Goal: Task Accomplishment & Management: Complete application form

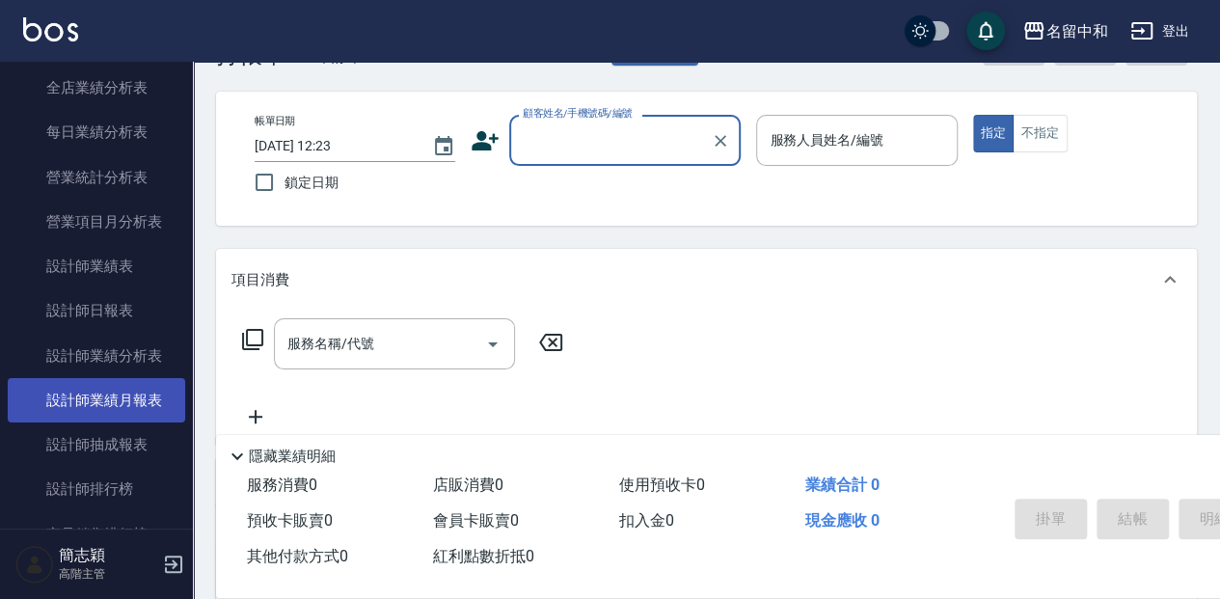
scroll to position [1221, 0]
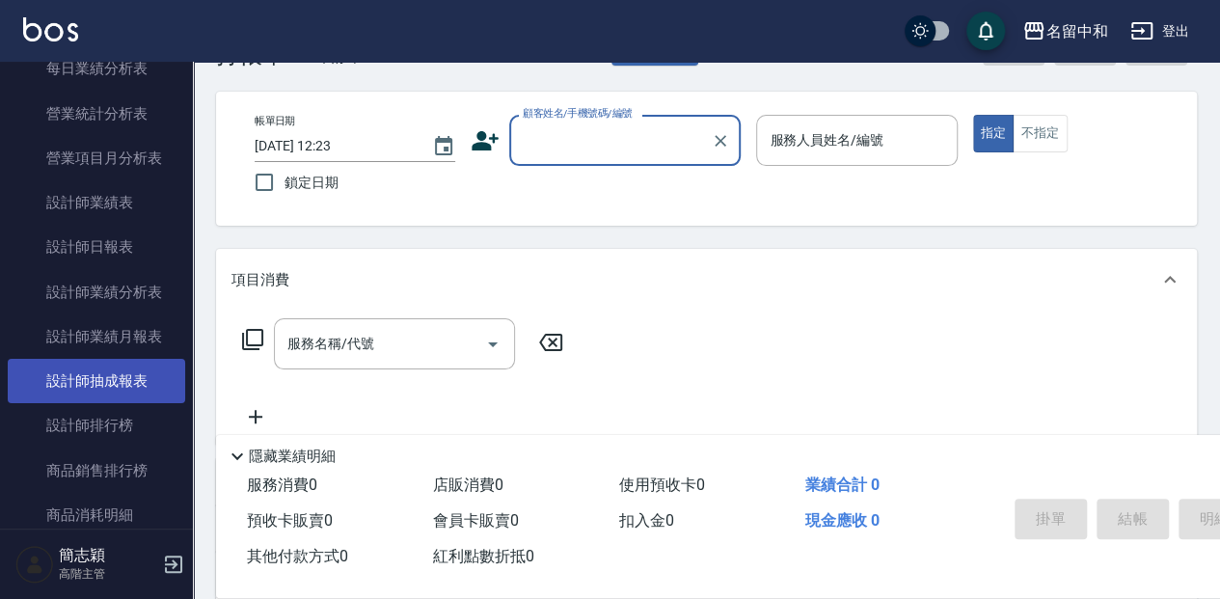
click at [123, 384] on link "設計師抽成報表" at bounding box center [97, 381] width 178 height 44
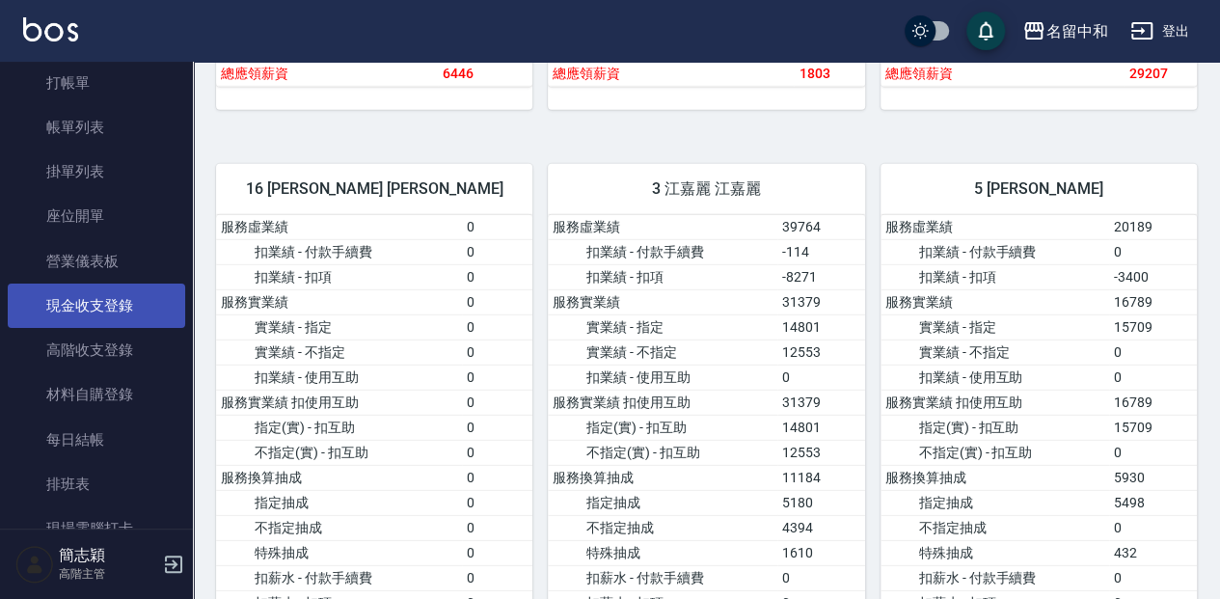
scroll to position [64, 0]
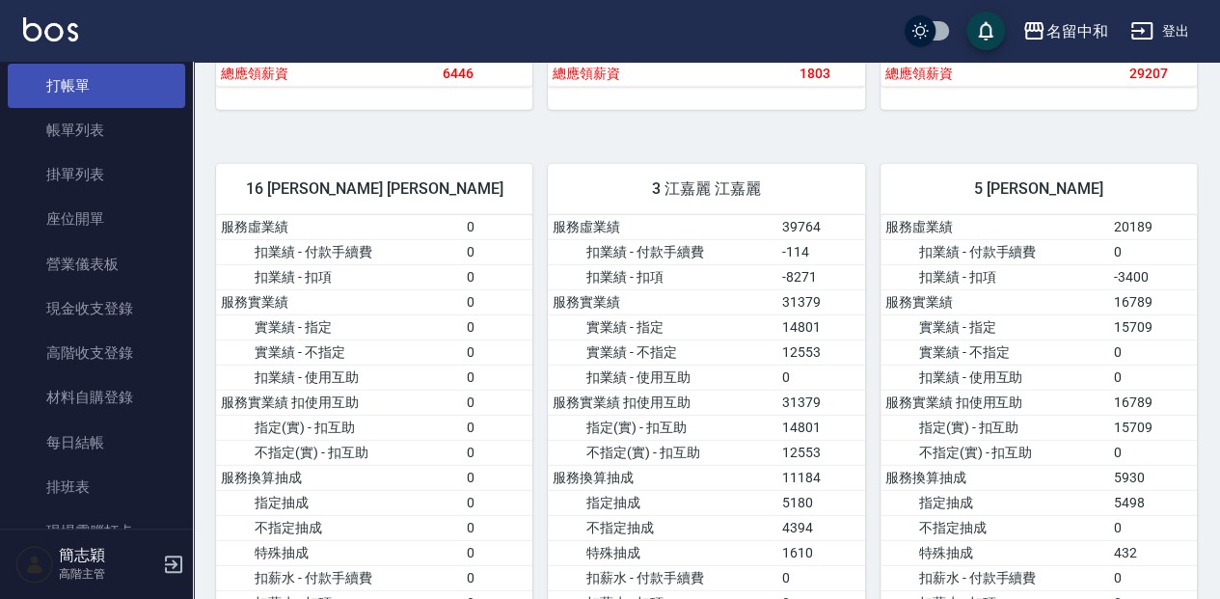
click at [118, 90] on link "打帳單" at bounding box center [97, 86] width 178 height 44
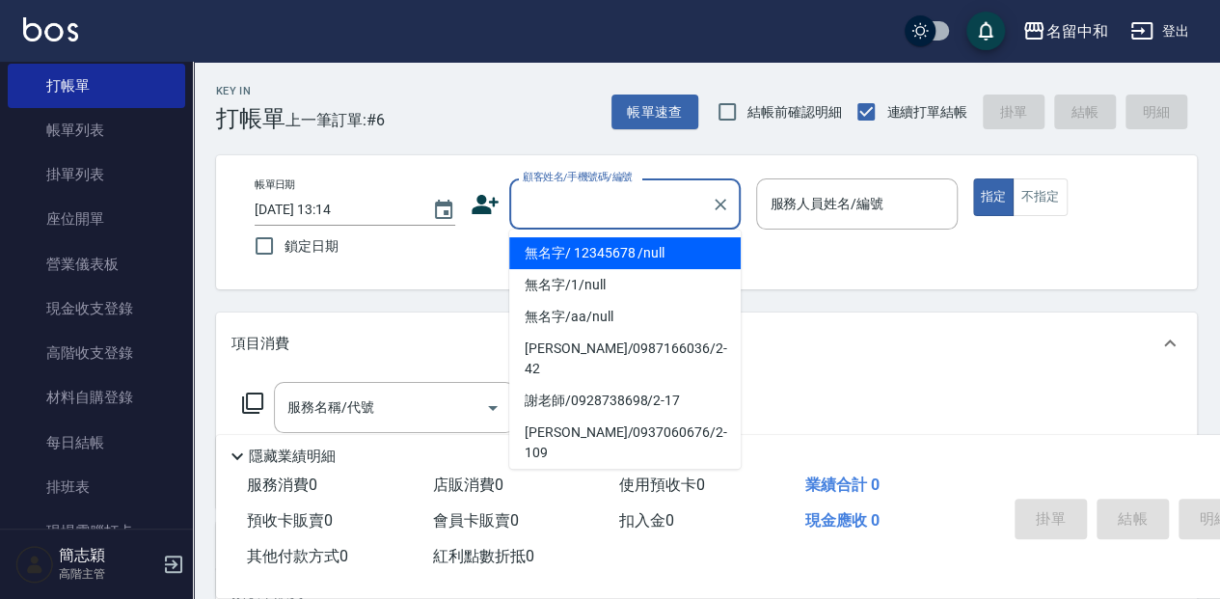
drag, startPoint x: 608, startPoint y: 213, endPoint x: 598, endPoint y: 226, distance: 15.8
click at [607, 212] on input "顧客姓名/手機號碼/編號" at bounding box center [610, 204] width 185 height 34
click at [606, 253] on li "無名字/ 12345678 /null" at bounding box center [625, 253] width 232 height 32
type input "無名字/ 12345678 /null"
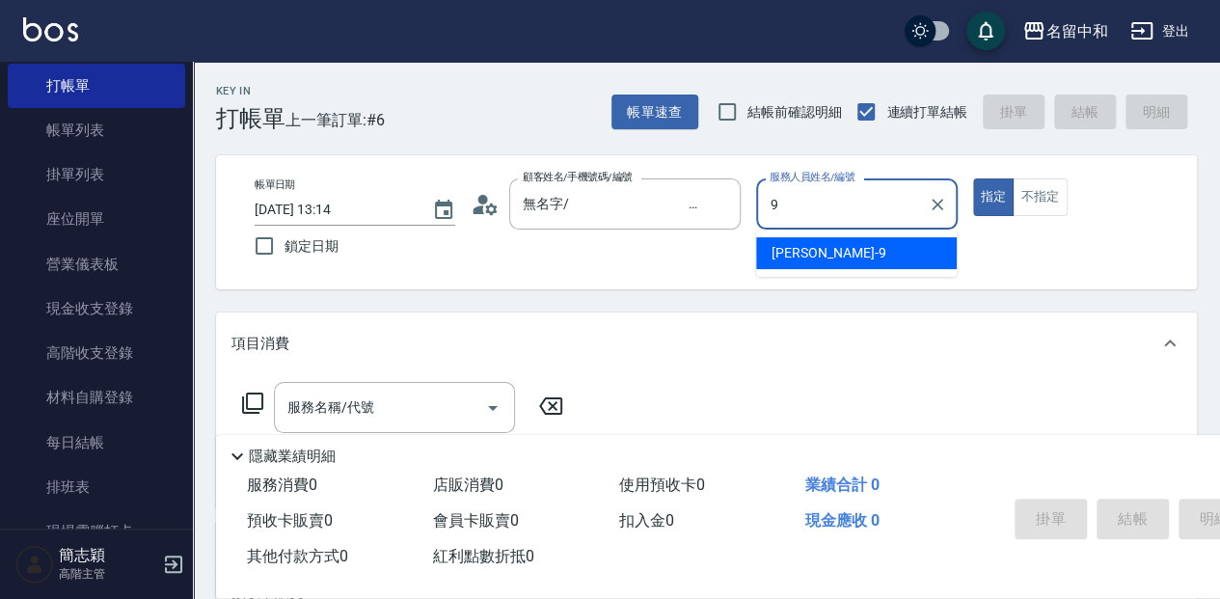
type input "[PERSON_NAME]-9"
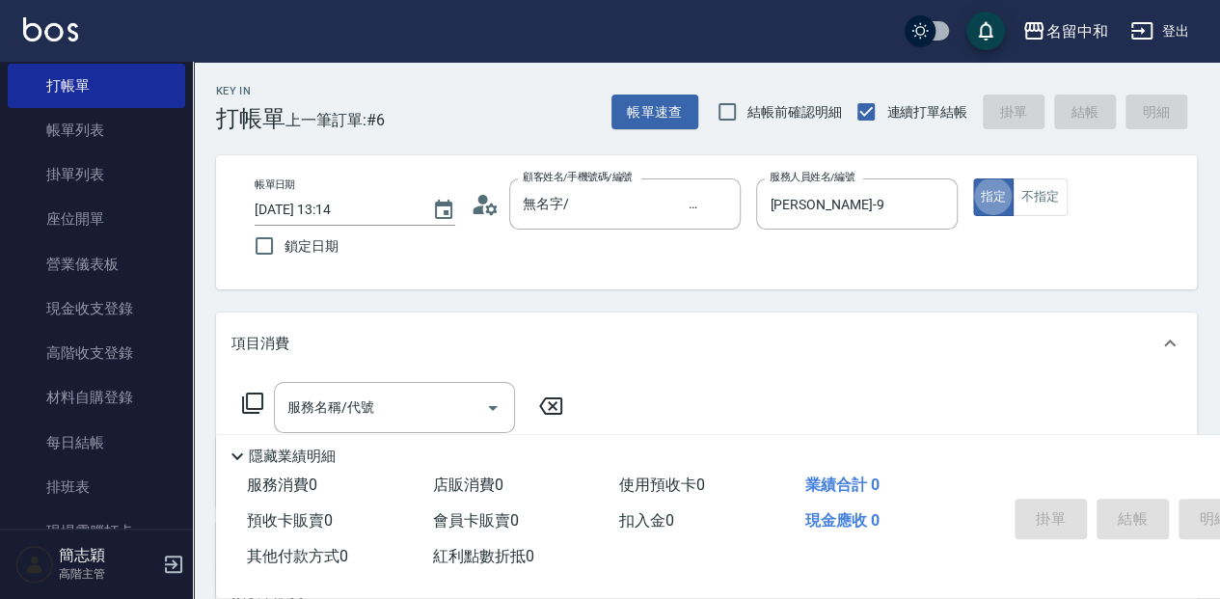
type button "true"
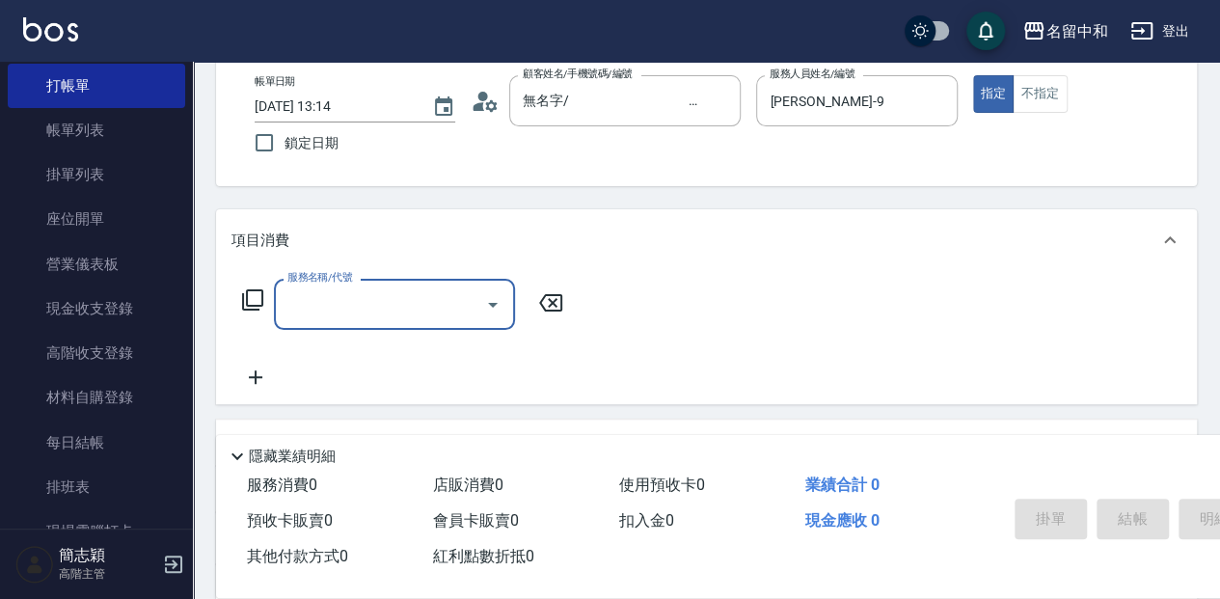
scroll to position [128, 0]
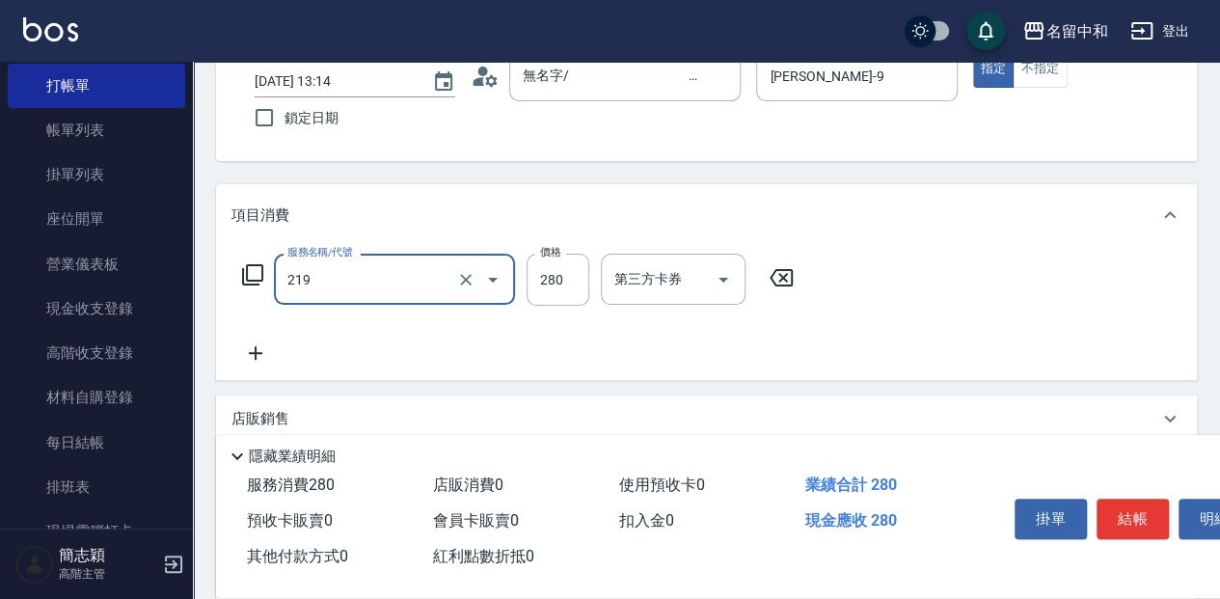
type input "洗髮280(219)"
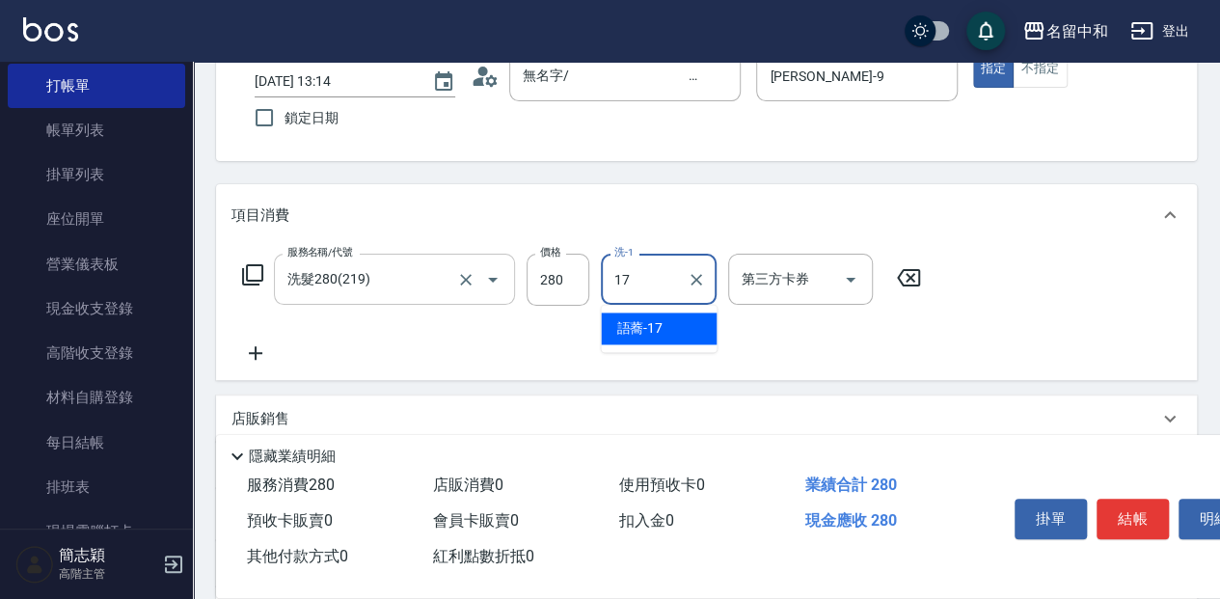
type input "語蕎-17"
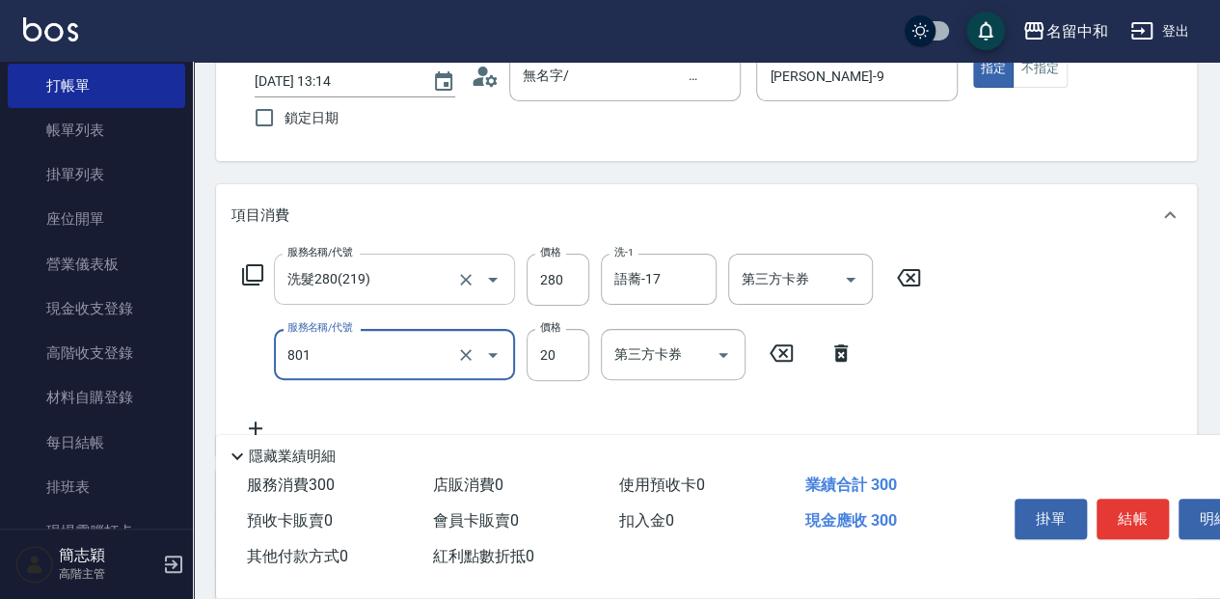
type input "潤絲20(801)"
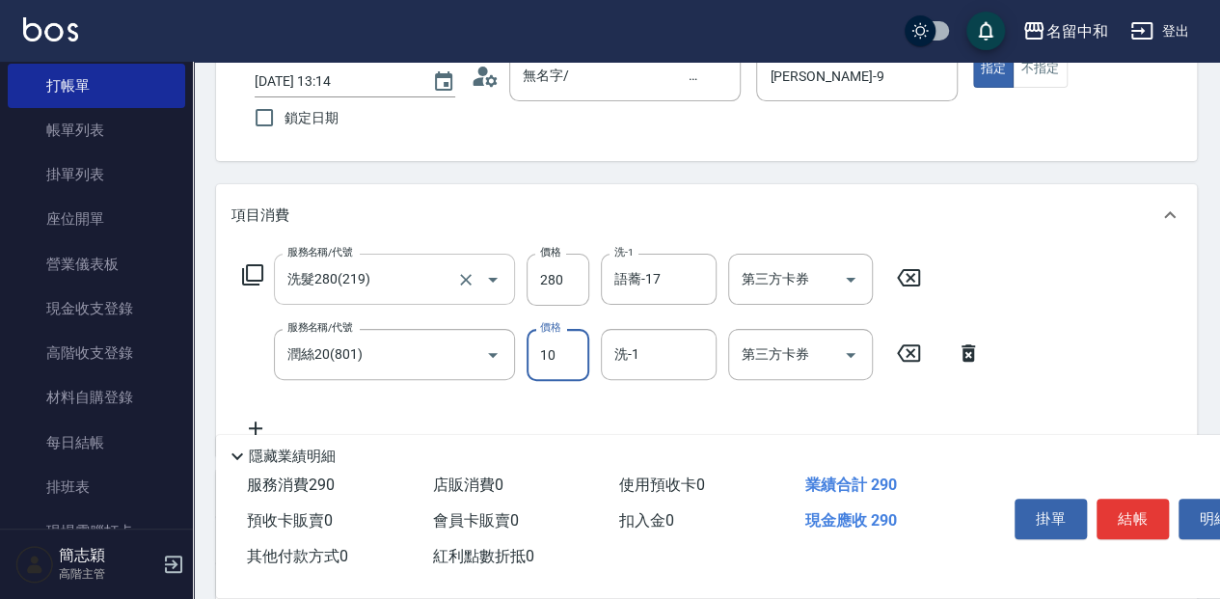
type input "10"
click at [1134, 525] on button "結帳" at bounding box center [1133, 519] width 72 height 41
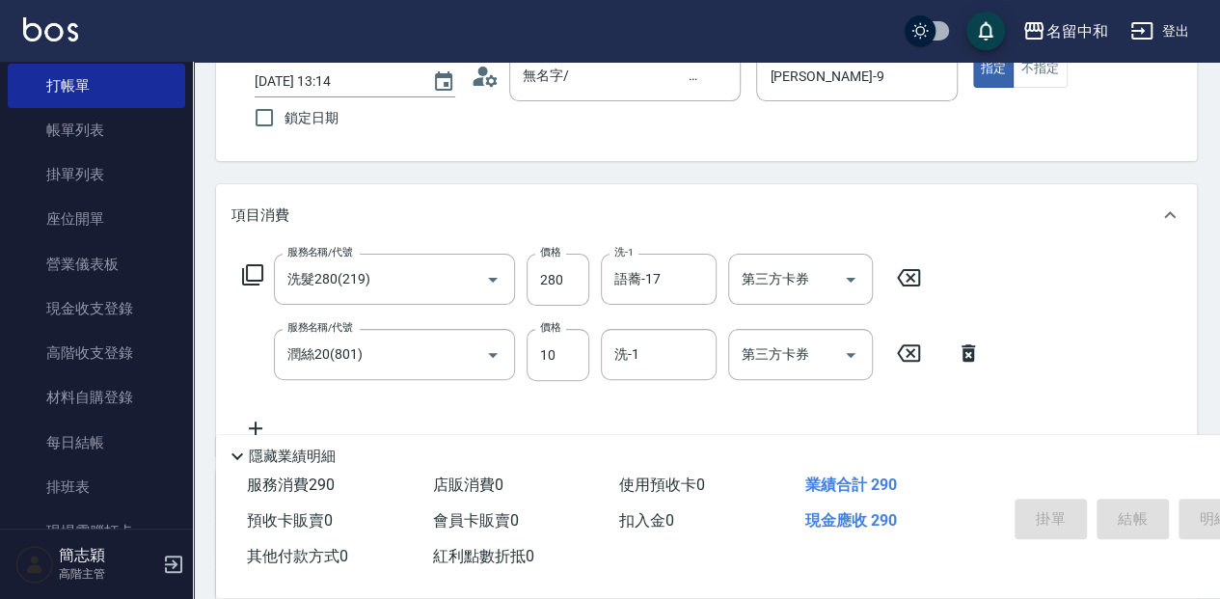
type input "[DATE] 13:48"
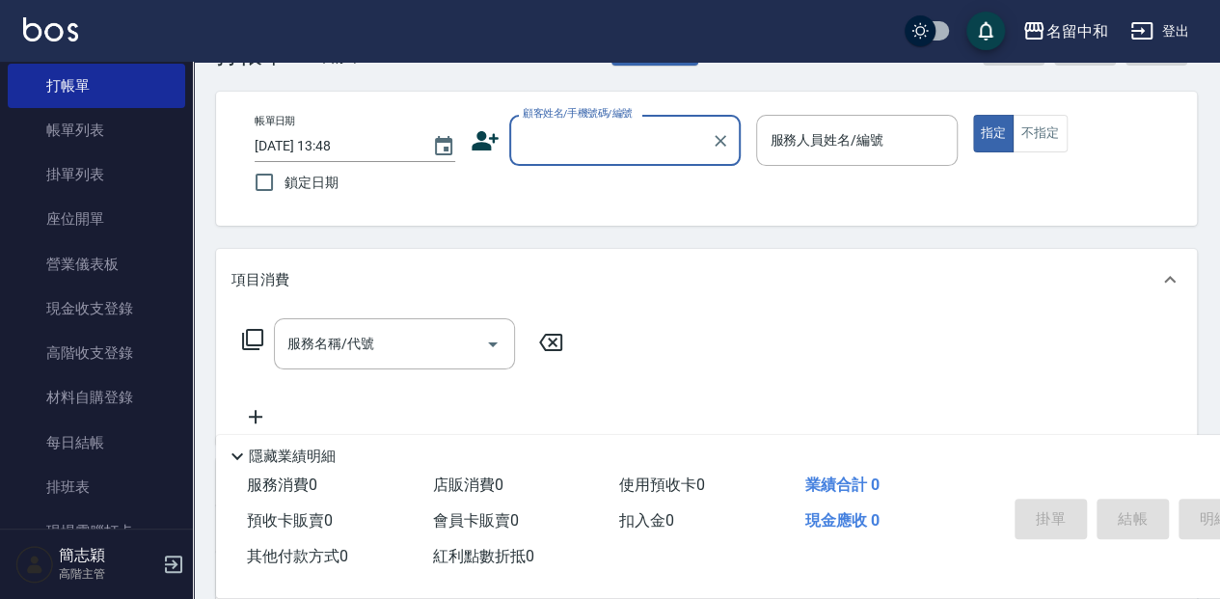
scroll to position [0, 0]
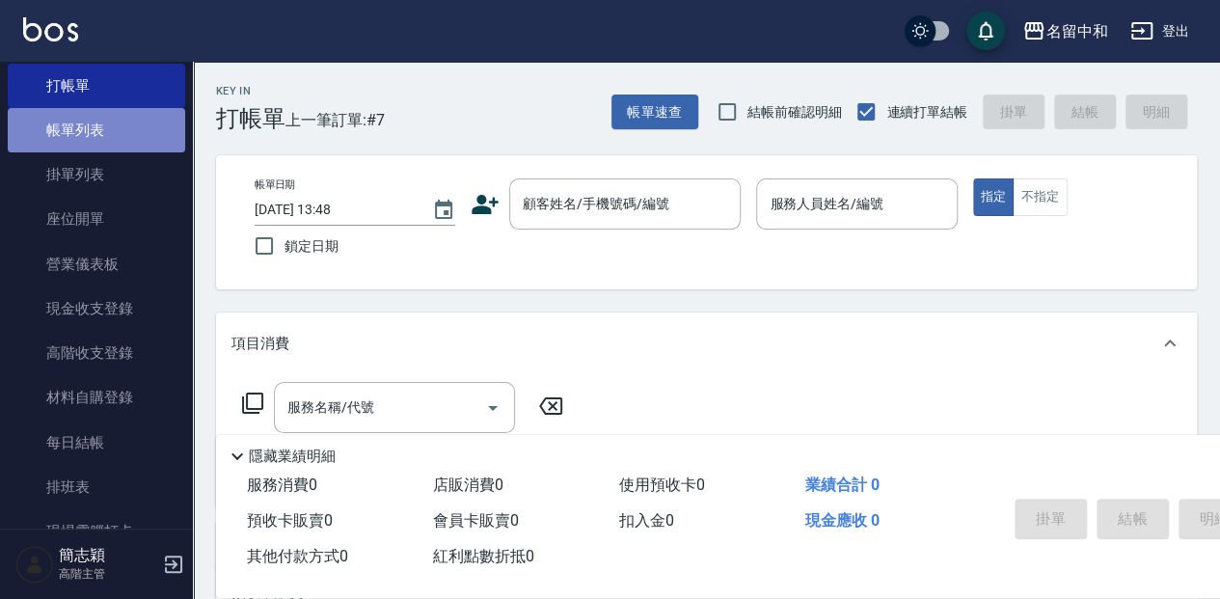
click at [100, 138] on link "帳單列表" at bounding box center [97, 130] width 178 height 44
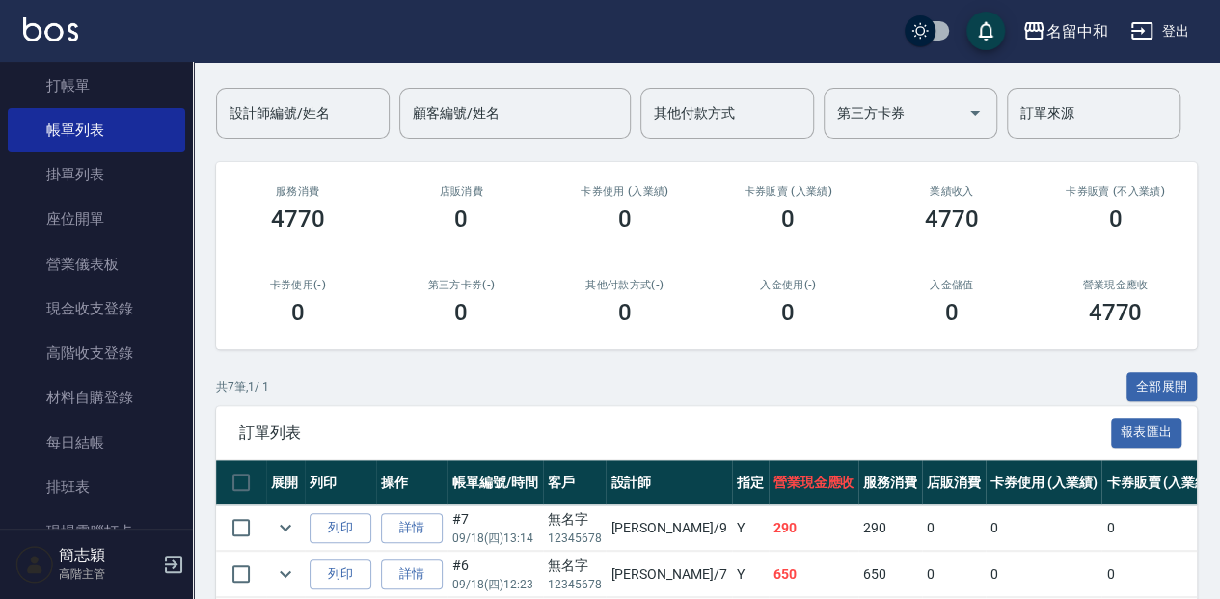
scroll to position [257, 0]
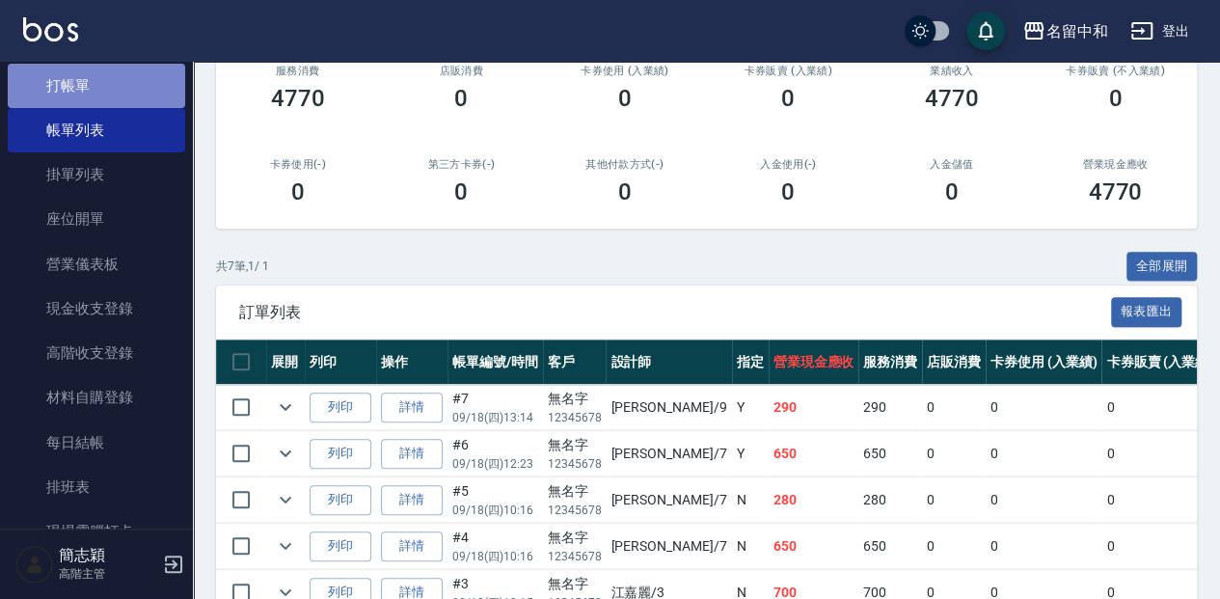
click at [116, 89] on link "打帳單" at bounding box center [97, 86] width 178 height 44
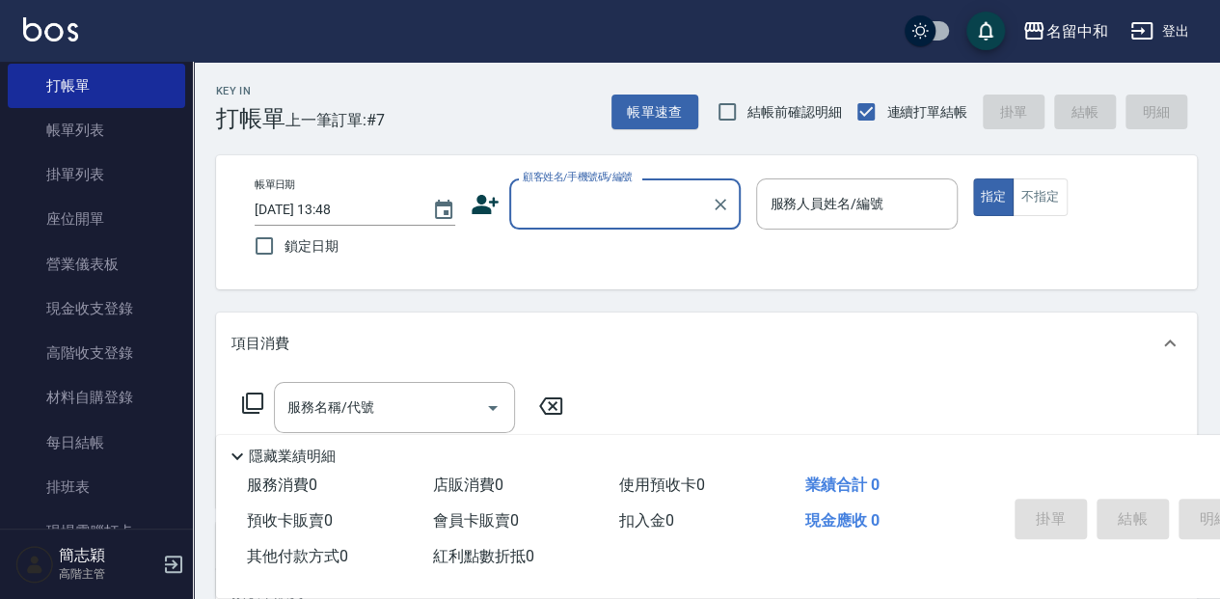
click at [596, 226] on div "顧客姓名/手機號碼/編號" at bounding box center [625, 203] width 232 height 51
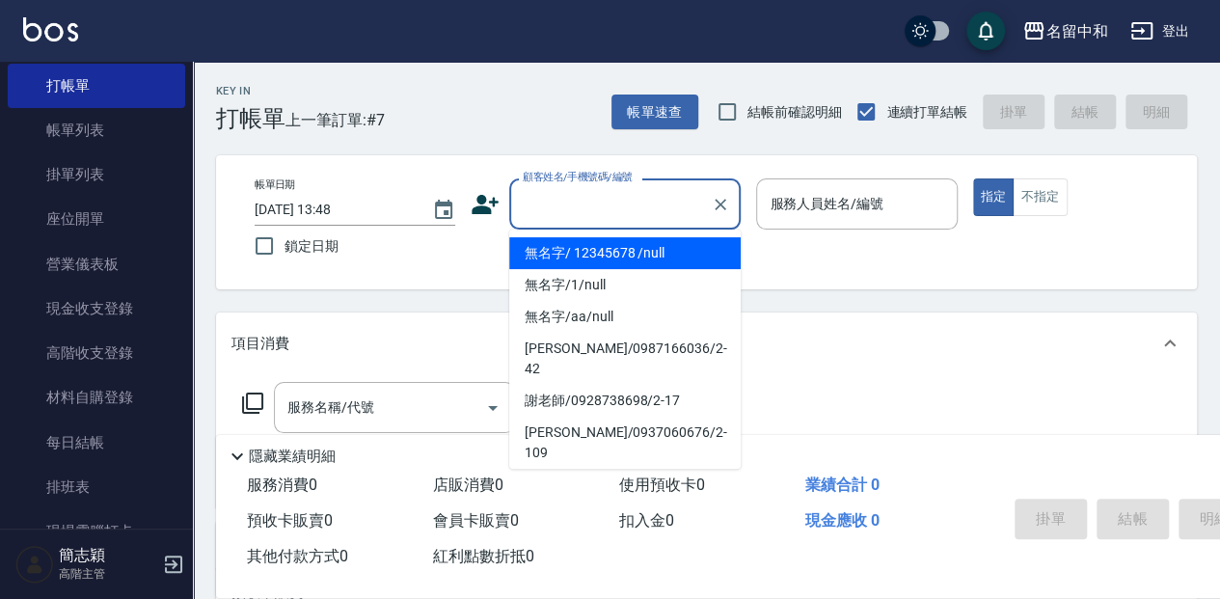
click at [594, 243] on li "無名字/ 12345678 /null" at bounding box center [625, 253] width 232 height 32
type input "無名字/ 12345678 /null"
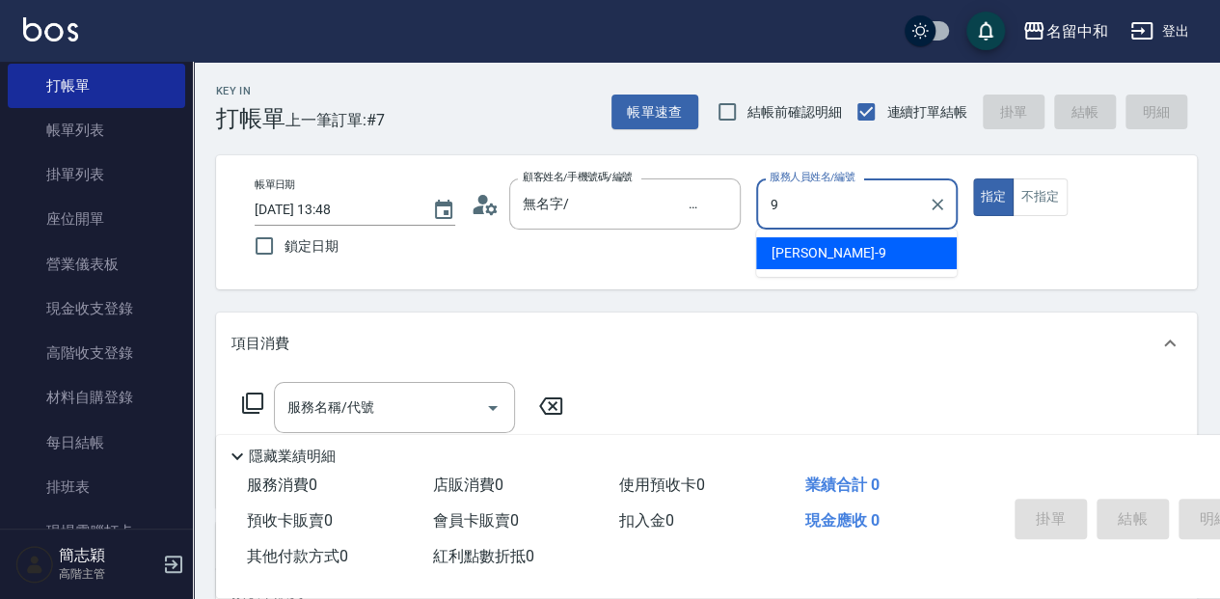
type input "[PERSON_NAME]-9"
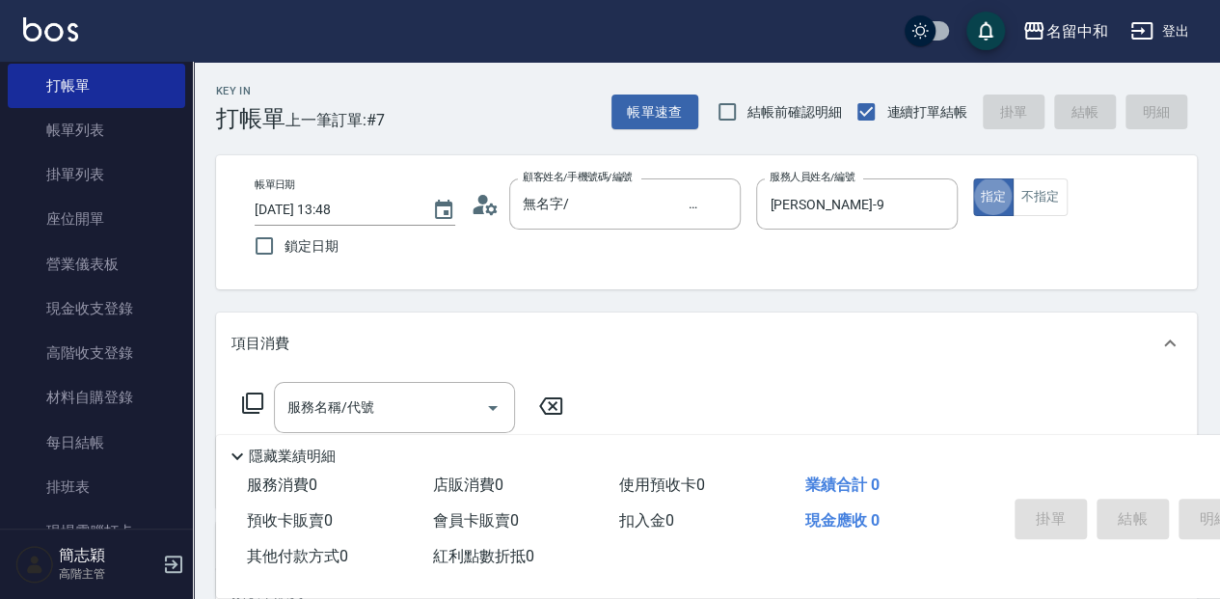
type button "true"
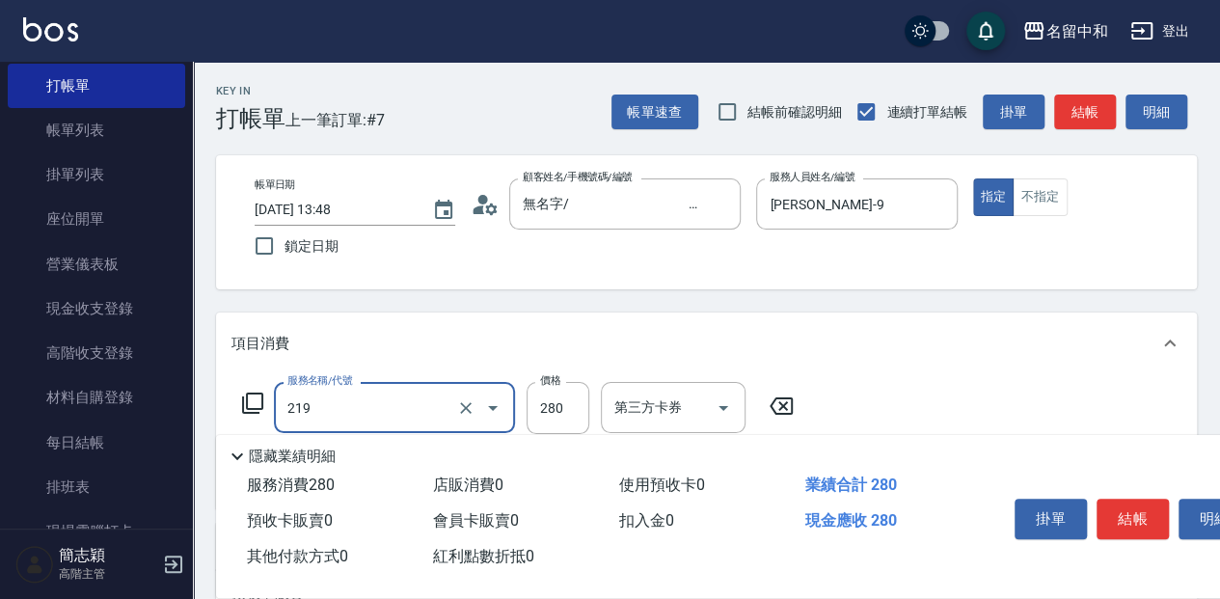
type input "洗髮280(219)"
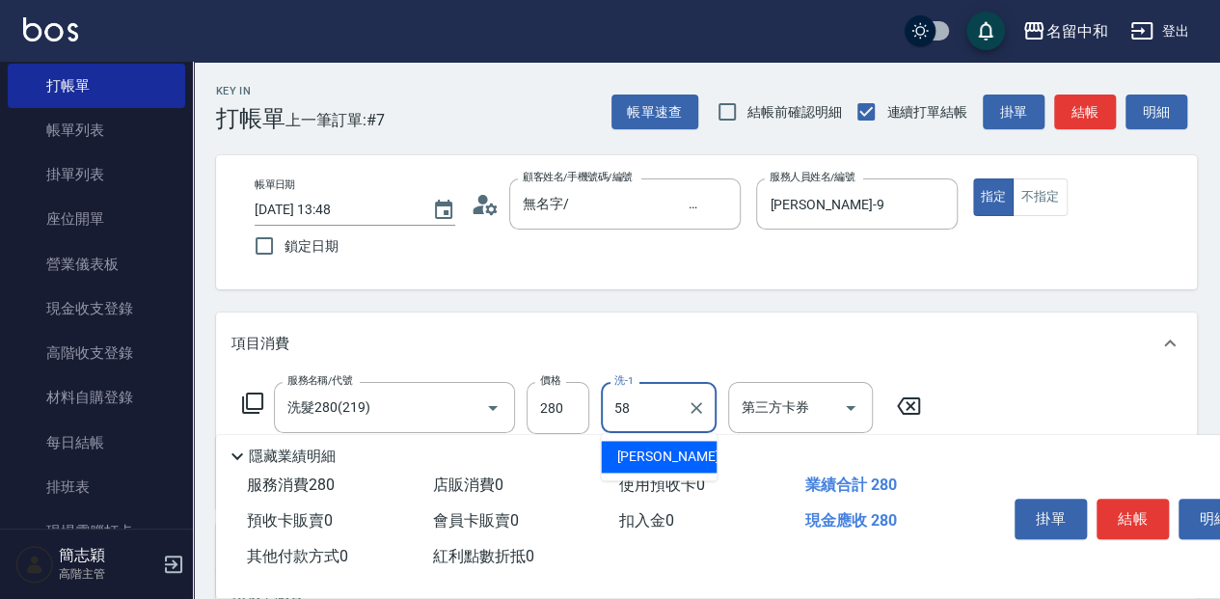
type input "[PERSON_NAME]-58"
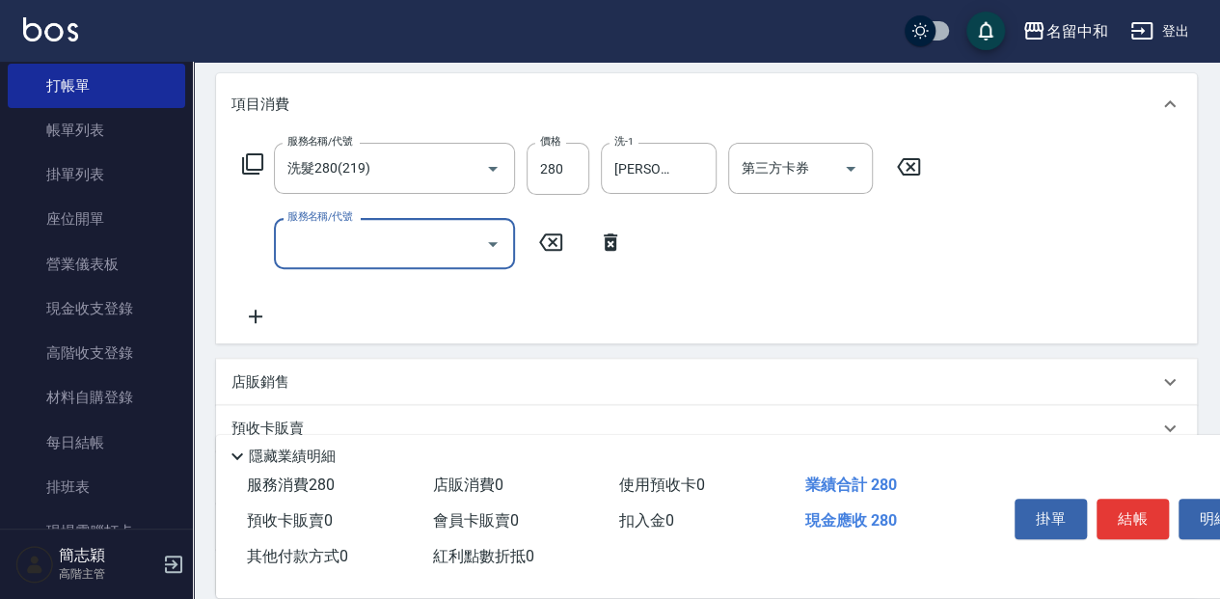
scroll to position [257, 0]
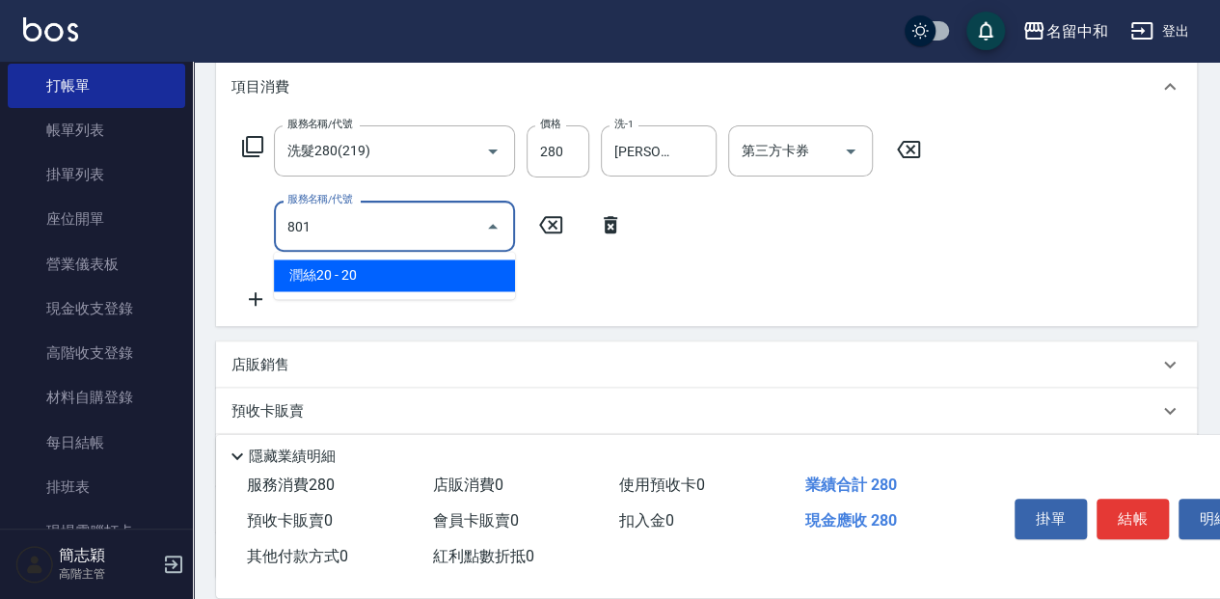
type input "潤絲20(801)"
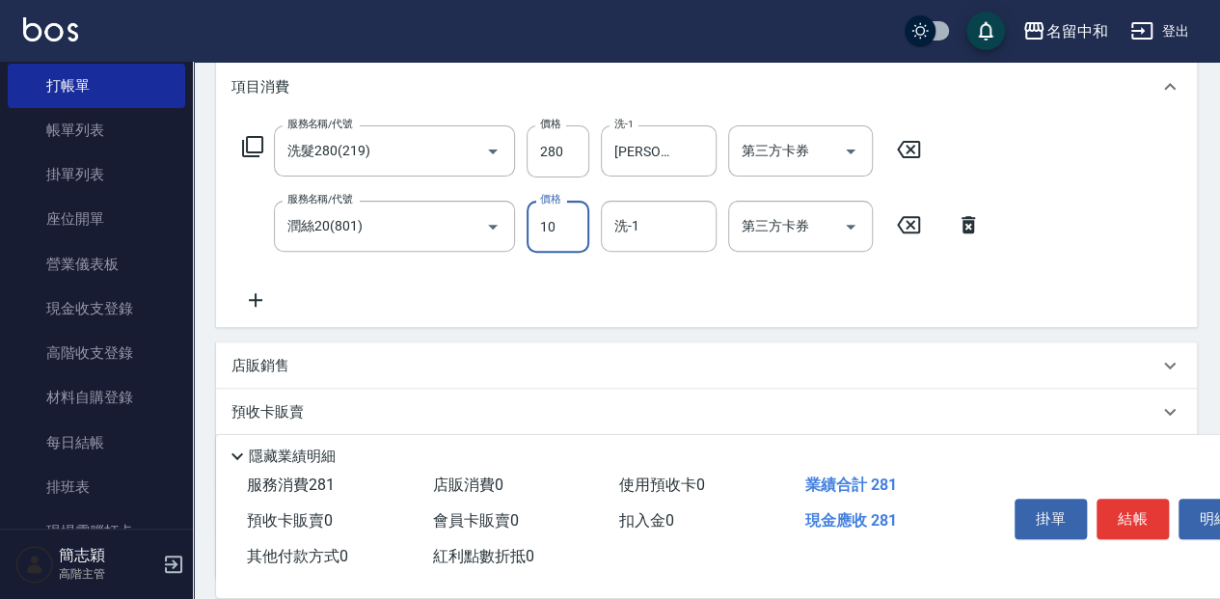
type input "10"
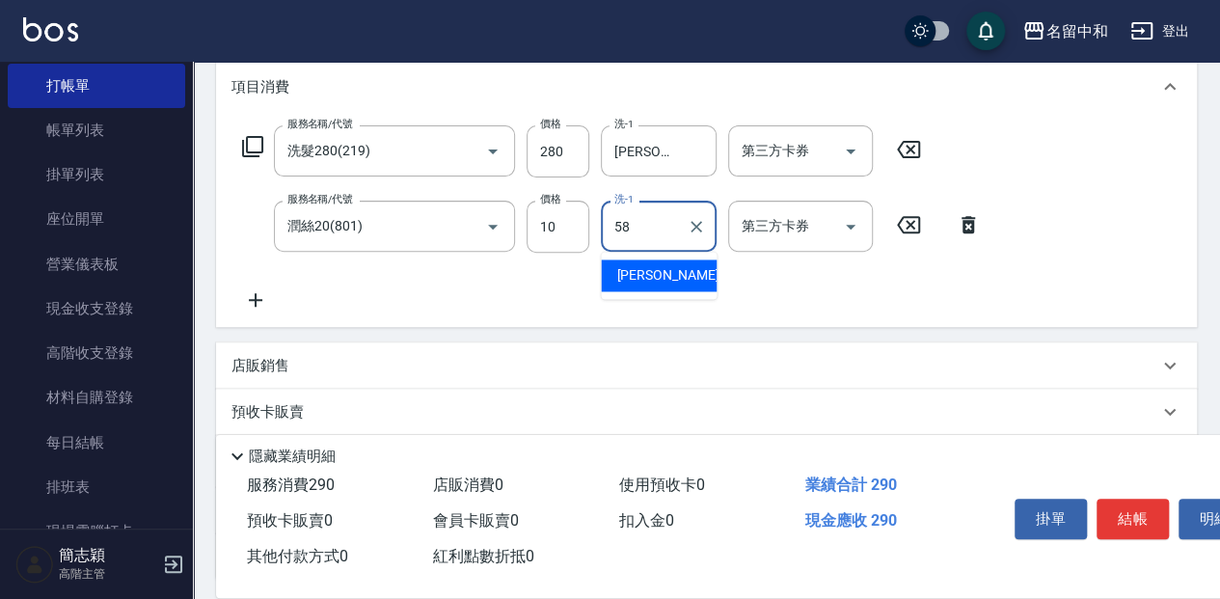
type input "[PERSON_NAME]-58"
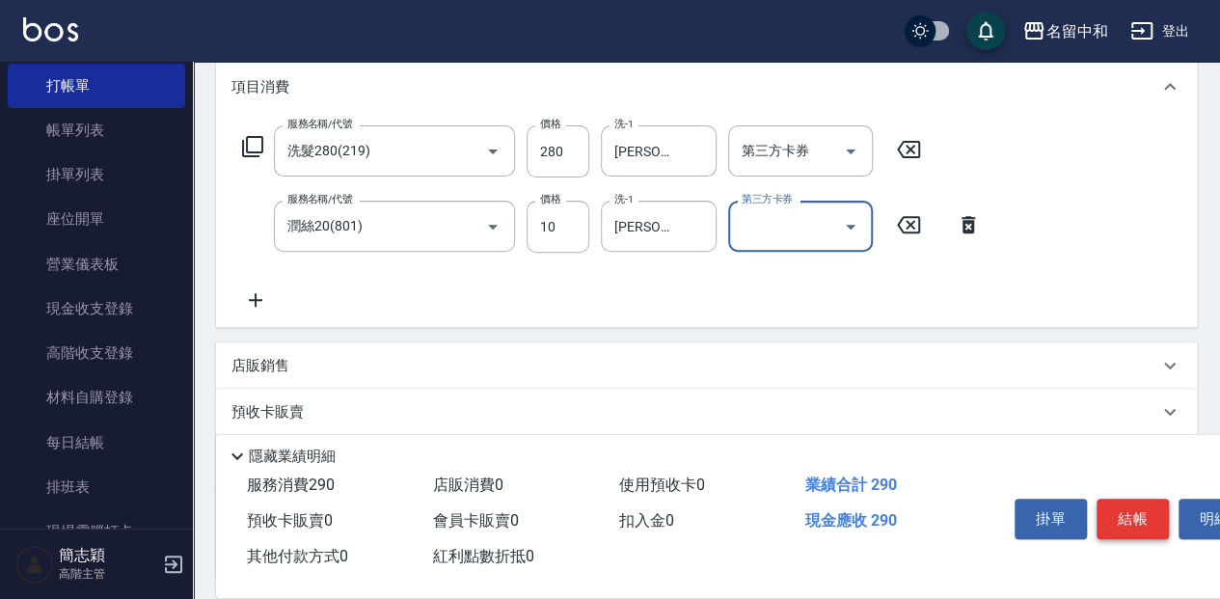
click at [1127, 511] on button "結帳" at bounding box center [1133, 519] width 72 height 41
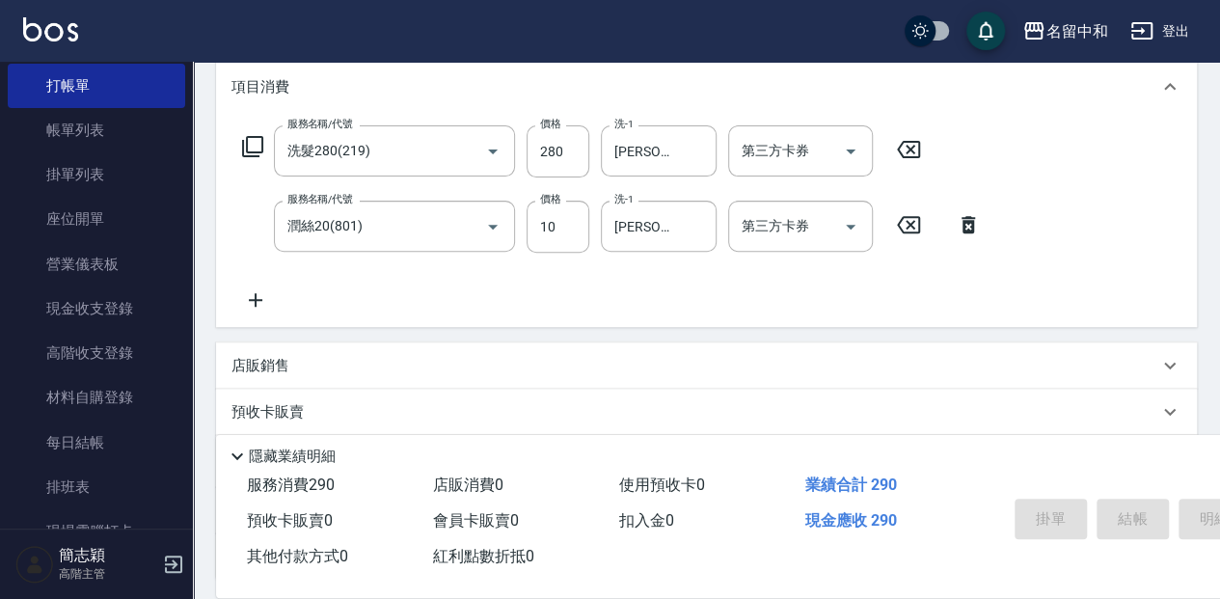
type input "[DATE] 13:49"
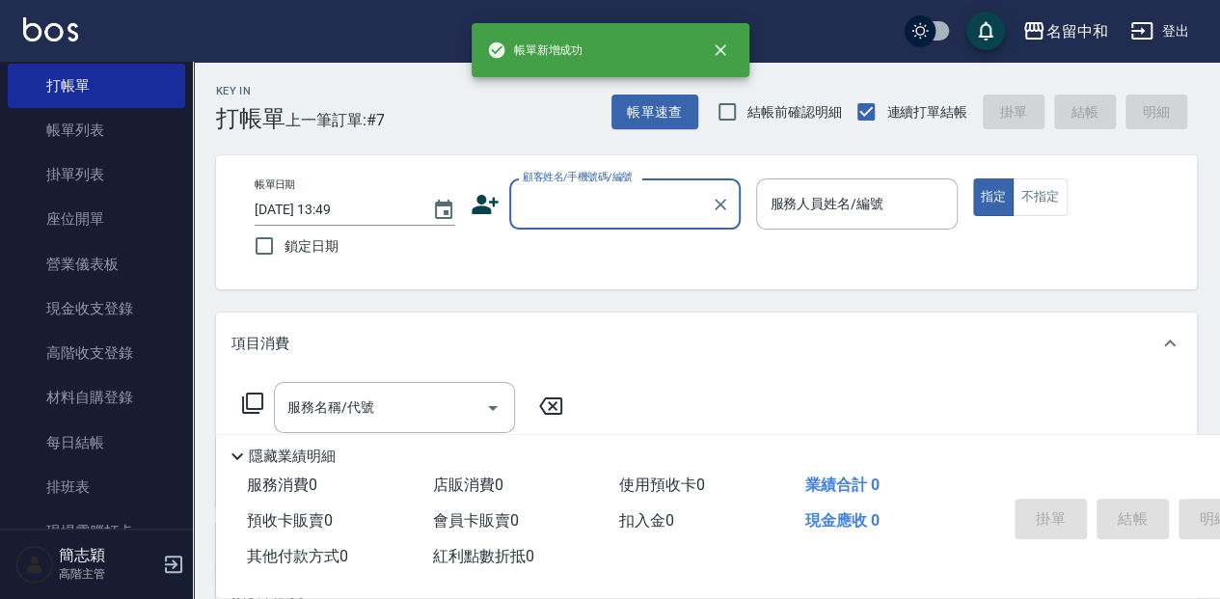
scroll to position [0, 0]
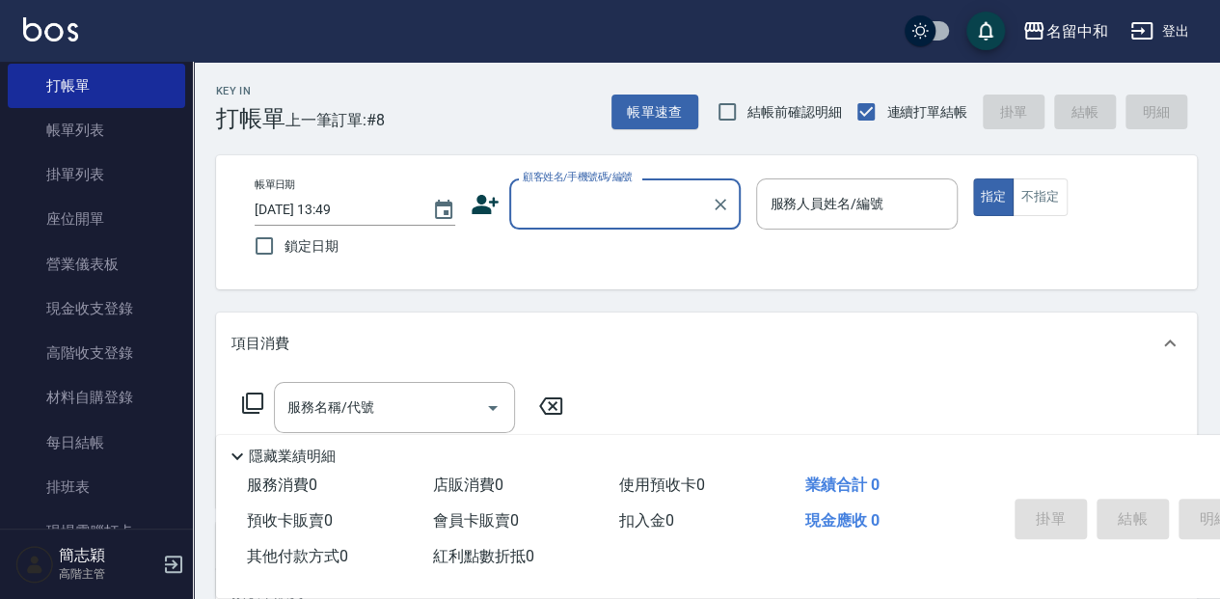
click at [534, 205] on input "顧客姓名/手機號碼/編號" at bounding box center [610, 204] width 185 height 34
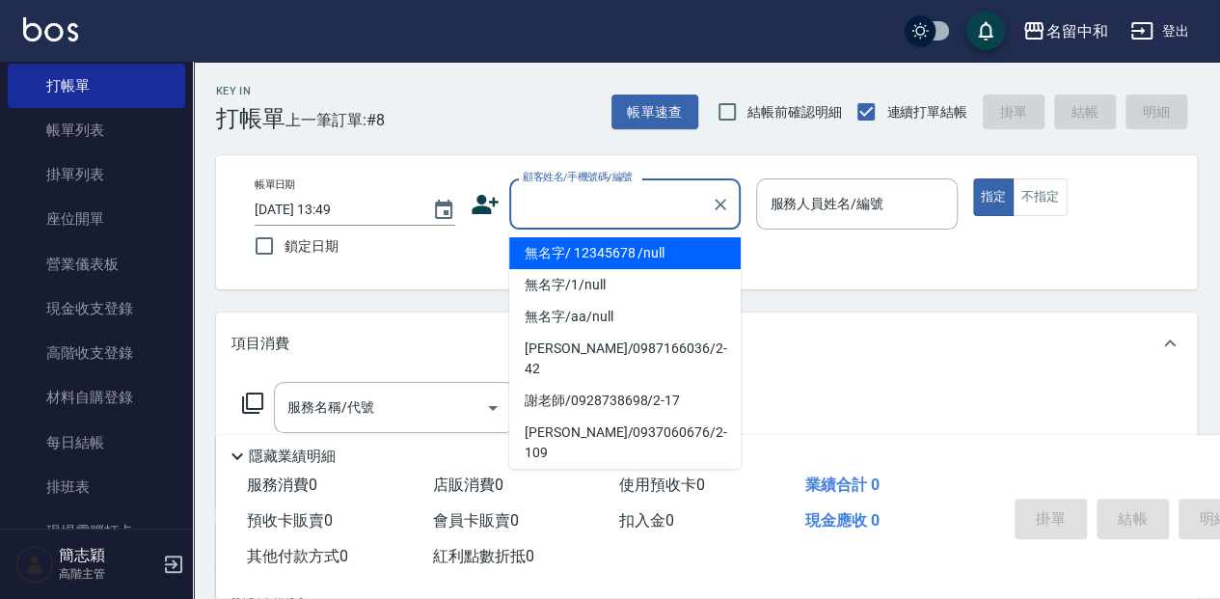
click at [551, 249] on li "無名字/ 12345678 /null" at bounding box center [625, 253] width 232 height 32
type input "無名字/ 12345678 /null"
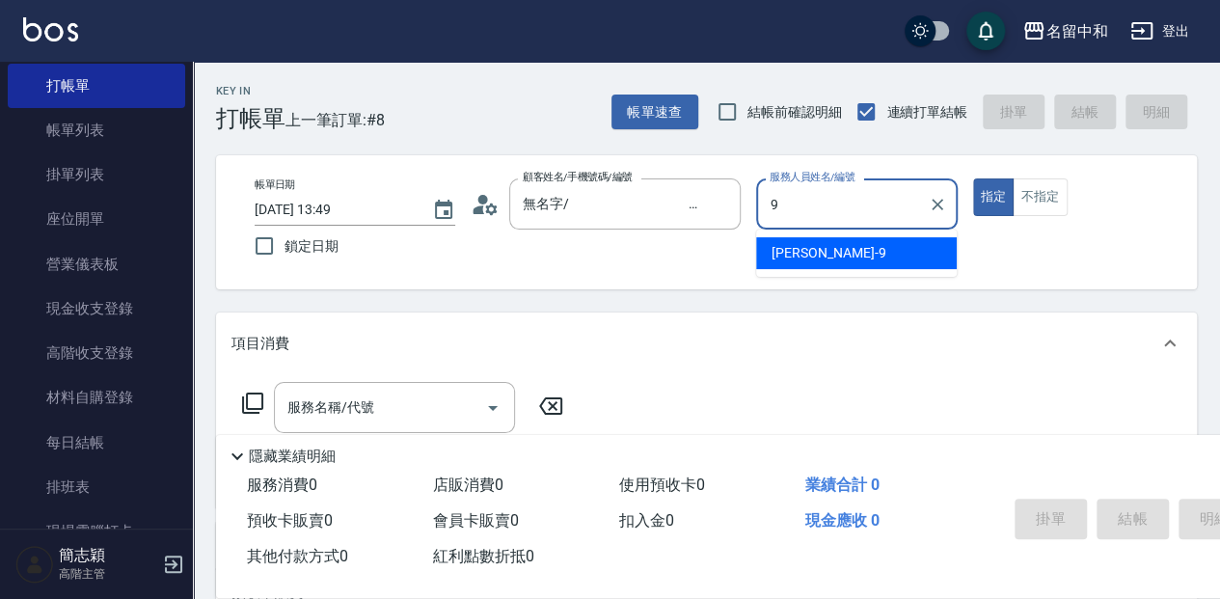
type input "[PERSON_NAME]-9"
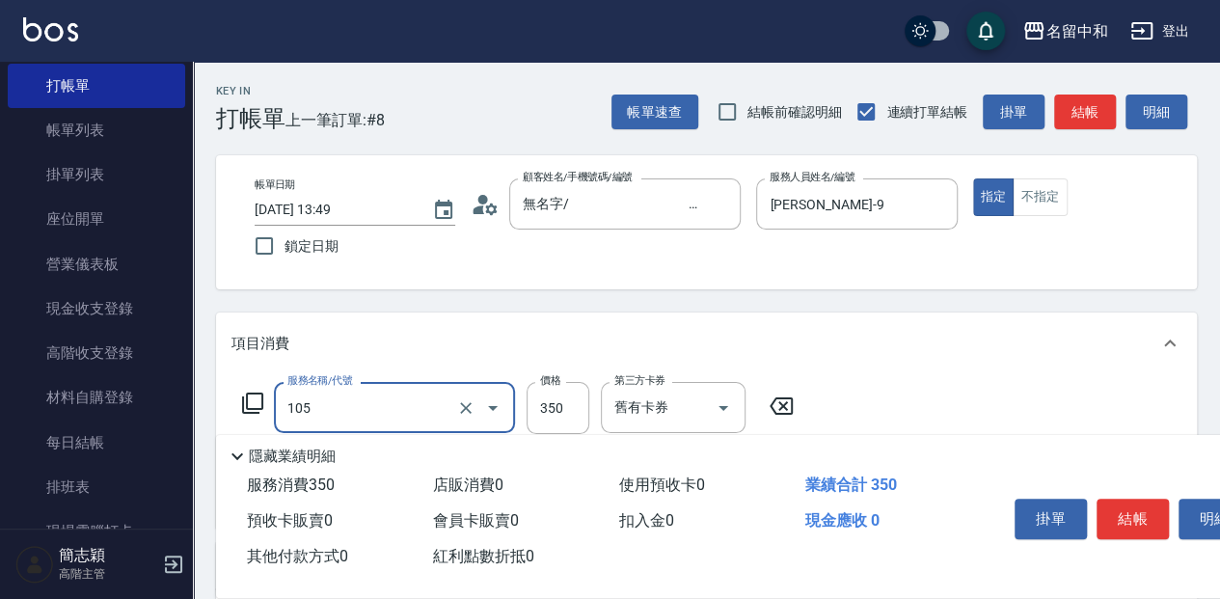
type input "新草本單次(105)"
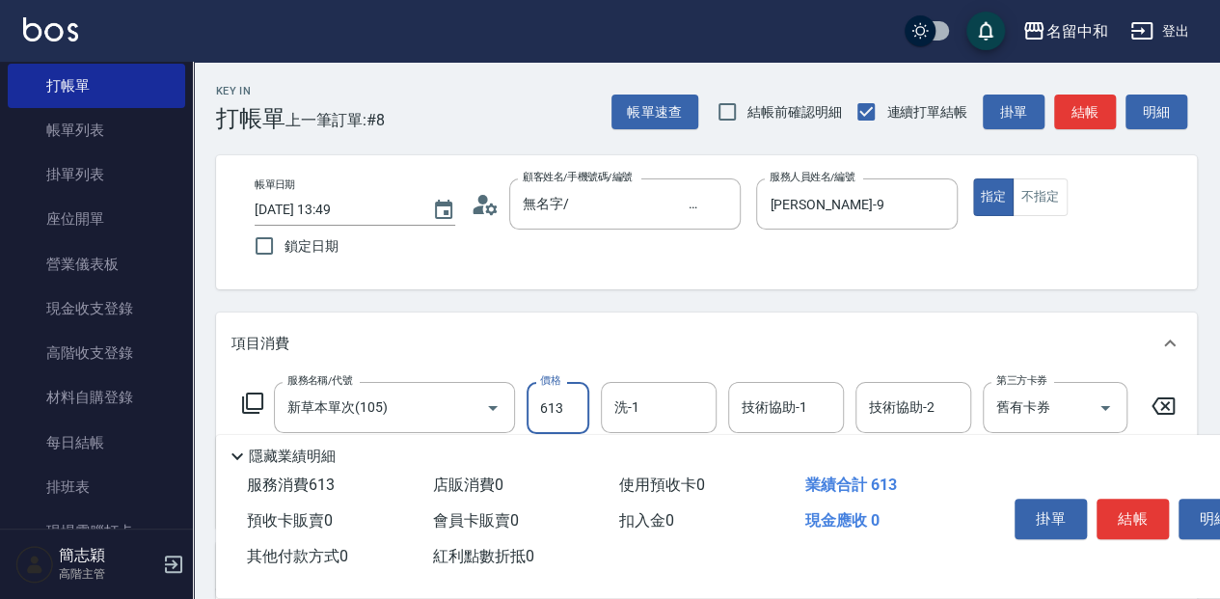
type input "613"
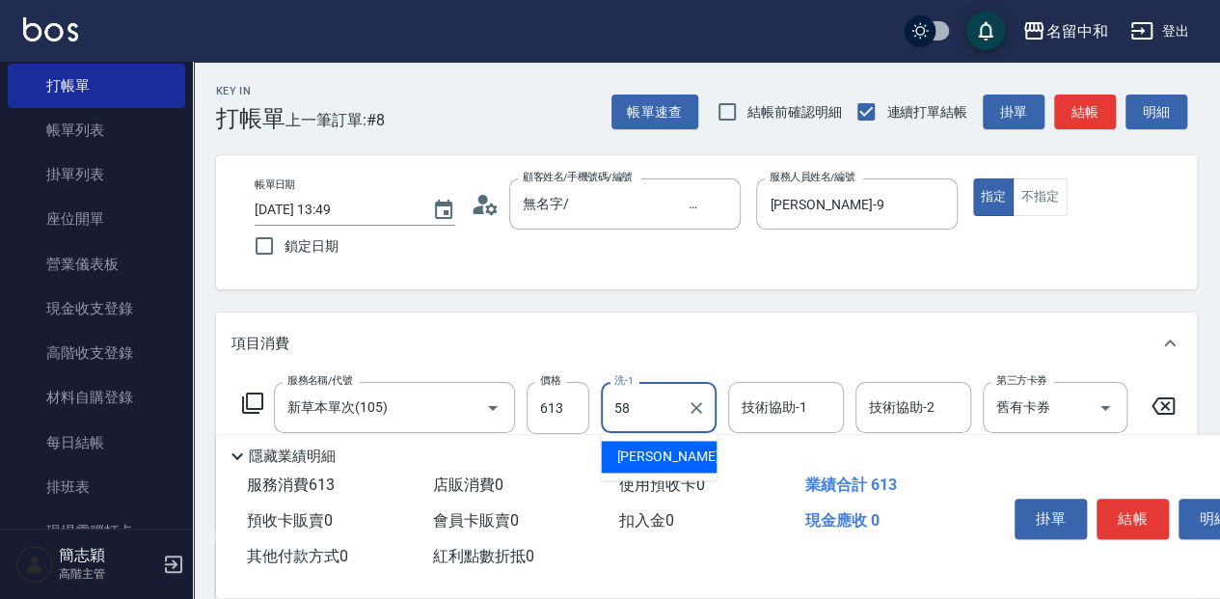
type input "[PERSON_NAME]-58"
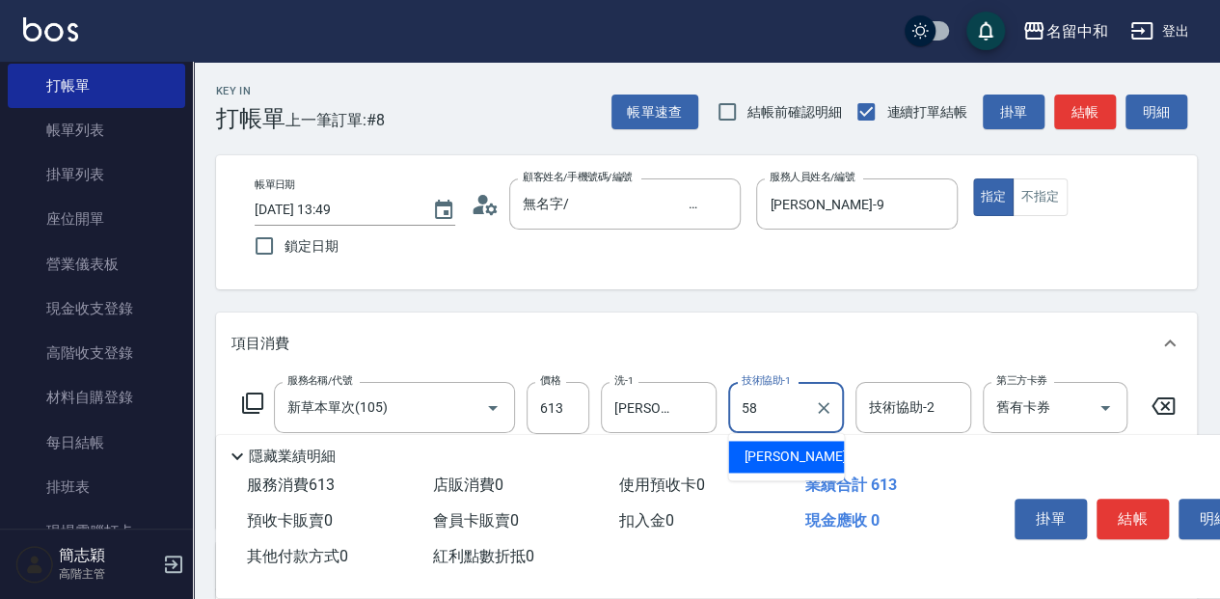
type input "[PERSON_NAME]-58"
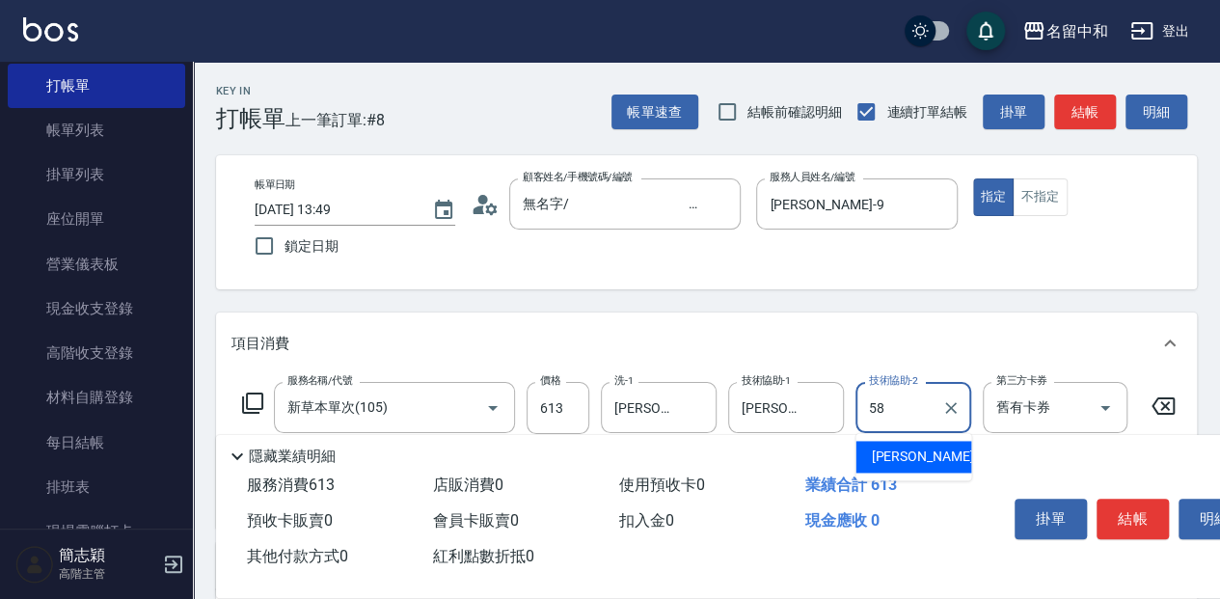
type input "[PERSON_NAME]-58"
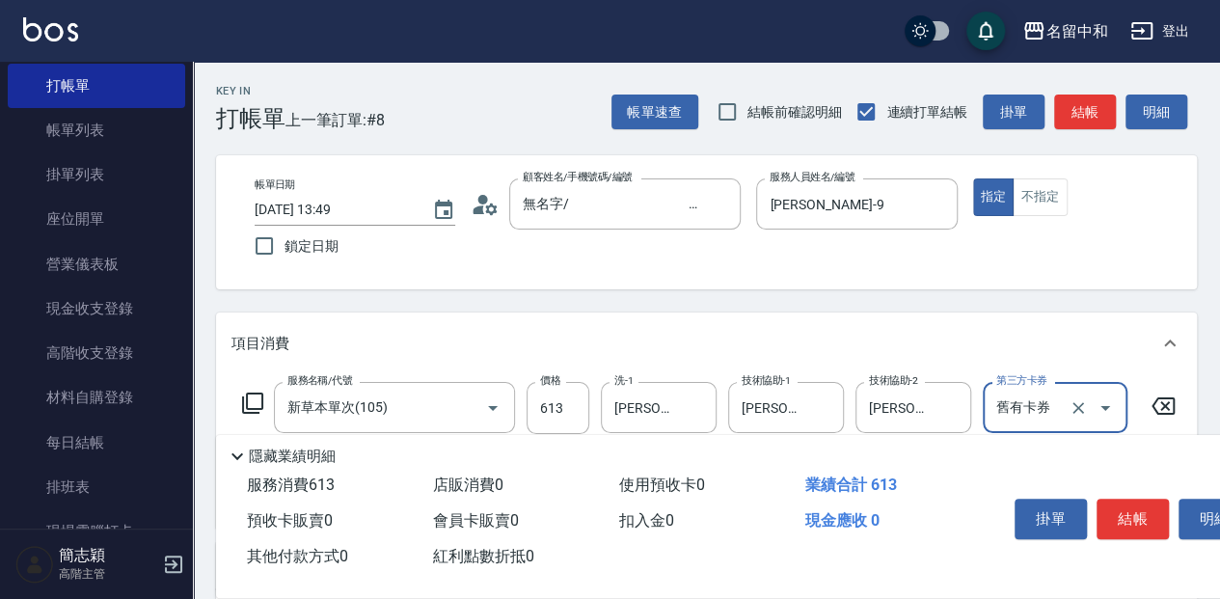
click at [1129, 506] on button "結帳" at bounding box center [1133, 519] width 72 height 41
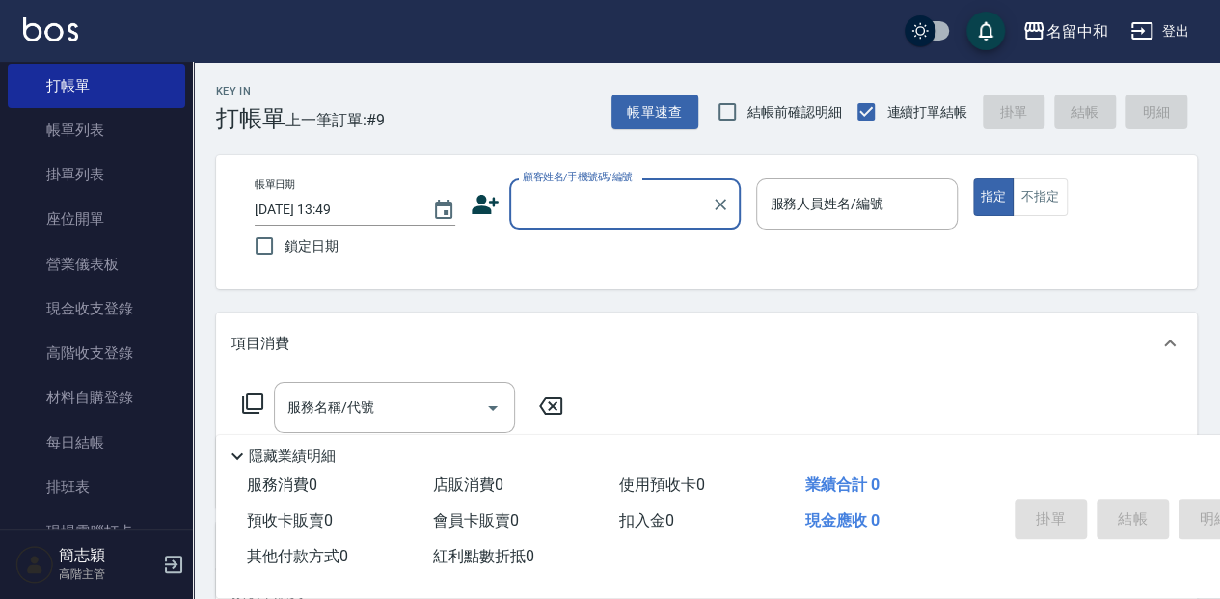
click at [644, 210] on input "顧客姓名/手機號碼/編號" at bounding box center [610, 204] width 185 height 34
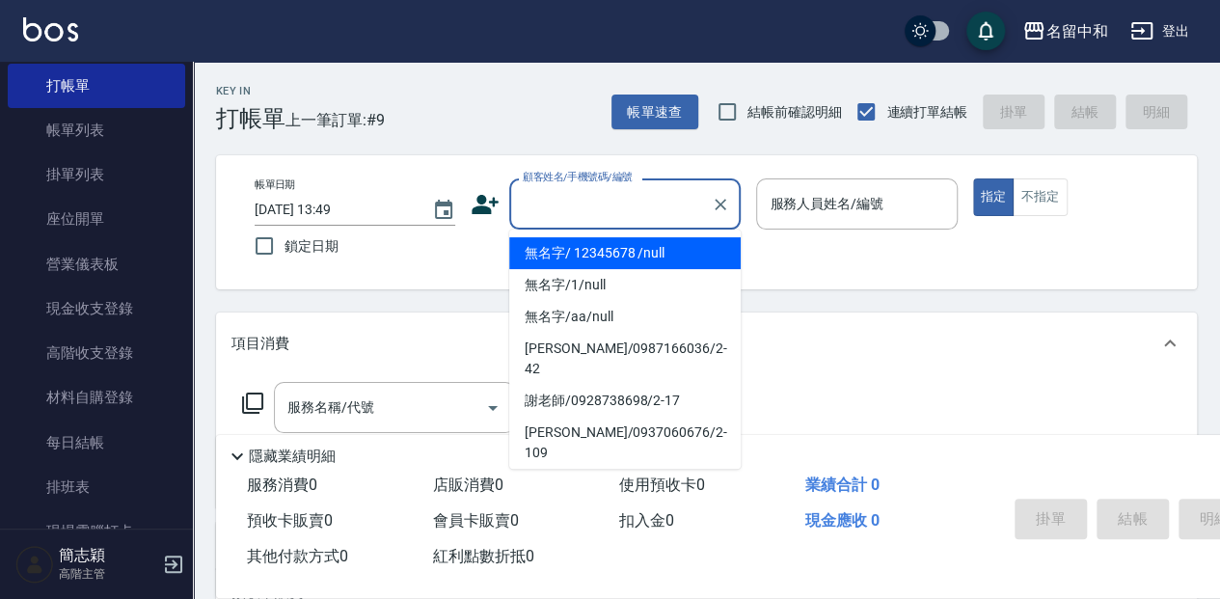
click at [660, 244] on li "無名字/ 12345678 /null" at bounding box center [625, 253] width 232 height 32
type input "無名字/ 12345678 /null"
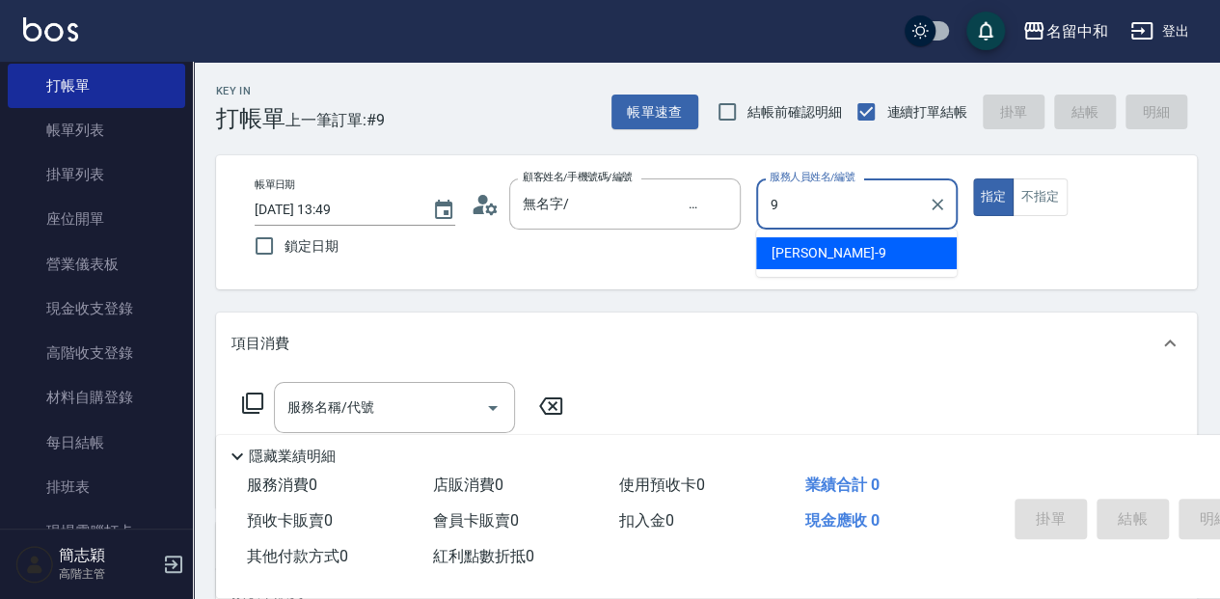
type input "[PERSON_NAME]-9"
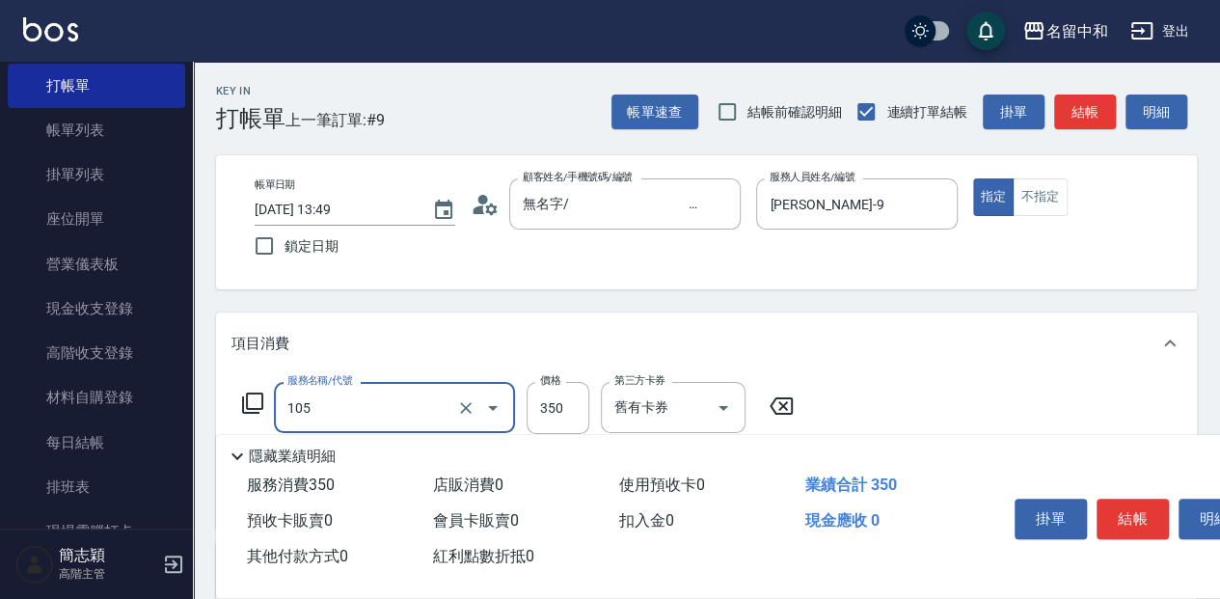
type input "新草本單次(105)"
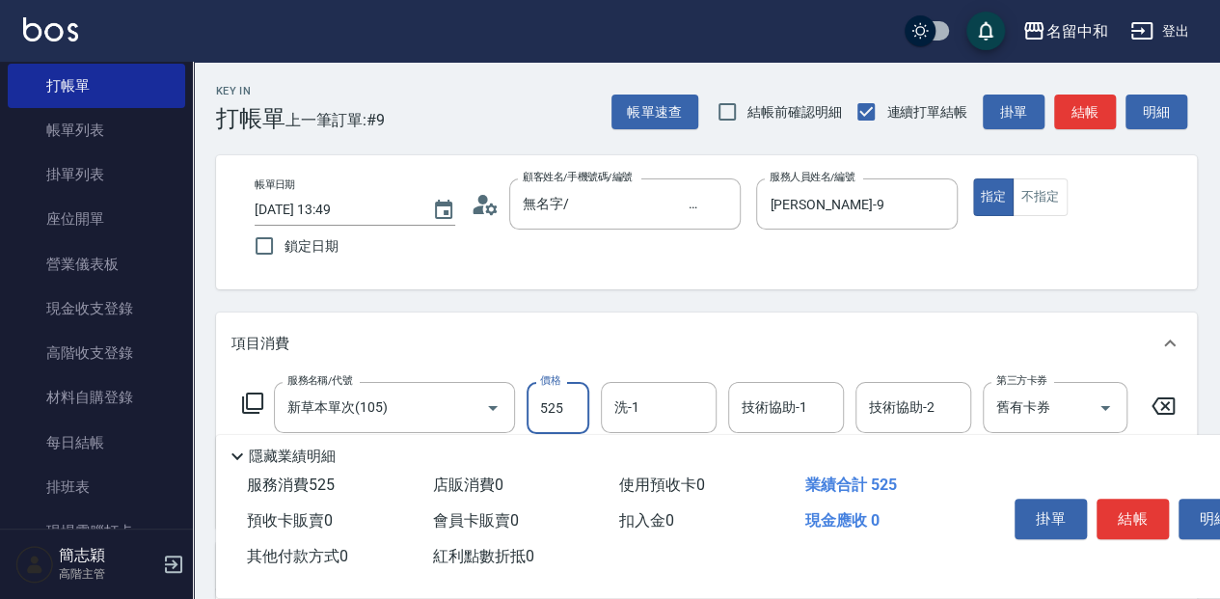
type input "525"
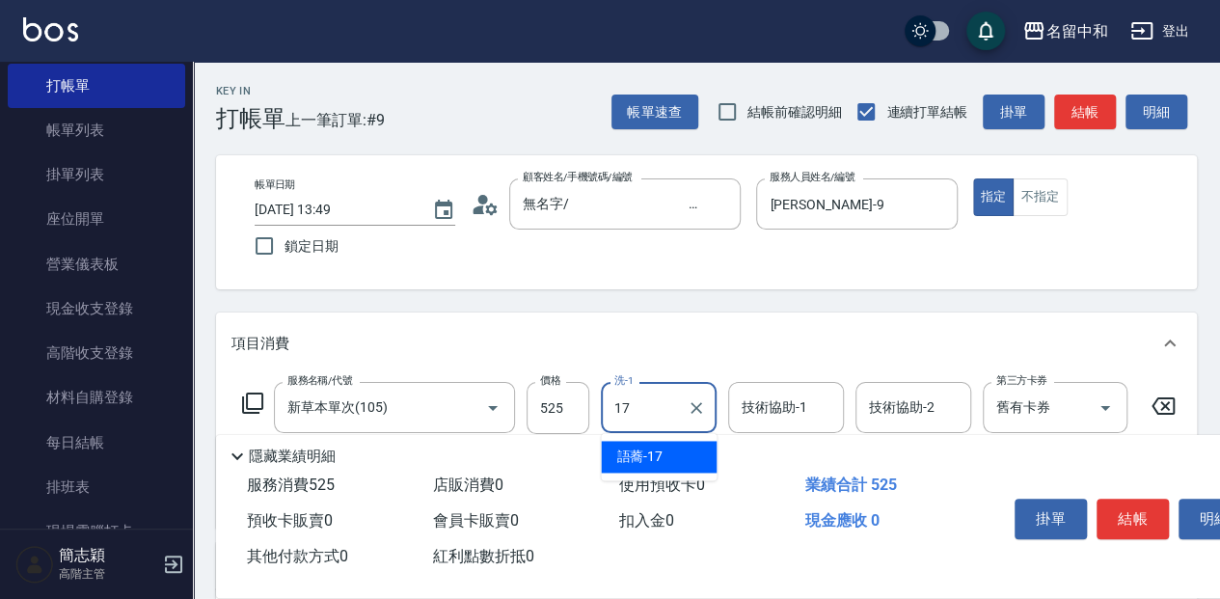
type input "語蕎-17"
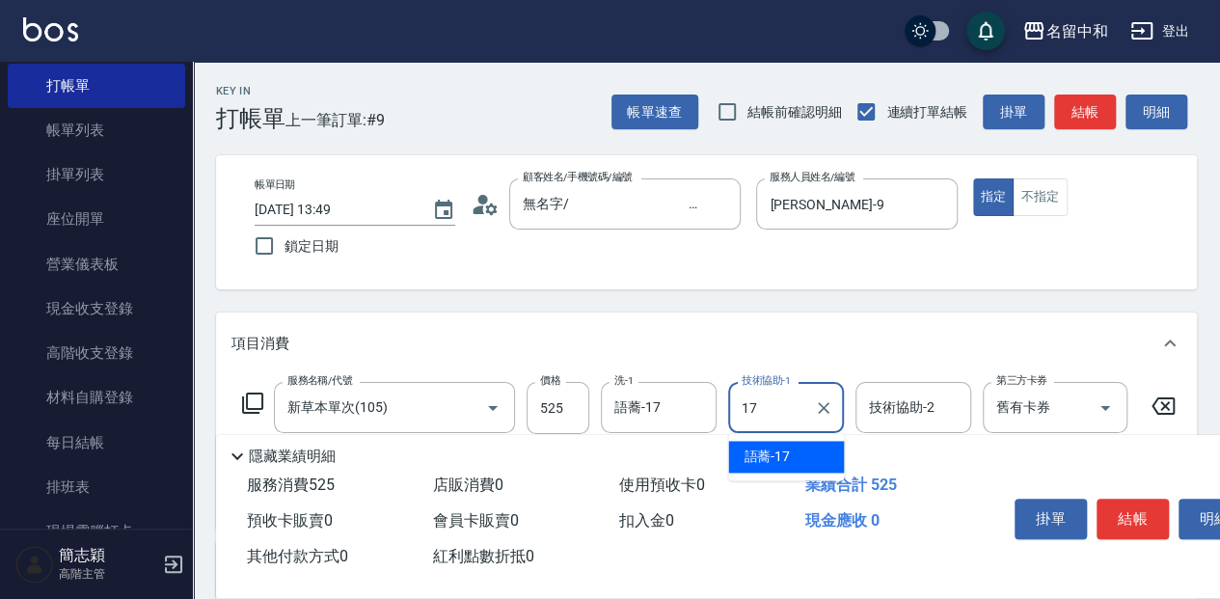
type input "語蕎-17"
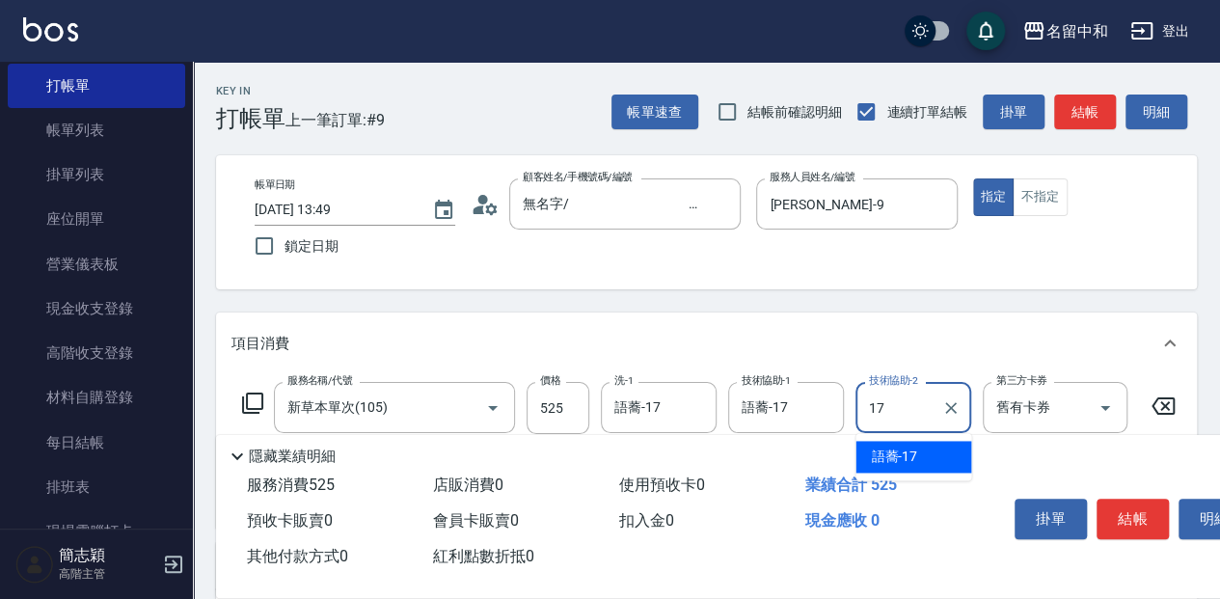
type input "語蕎-17"
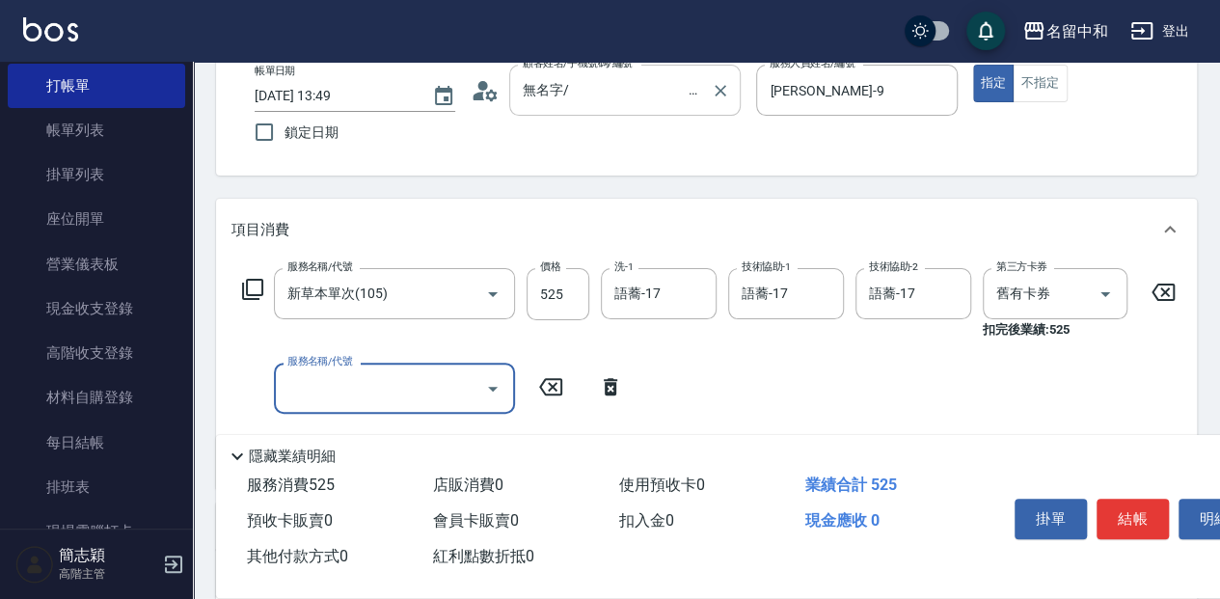
scroll to position [128, 0]
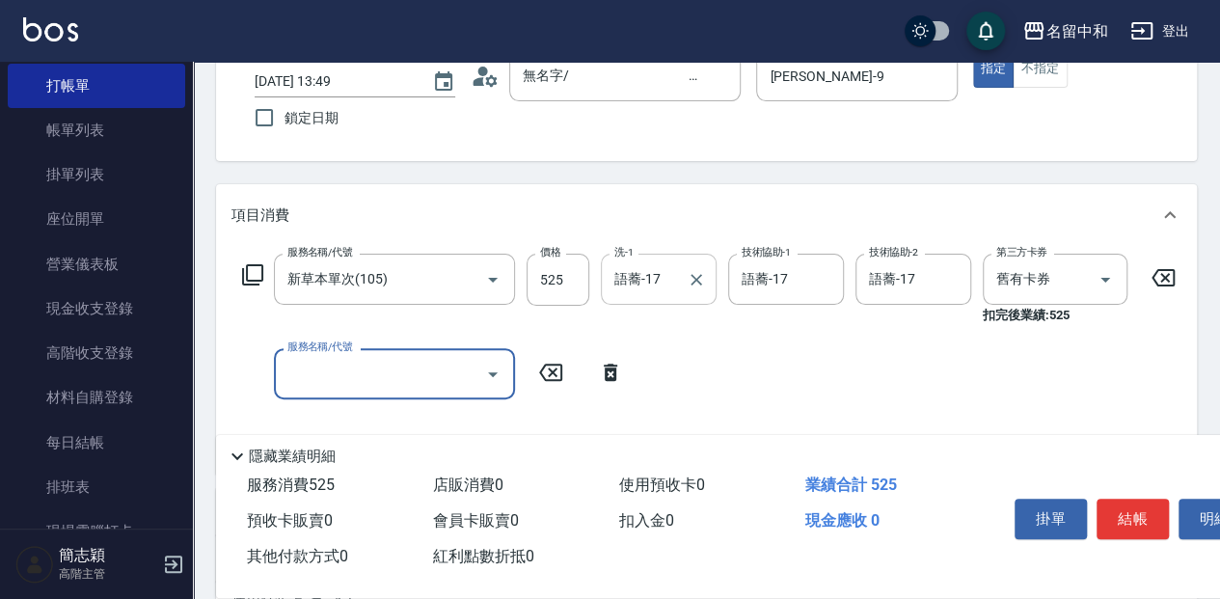
click at [680, 278] on div "語蕎-17 洗-1" at bounding box center [659, 279] width 116 height 51
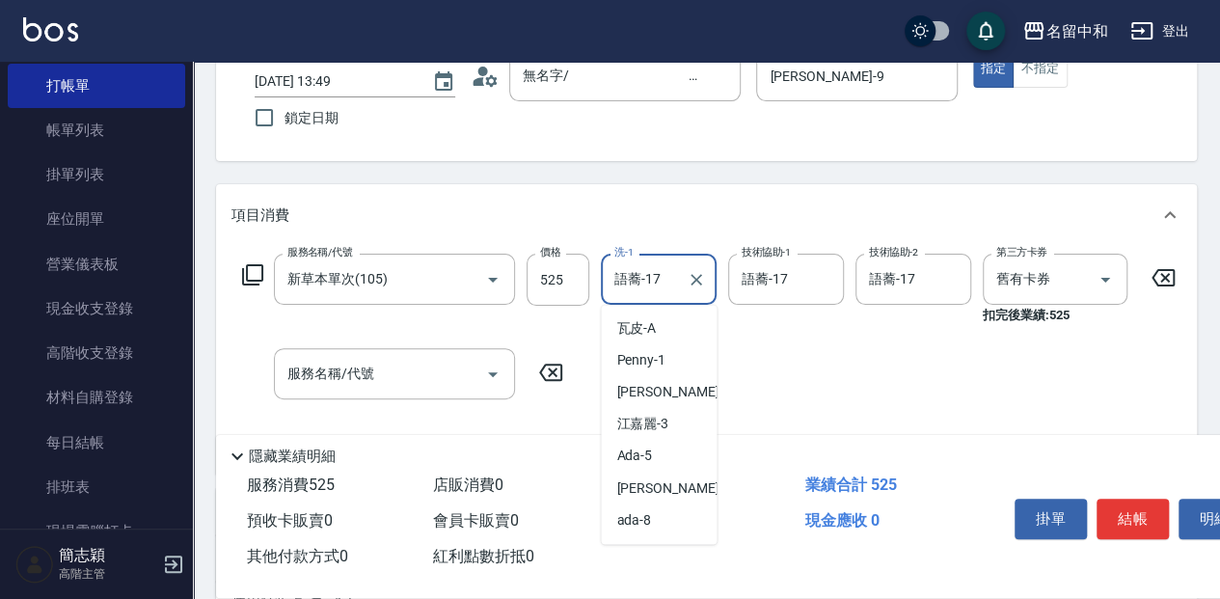
scroll to position [181, 0]
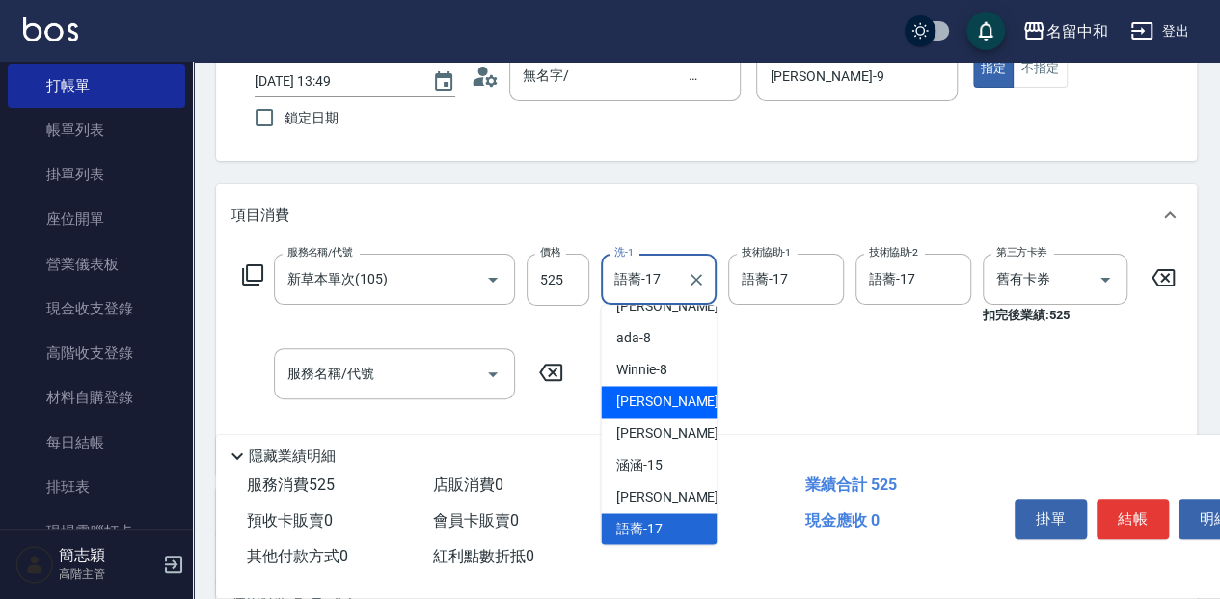
click at [663, 401] on div "[PERSON_NAME] -9" at bounding box center [659, 402] width 116 height 32
type input "[PERSON_NAME]-9"
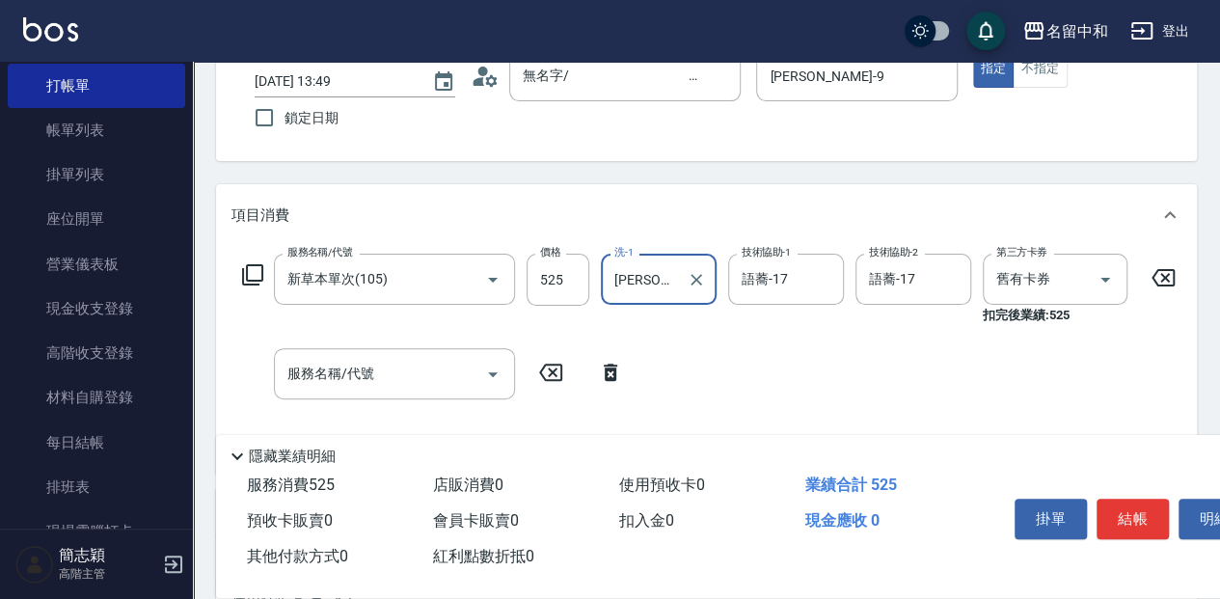
scroll to position [193, 0]
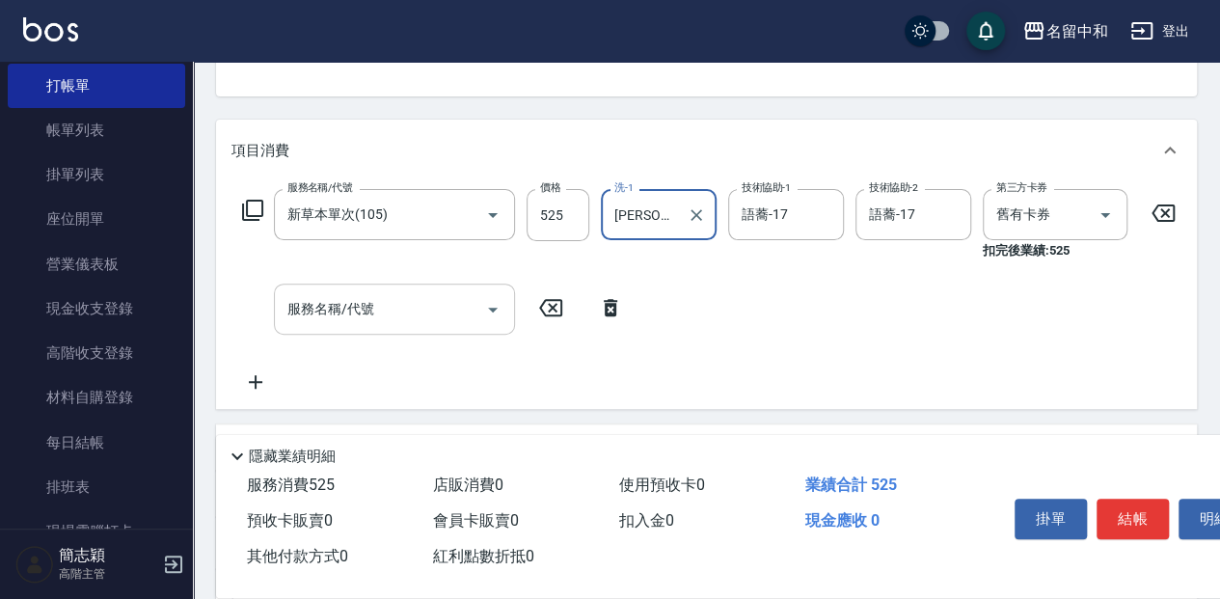
click at [426, 300] on input "服務名稱/代號" at bounding box center [380, 309] width 195 height 34
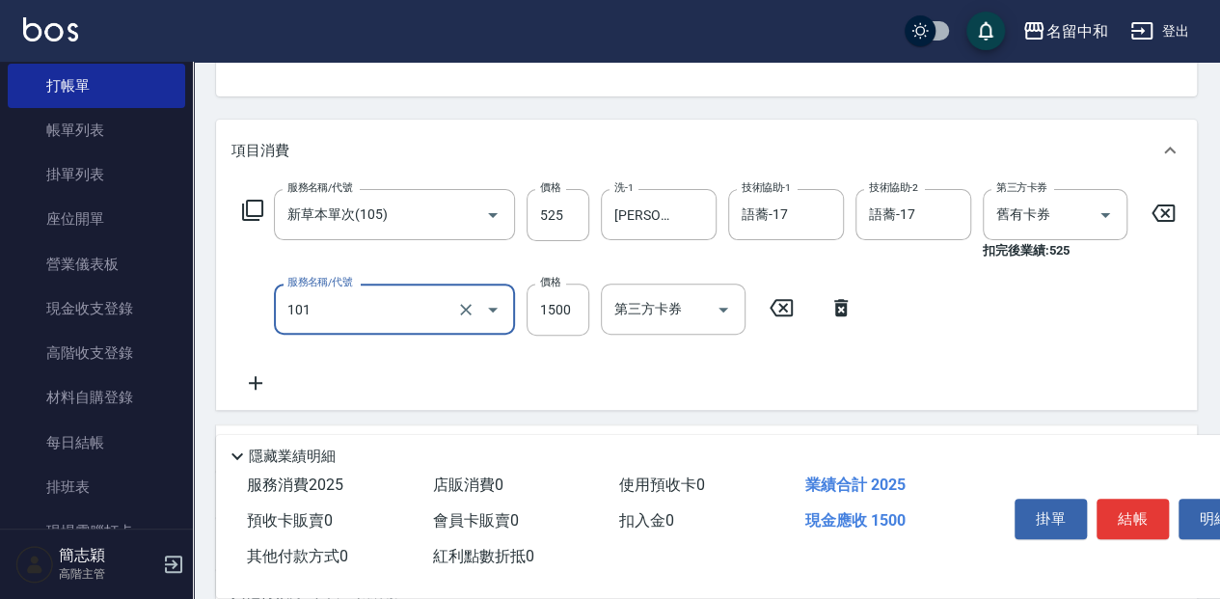
type input "草本頭皮(101)"
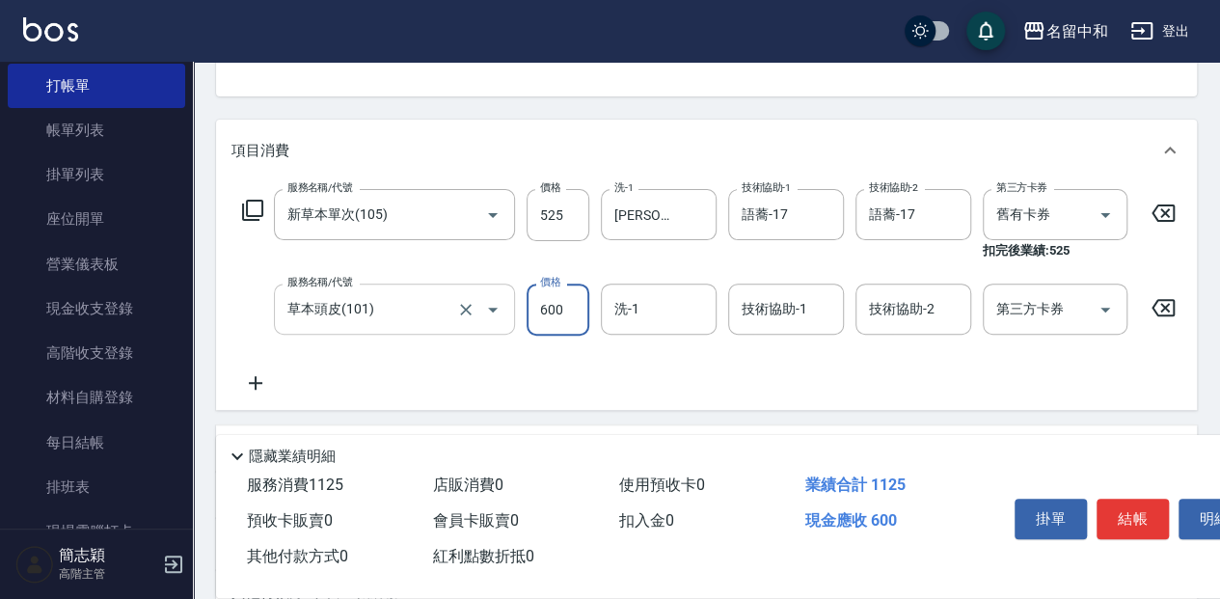
type input "600"
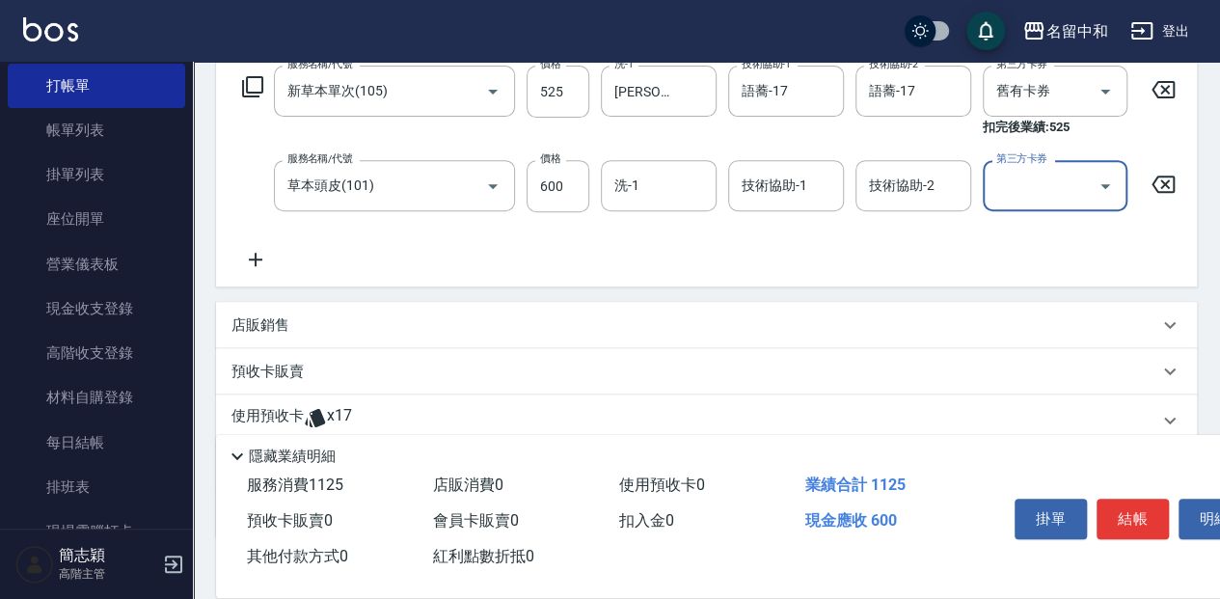
scroll to position [386, 0]
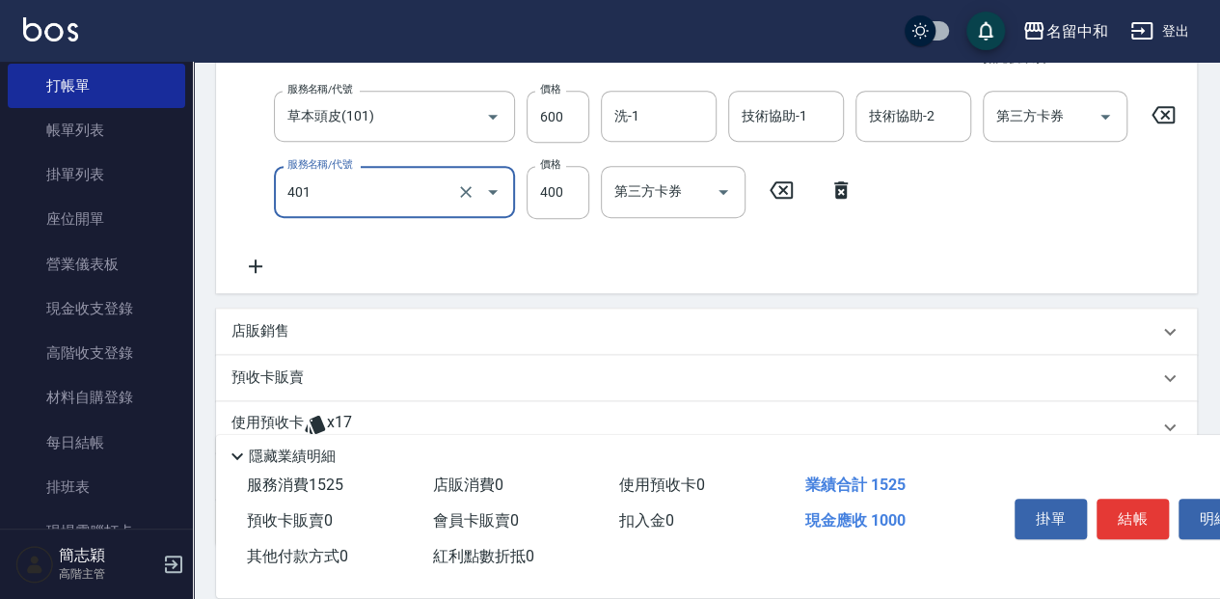
type input "剪髮(400)(401)"
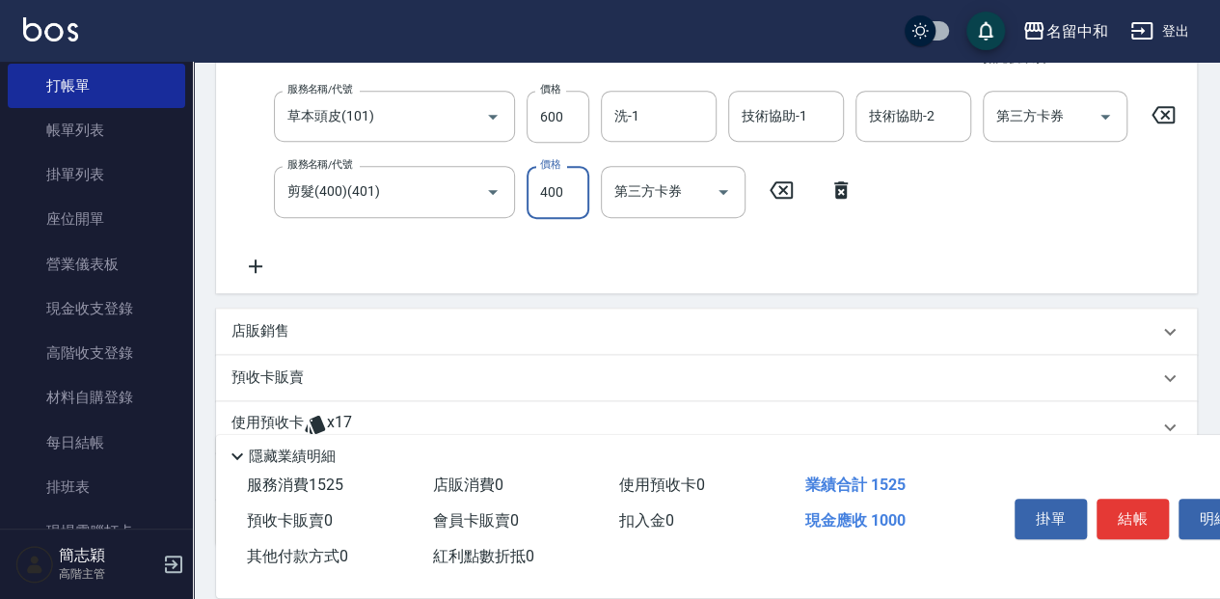
scroll to position [382, 0]
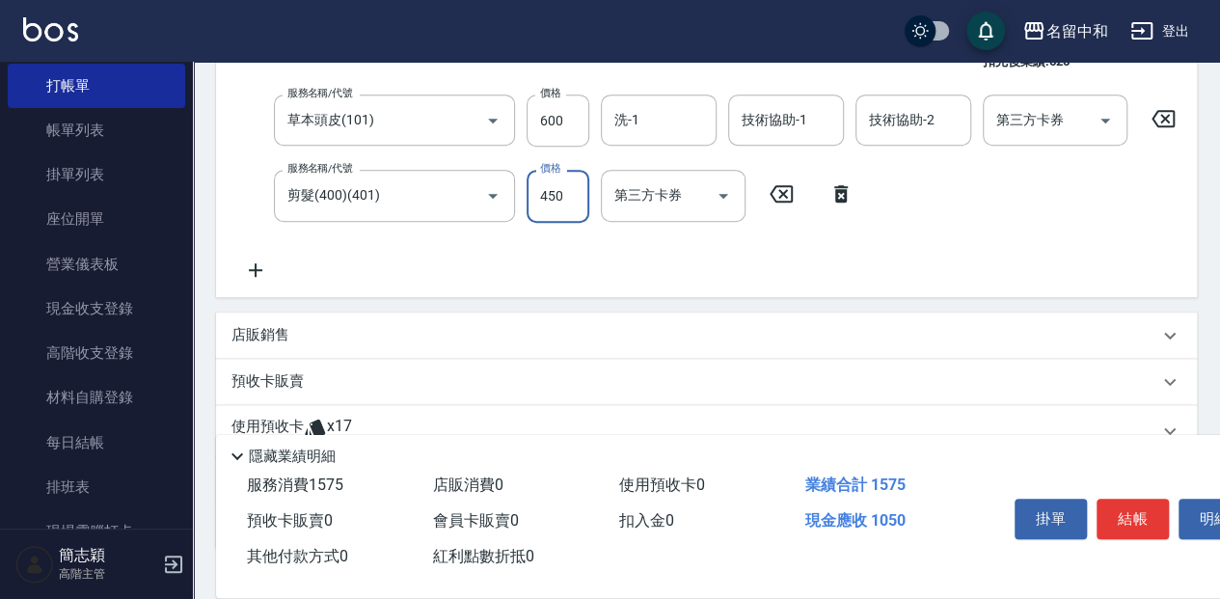
type input "450"
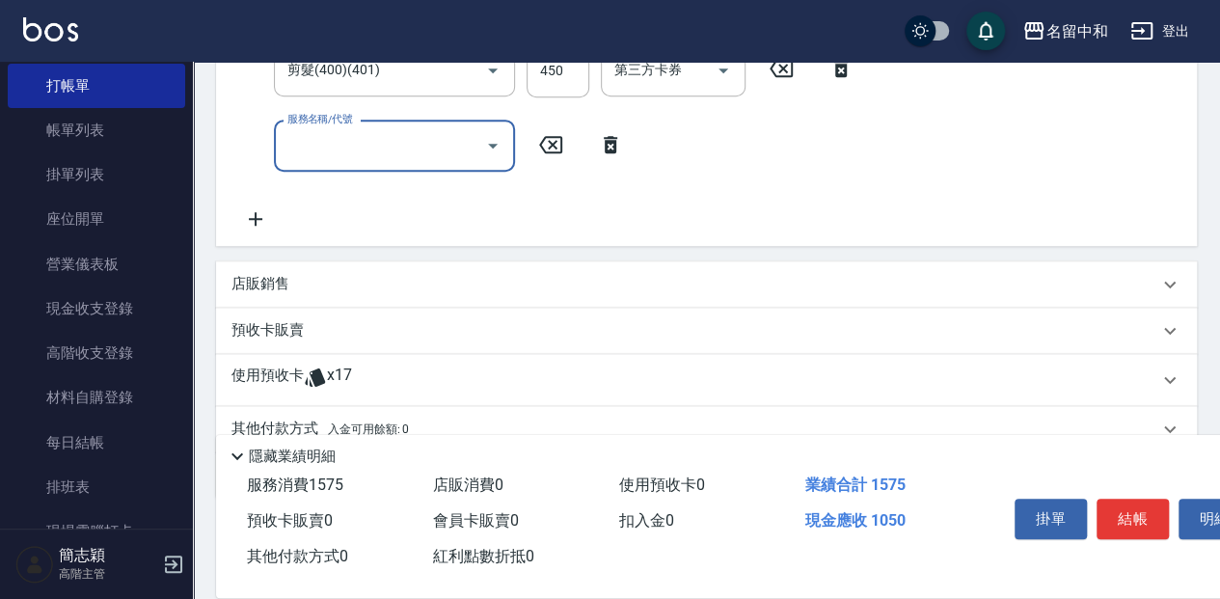
scroll to position [510, 0]
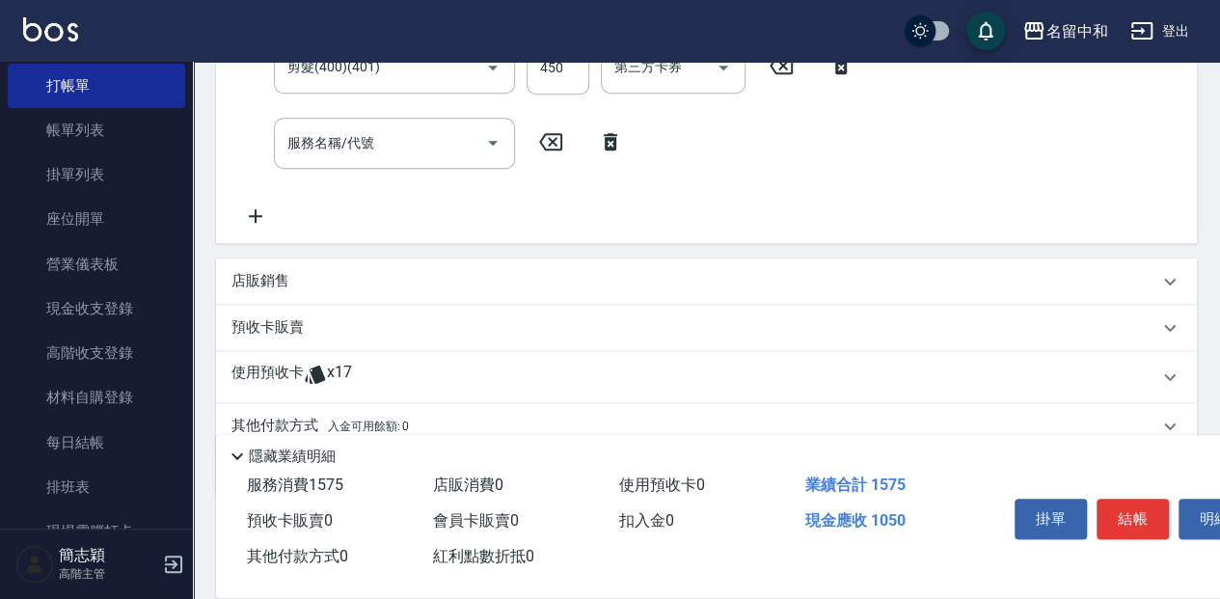
click at [330, 291] on div "店販銷售" at bounding box center [695, 281] width 927 height 20
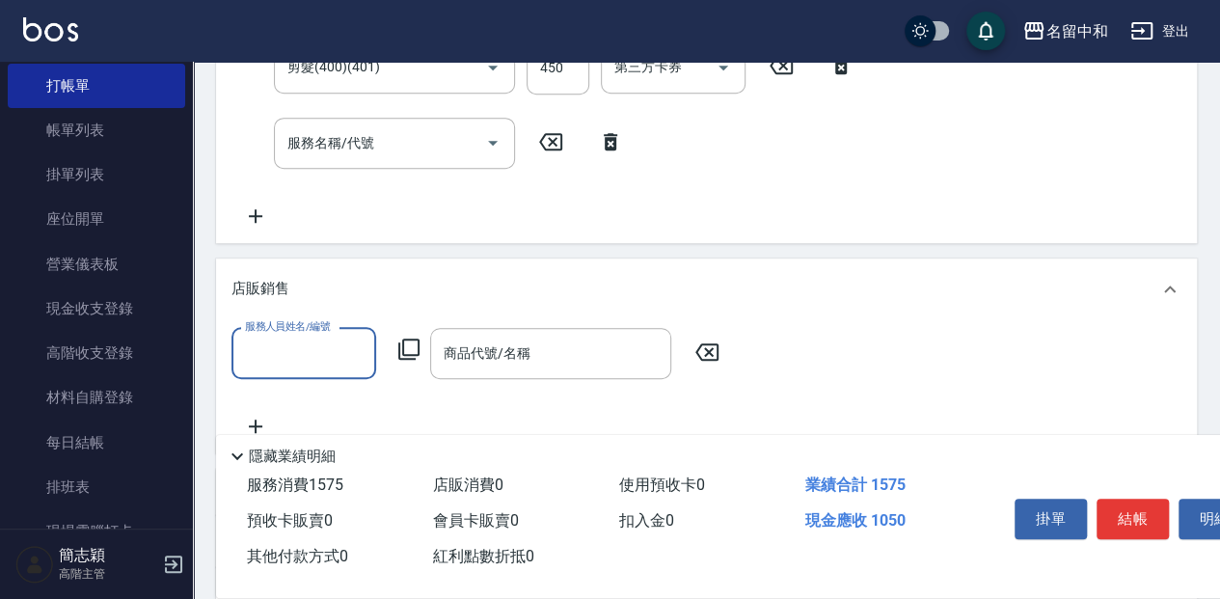
scroll to position [575, 0]
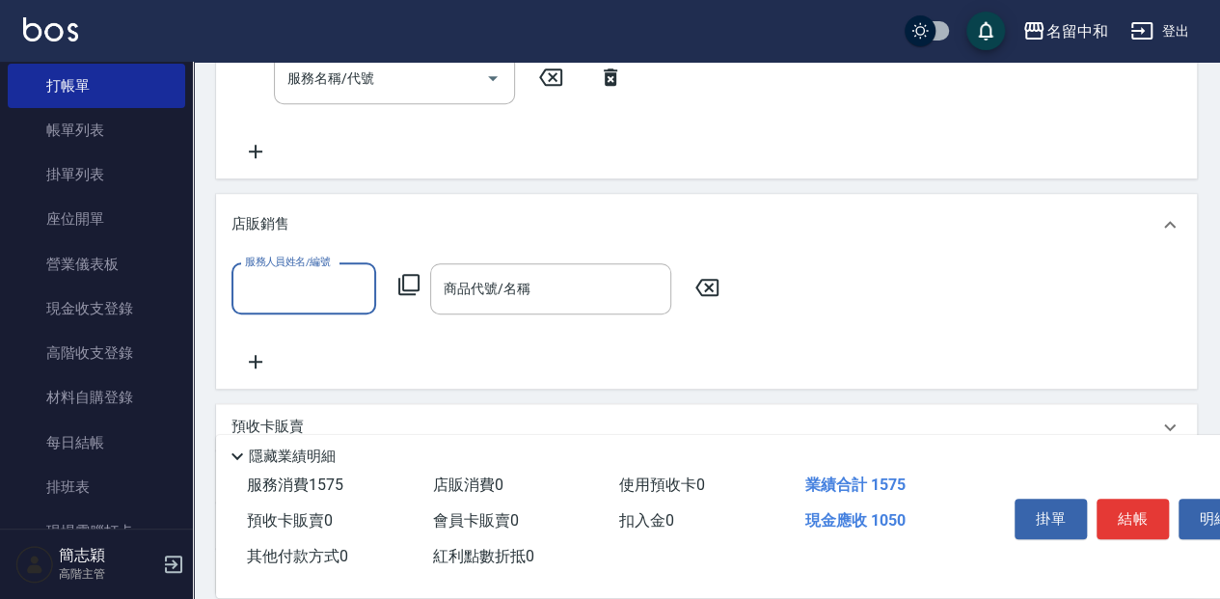
click at [305, 304] on input "服務人員姓名/編號" at bounding box center [303, 289] width 127 height 34
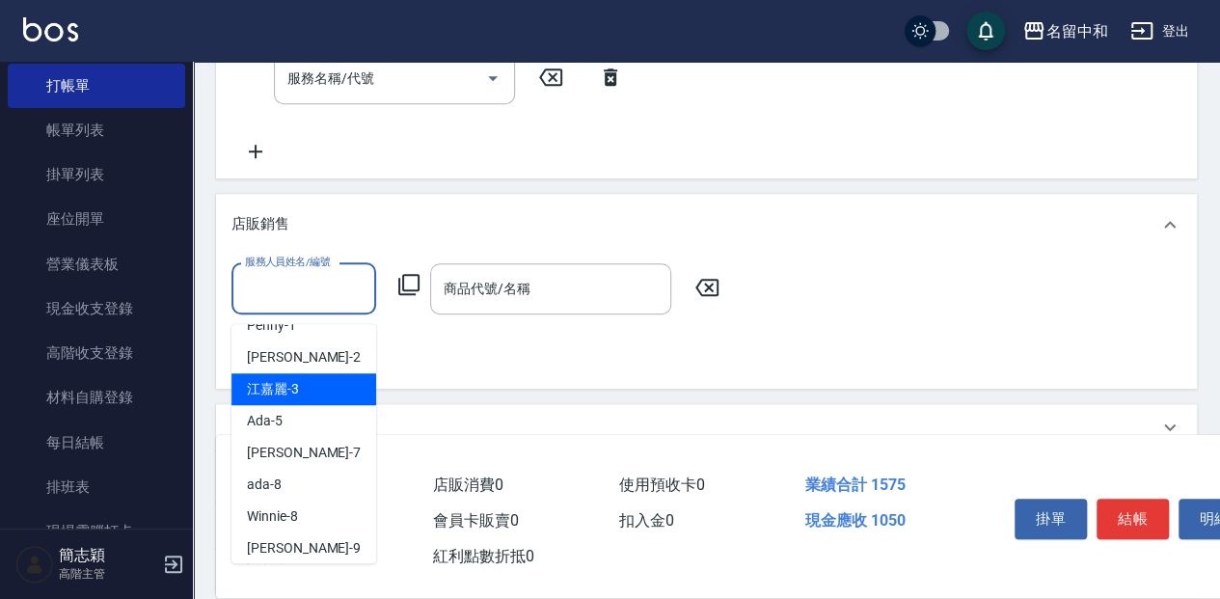
scroll to position [193, 0]
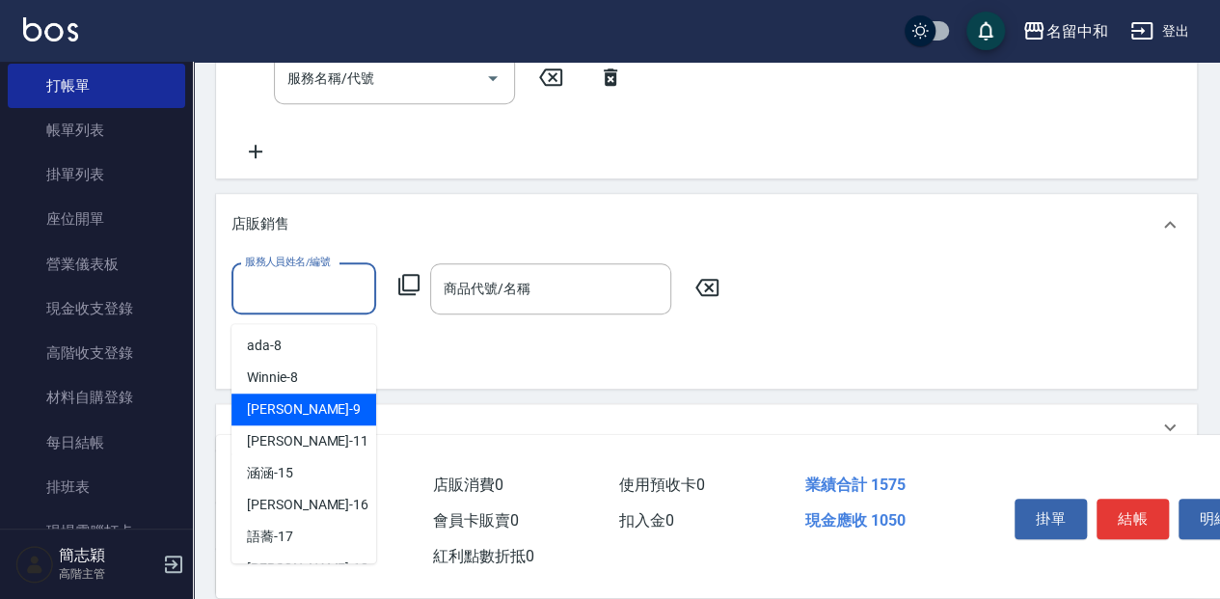
click at [292, 413] on div "[PERSON_NAME] -9" at bounding box center [304, 410] width 145 height 32
type input "[PERSON_NAME]-9"
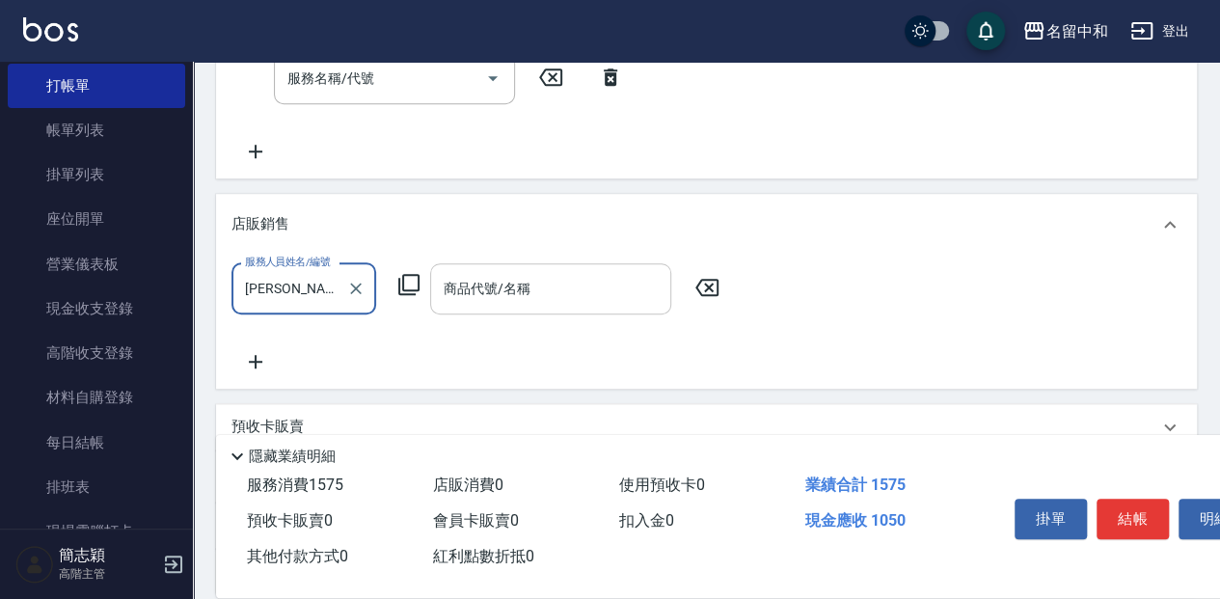
click at [490, 293] on input "商品代號/名稱" at bounding box center [551, 289] width 224 height 34
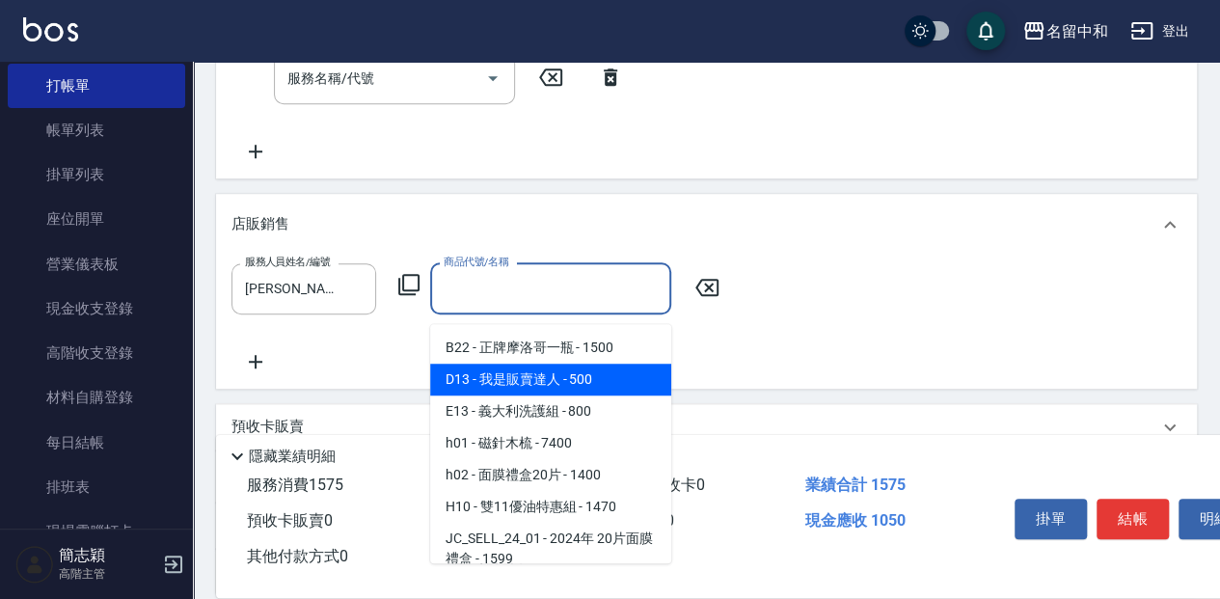
click at [519, 375] on span "D13 - 我是販賣達人 - 500" at bounding box center [550, 380] width 241 height 32
type input "我是販賣達人"
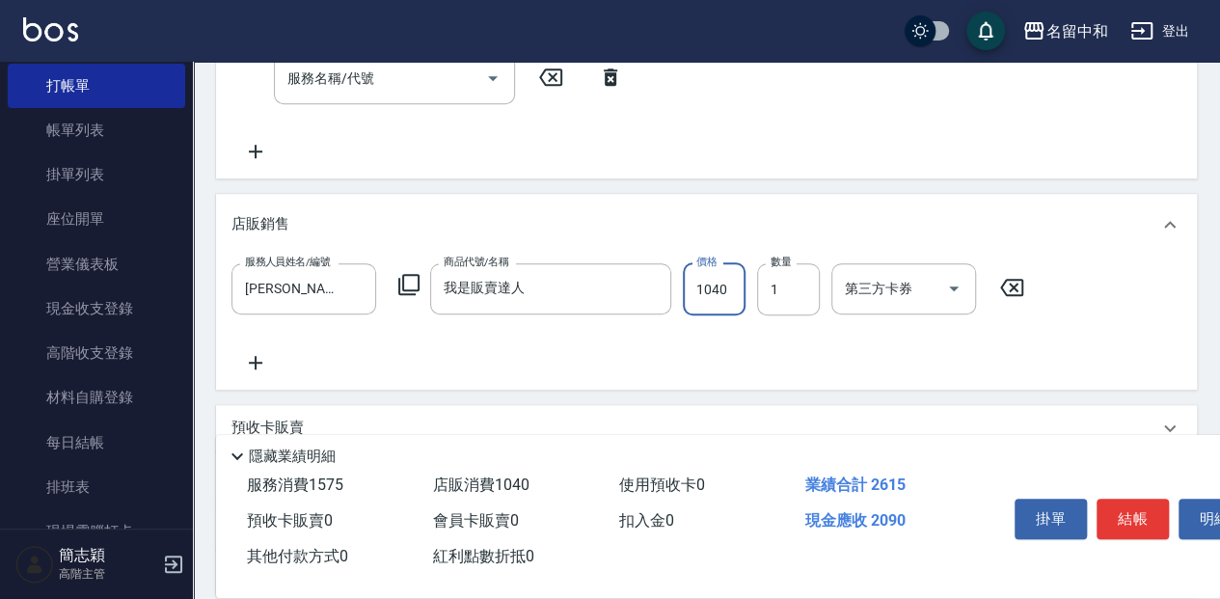
type input "1040"
click at [1135, 507] on button "結帳" at bounding box center [1133, 519] width 72 height 41
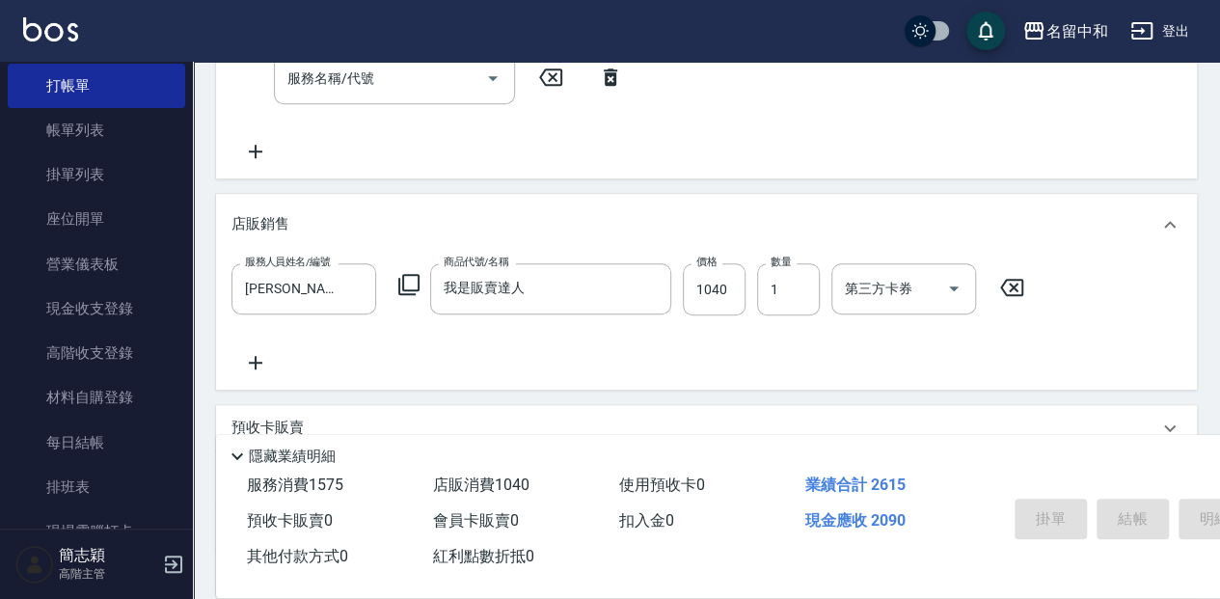
type input "[DATE] 13:50"
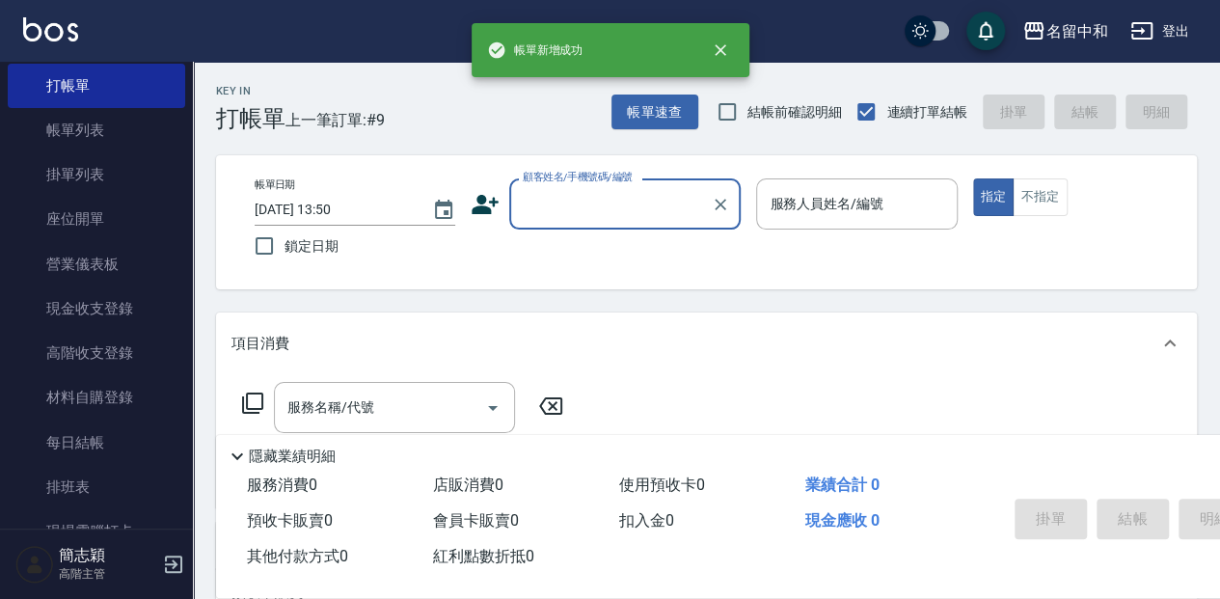
scroll to position [0, 0]
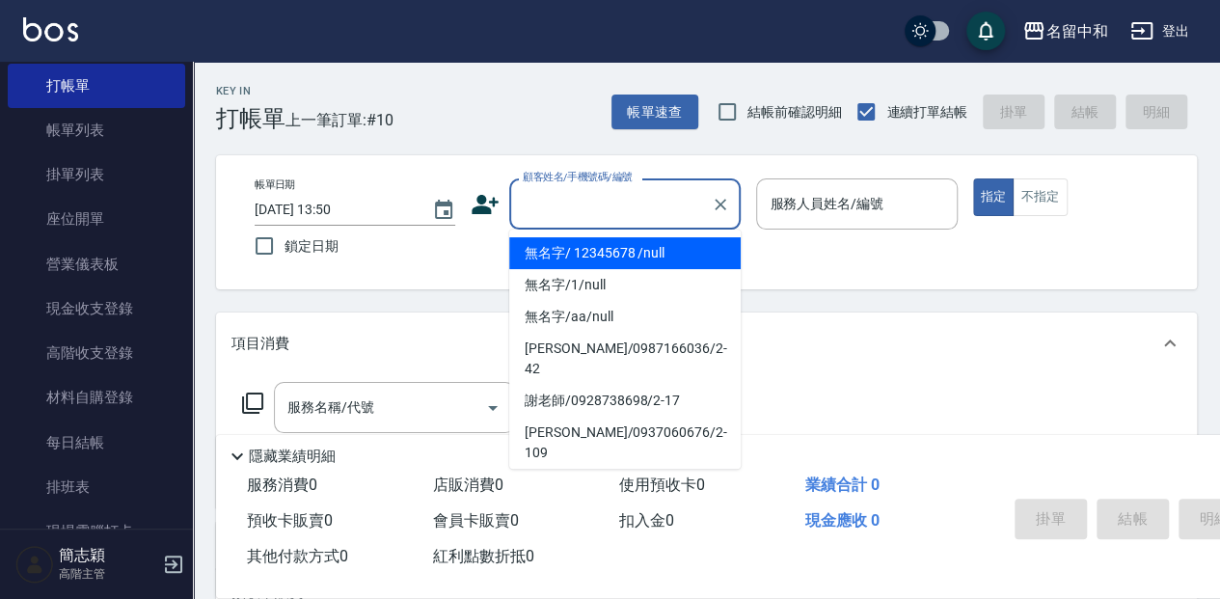
click at [555, 207] on input "顧客姓名/手機號碼/編號" at bounding box center [610, 204] width 185 height 34
click at [567, 260] on li "無名字/ 12345678 /null" at bounding box center [625, 253] width 232 height 32
type input "無名字/ 12345678 /null"
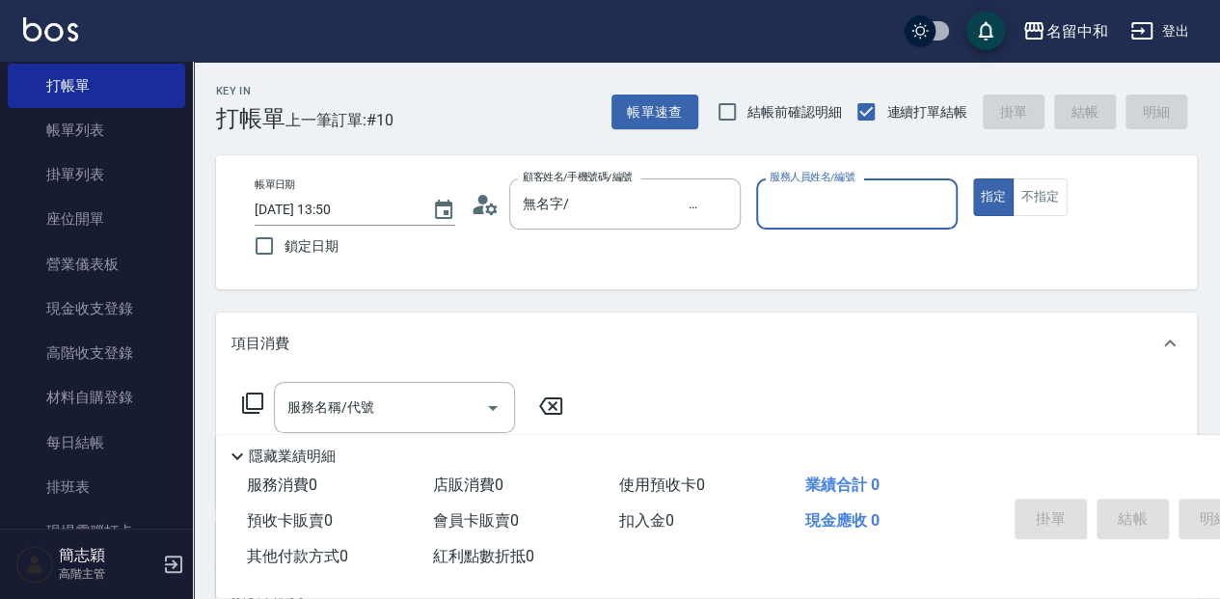
click at [789, 197] on input "服務人員姓名/編號" at bounding box center [856, 204] width 183 height 34
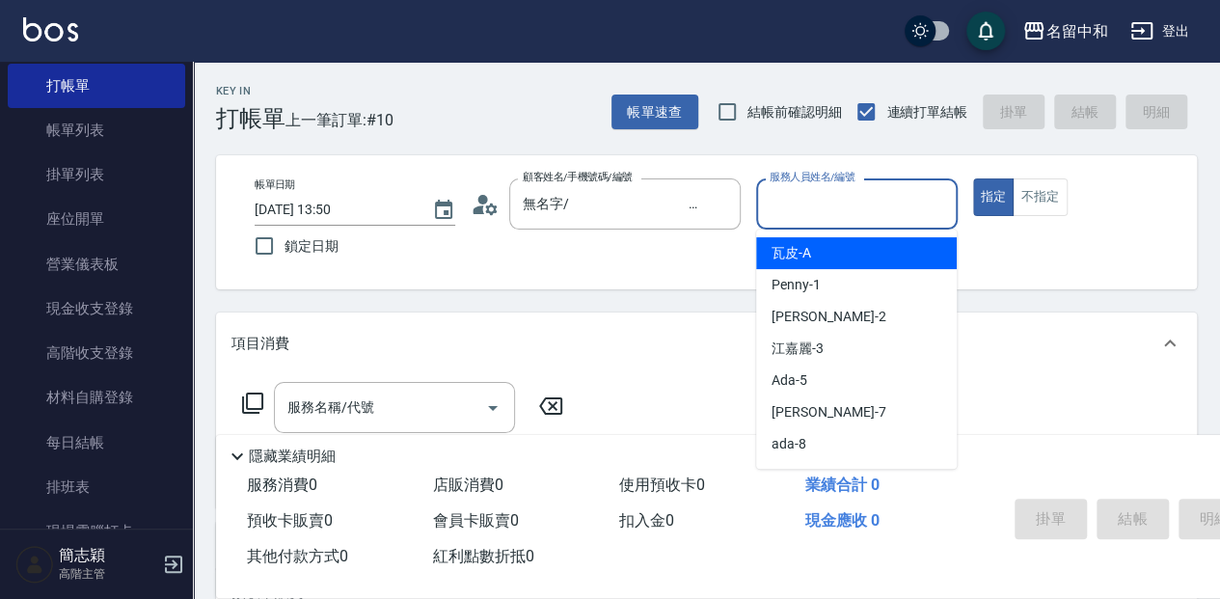
click at [807, 241] on div "瓦皮 -A" at bounding box center [856, 253] width 201 height 32
type input "瓦皮-A"
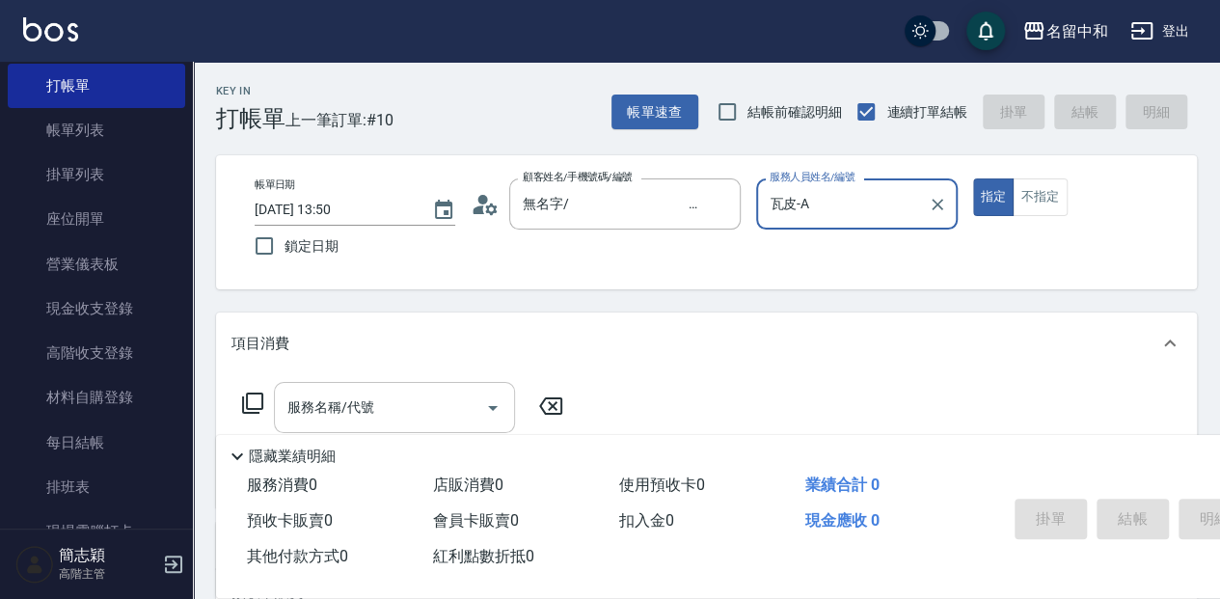
click at [323, 403] on input "服務名稱/代號" at bounding box center [380, 408] width 195 height 34
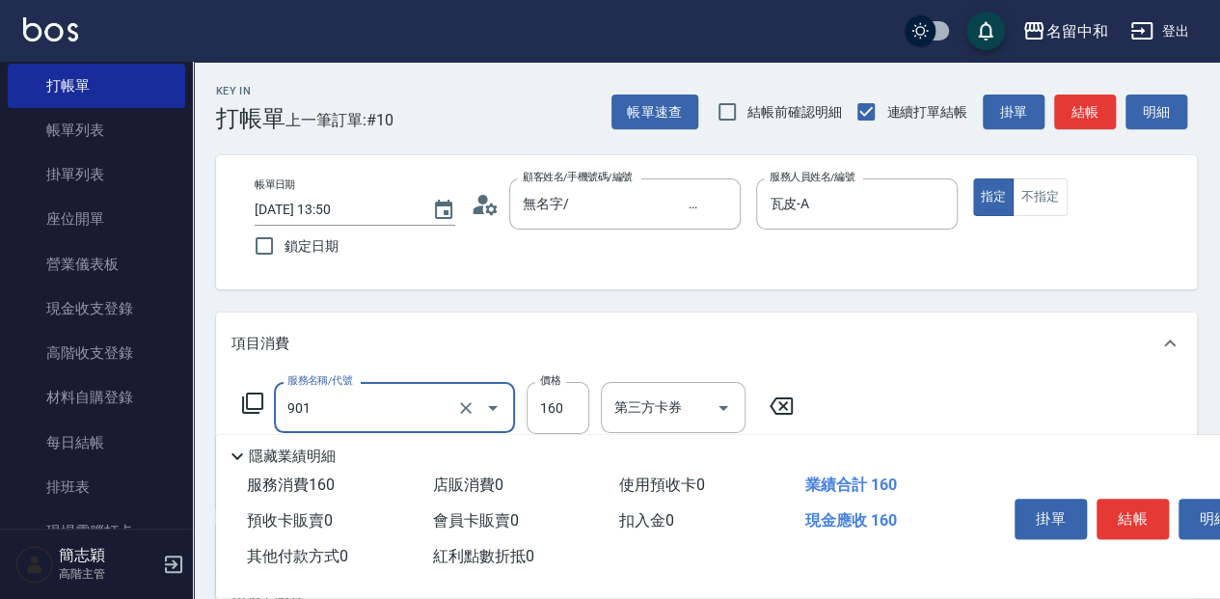
type input "修手(901)"
click at [263, 447] on p "隱藏業績明細" at bounding box center [292, 457] width 87 height 20
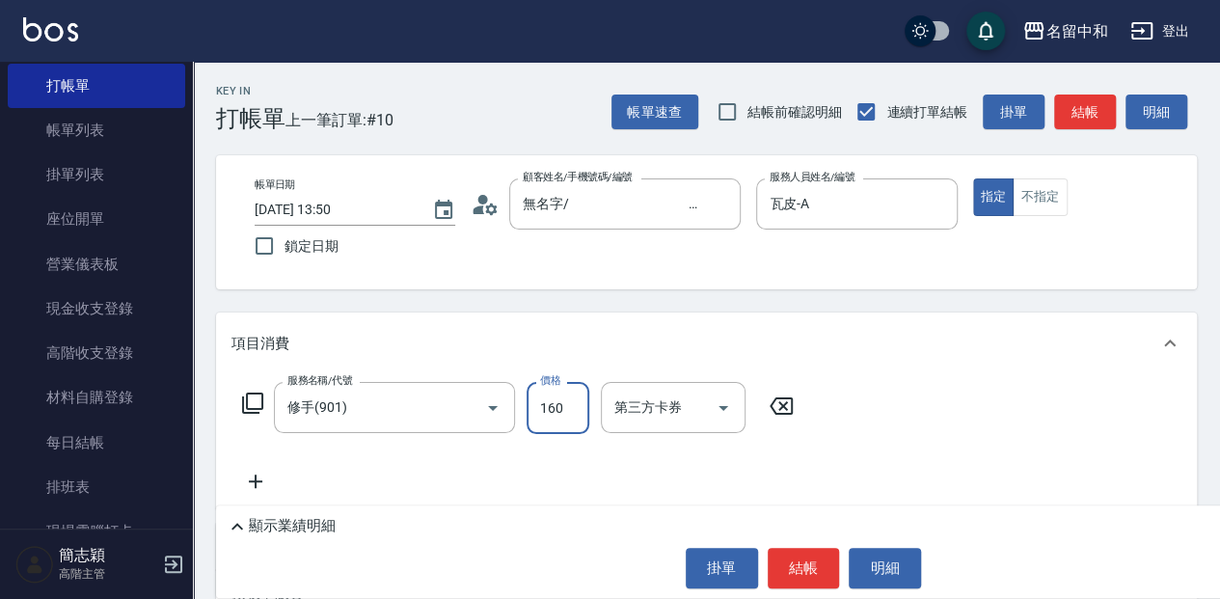
click at [565, 411] on input "160" at bounding box center [558, 408] width 63 height 52
type input "1860"
click at [818, 579] on button "結帳" at bounding box center [804, 568] width 72 height 41
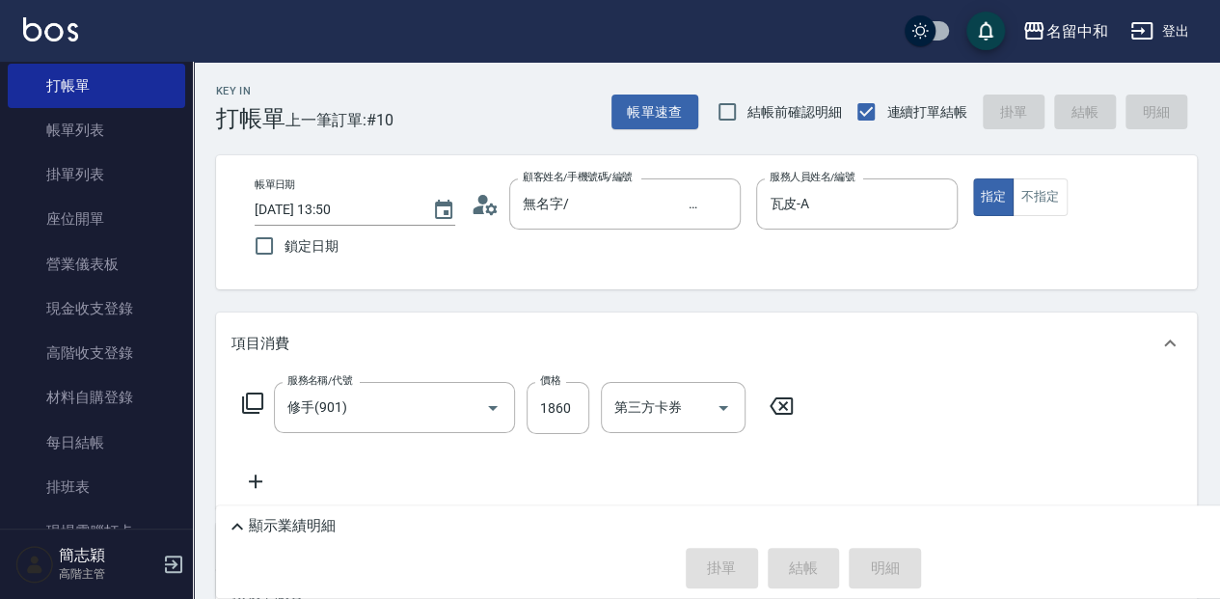
type input "[DATE] 13:51"
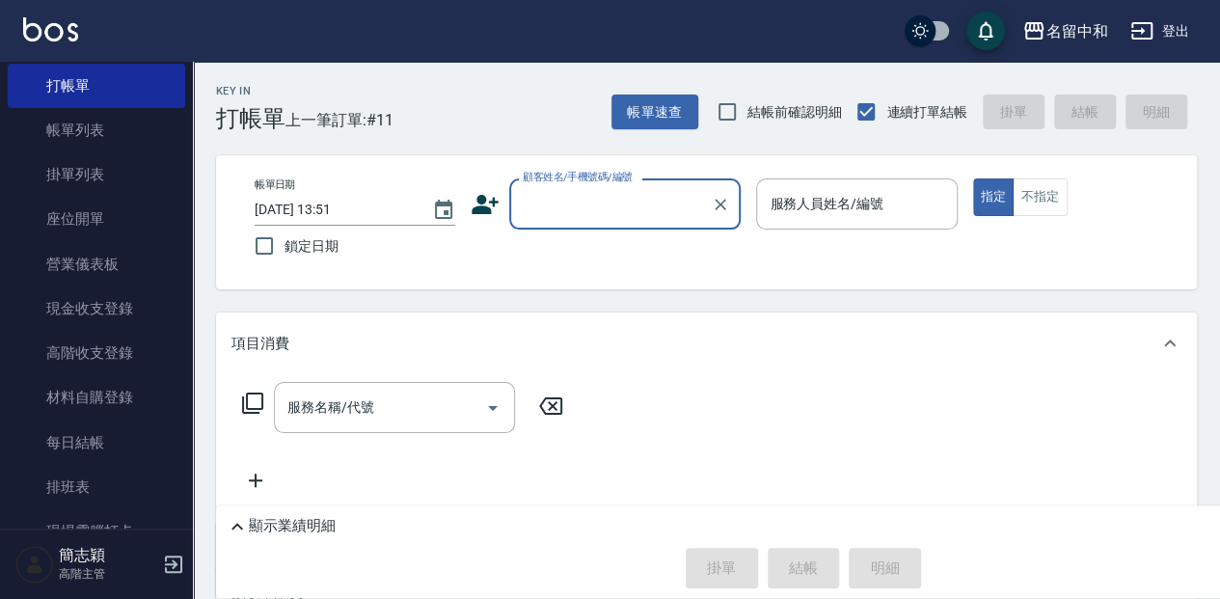
click at [554, 204] on input "顧客姓名/手機號碼/編號" at bounding box center [610, 204] width 185 height 34
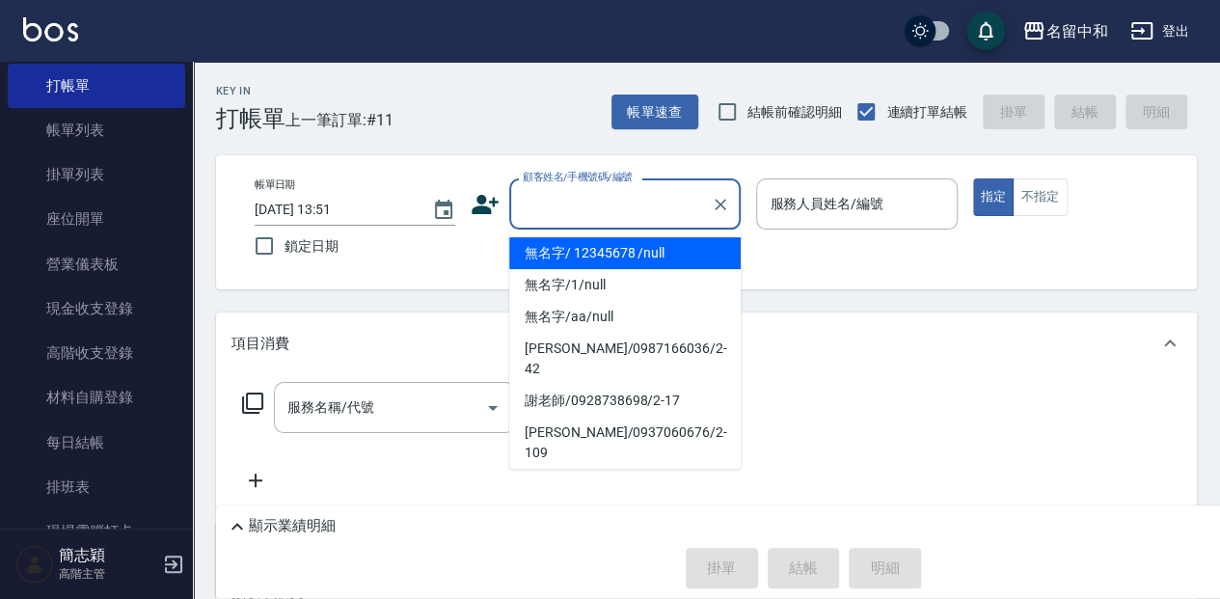
drag, startPoint x: 570, startPoint y: 249, endPoint x: 719, endPoint y: 235, distance: 149.2
click at [574, 249] on li "無名字/ 12345678 /null" at bounding box center [625, 253] width 232 height 32
type input "無名字/ 12345678 /null"
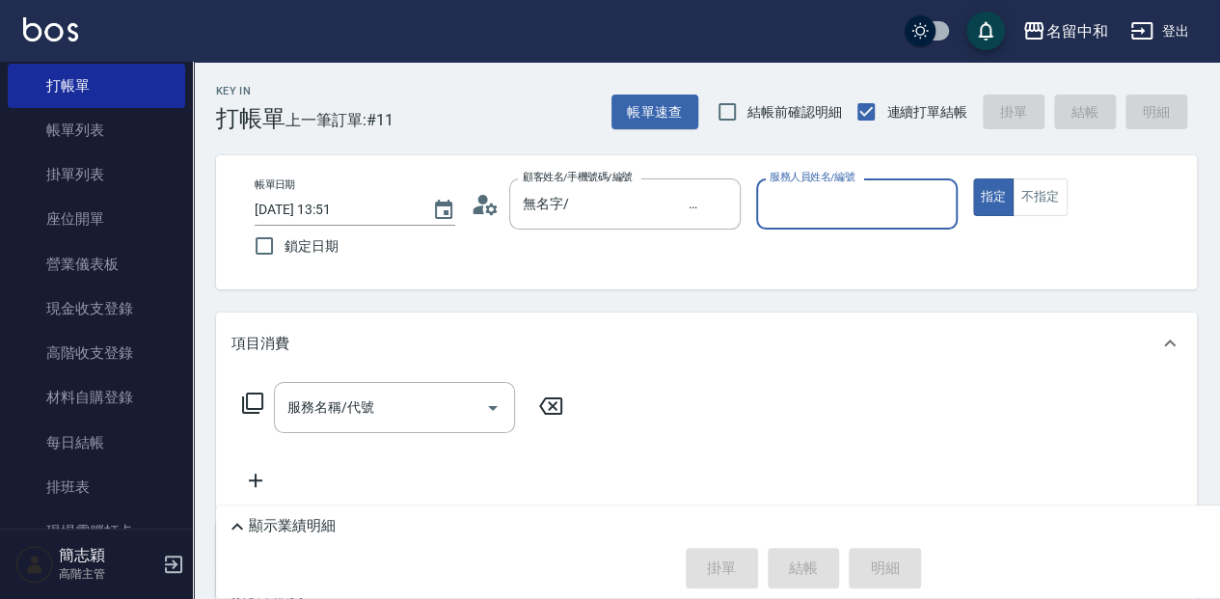
click at [853, 210] on input "服務人員姓名/編號" at bounding box center [856, 204] width 183 height 34
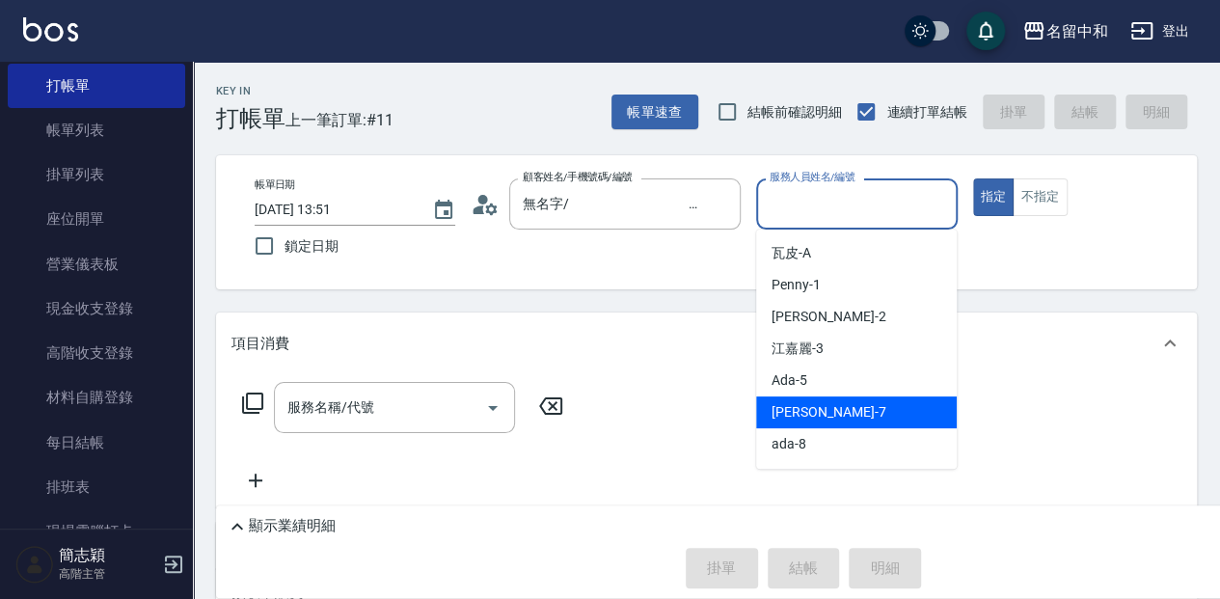
click at [817, 399] on div "[PERSON_NAME] -7" at bounding box center [856, 413] width 201 height 32
type input "[PERSON_NAME]-7"
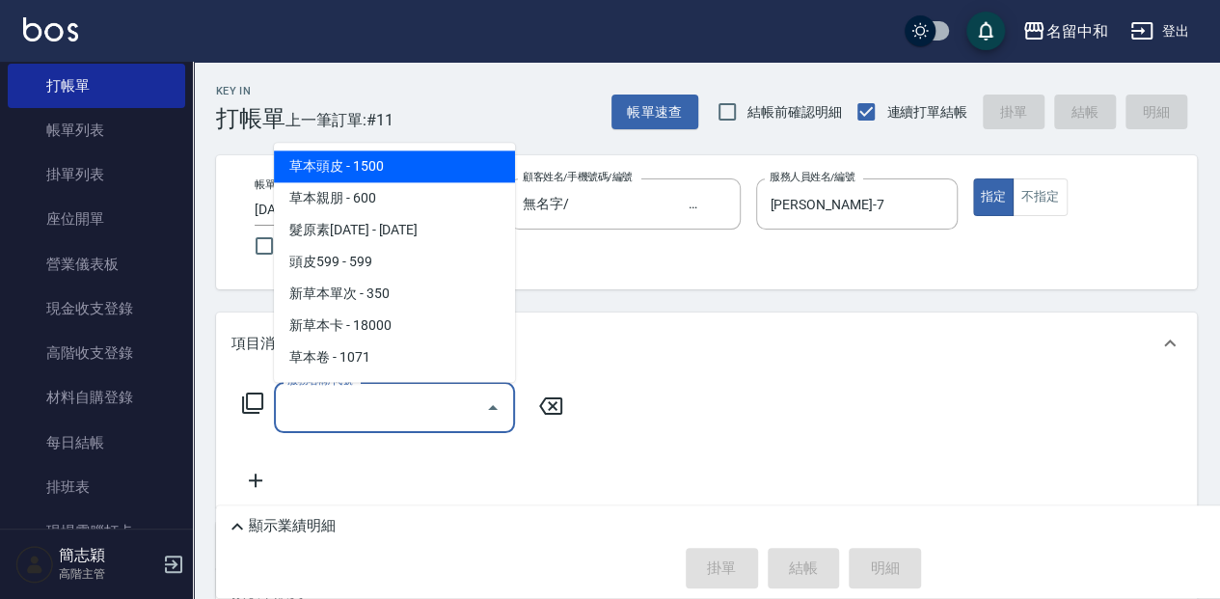
click at [357, 415] on input "服務名稱/代號" at bounding box center [380, 408] width 195 height 34
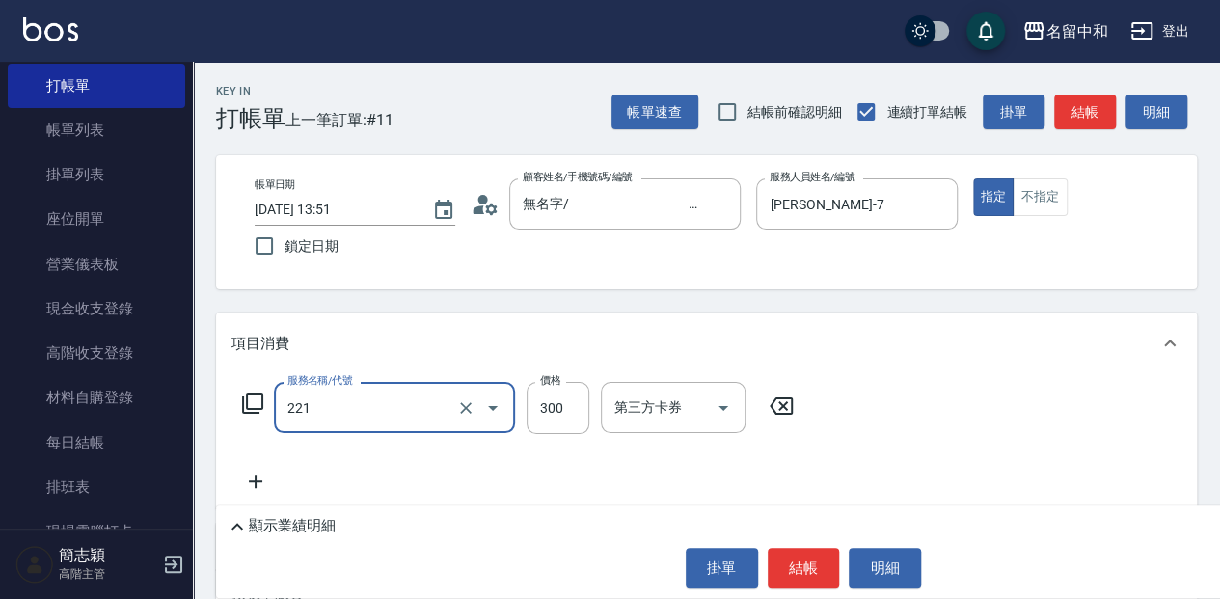
type input "洗髮300(221)"
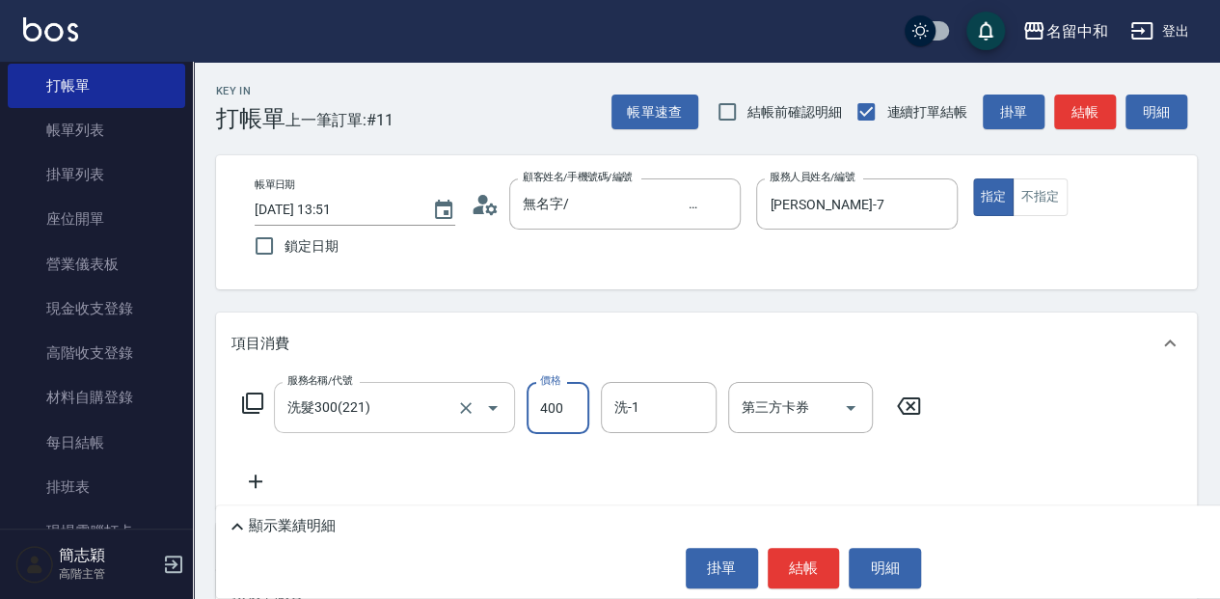
type input "400"
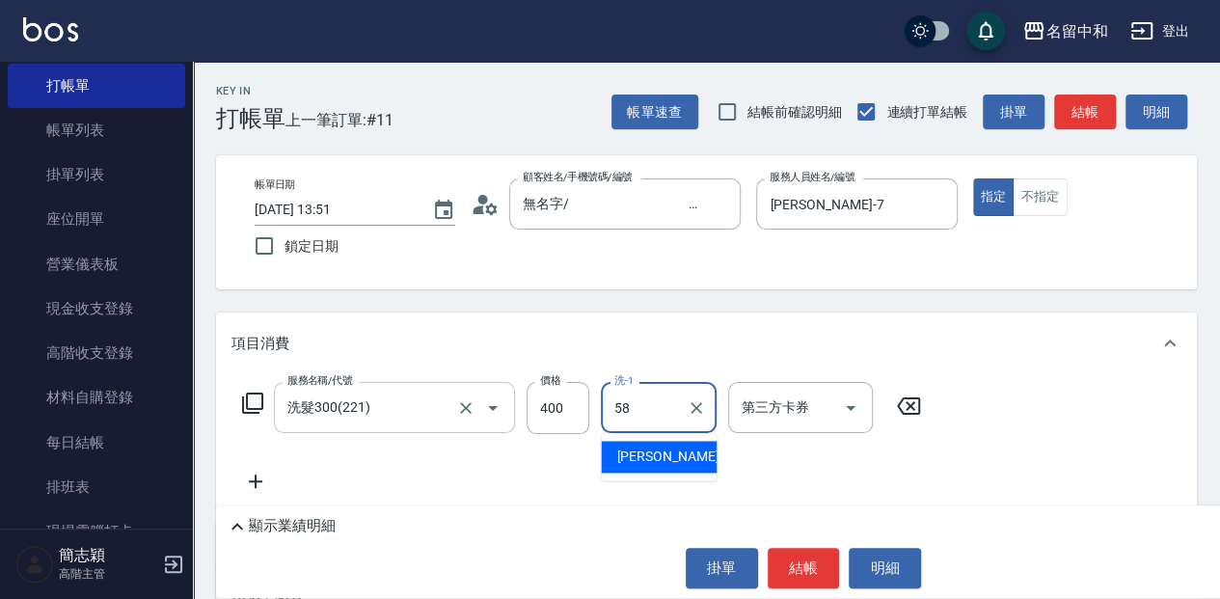
type input "5"
type input "[PERSON_NAME]-18"
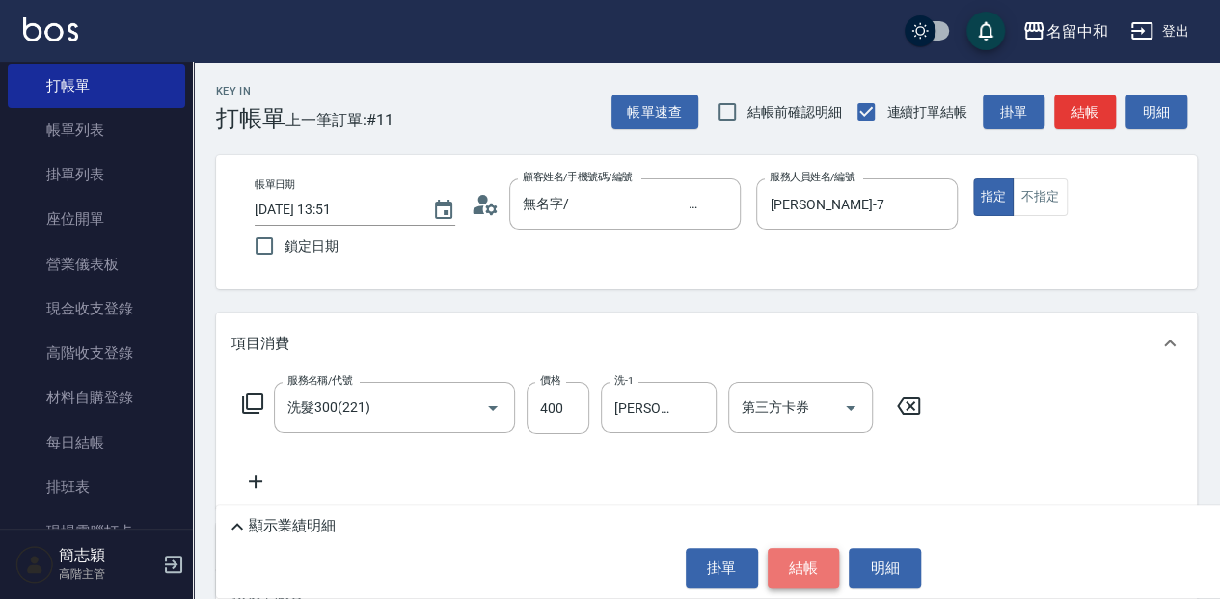
click at [795, 573] on button "結帳" at bounding box center [804, 568] width 72 height 41
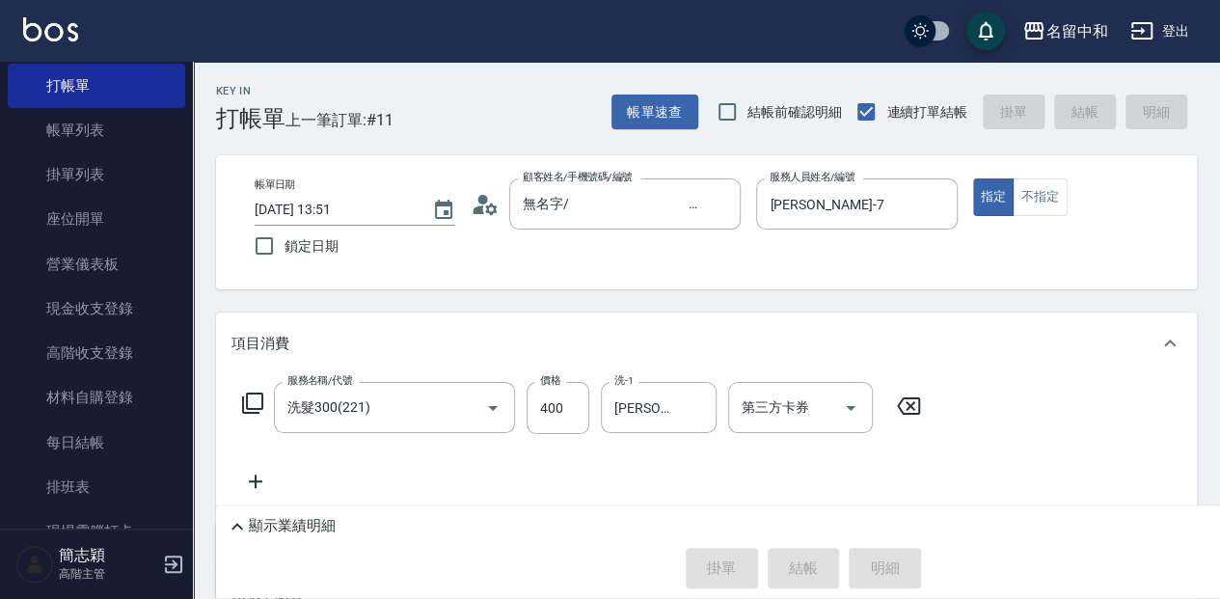
type input "[DATE] 14:34"
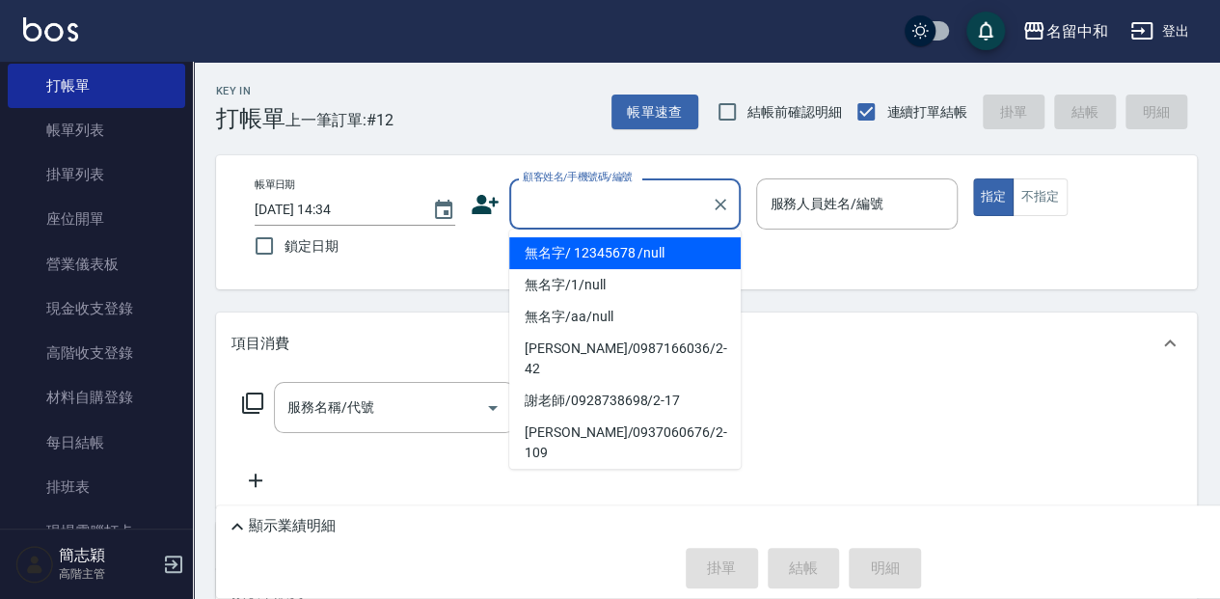
click at [618, 206] on input "顧客姓名/手機號碼/編號" at bounding box center [610, 204] width 185 height 34
click at [621, 253] on li "無名字/ 12345678 /null" at bounding box center [625, 253] width 232 height 32
type input "無名字/ 12345678 /null"
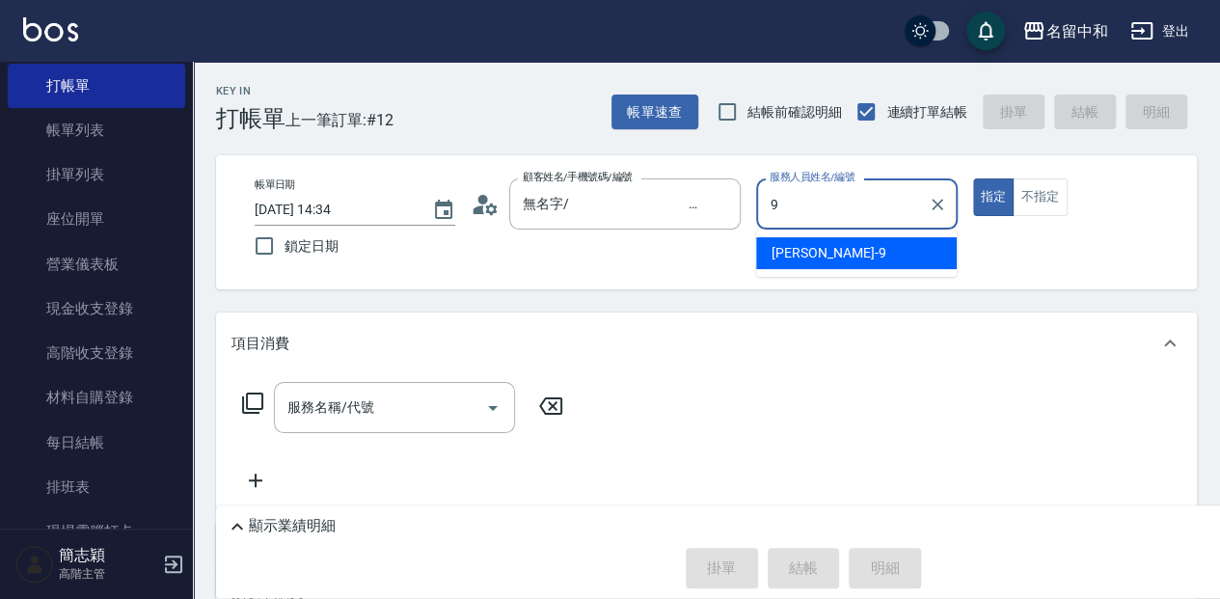
type input "[PERSON_NAME]-9"
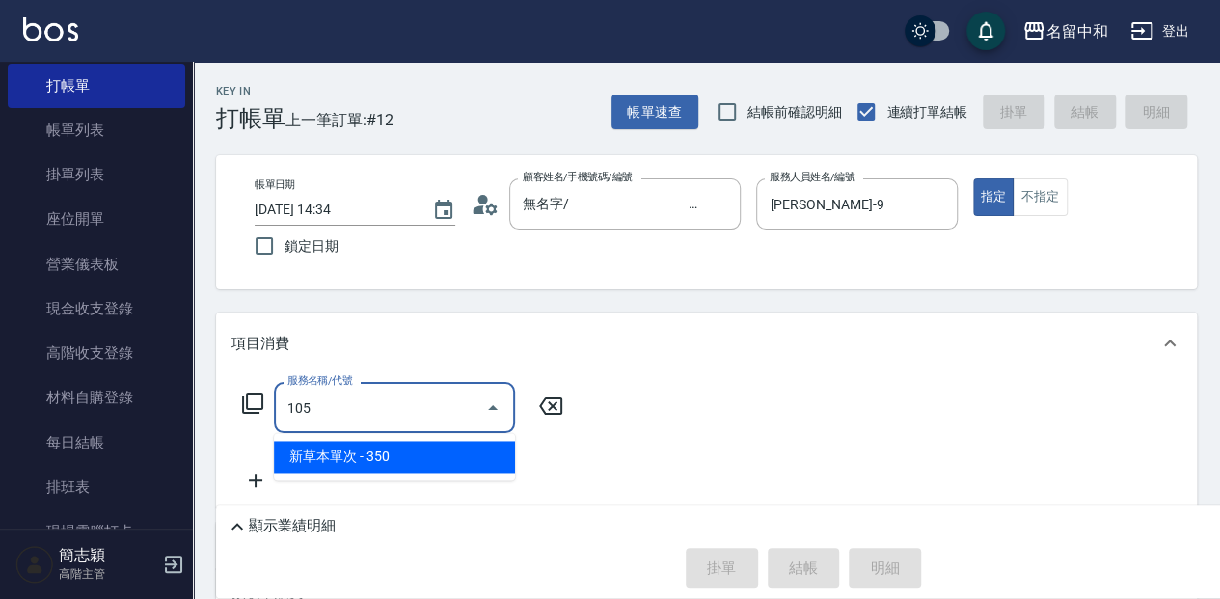
type input "新草本單次(105)"
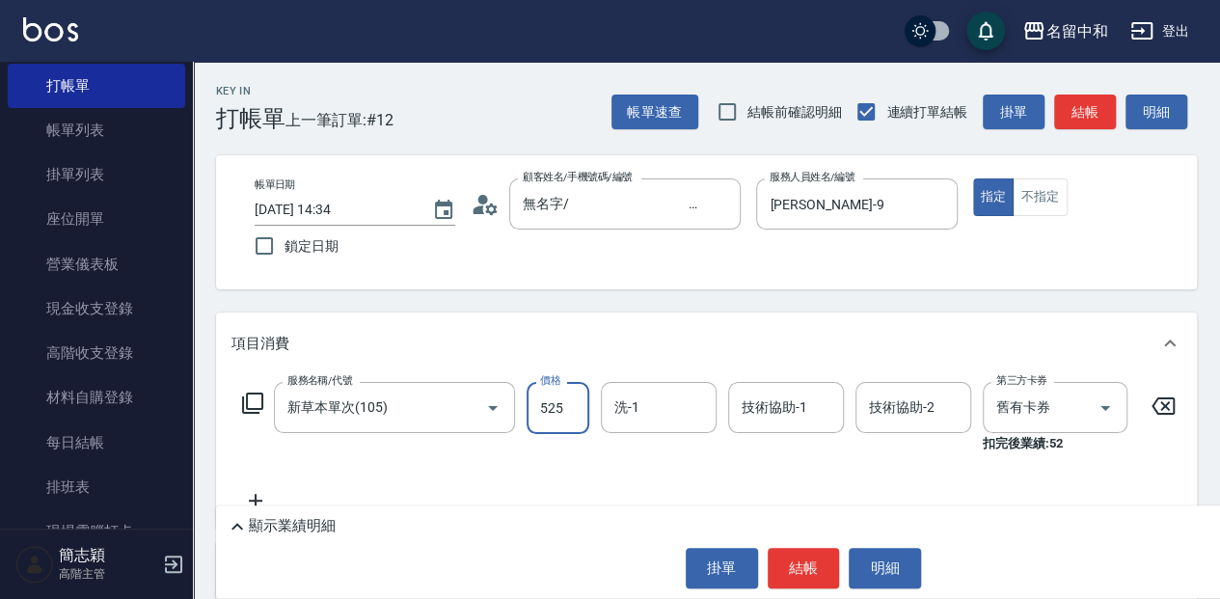
type input "525"
click at [668, 411] on input "洗-1" at bounding box center [659, 408] width 98 height 34
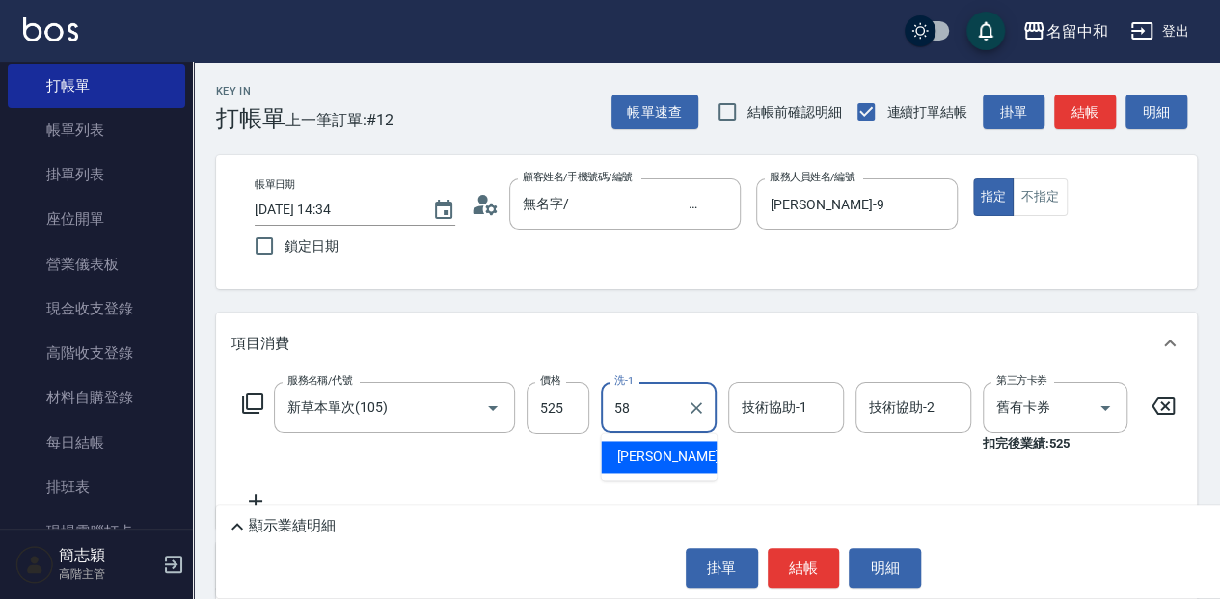
type input "[PERSON_NAME]-58"
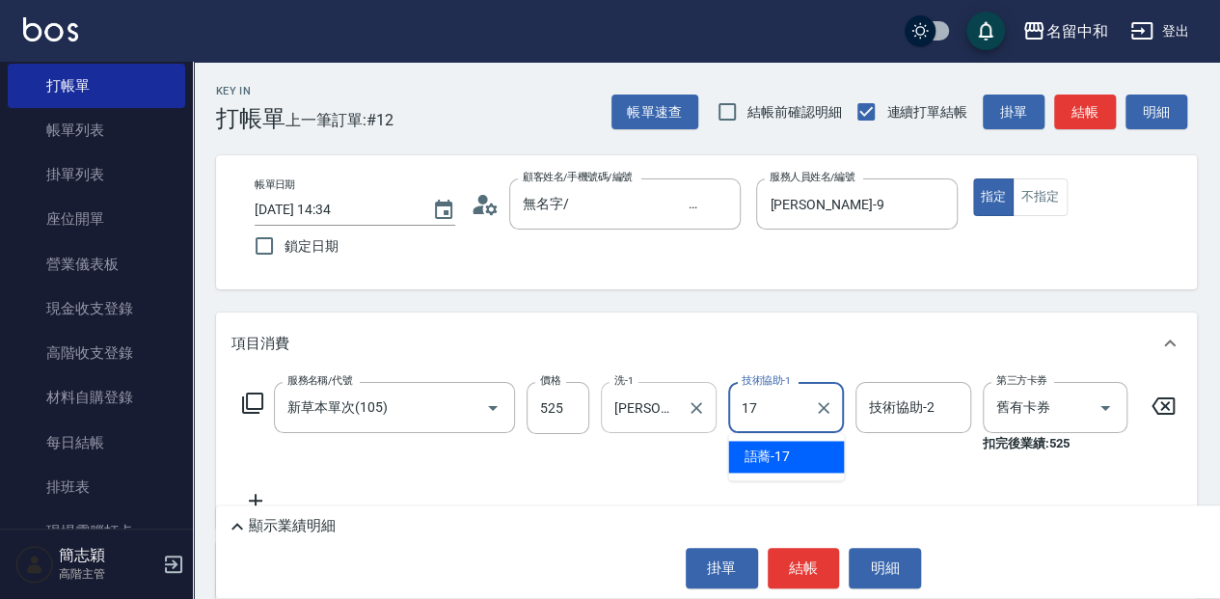
type input "語蕎-17"
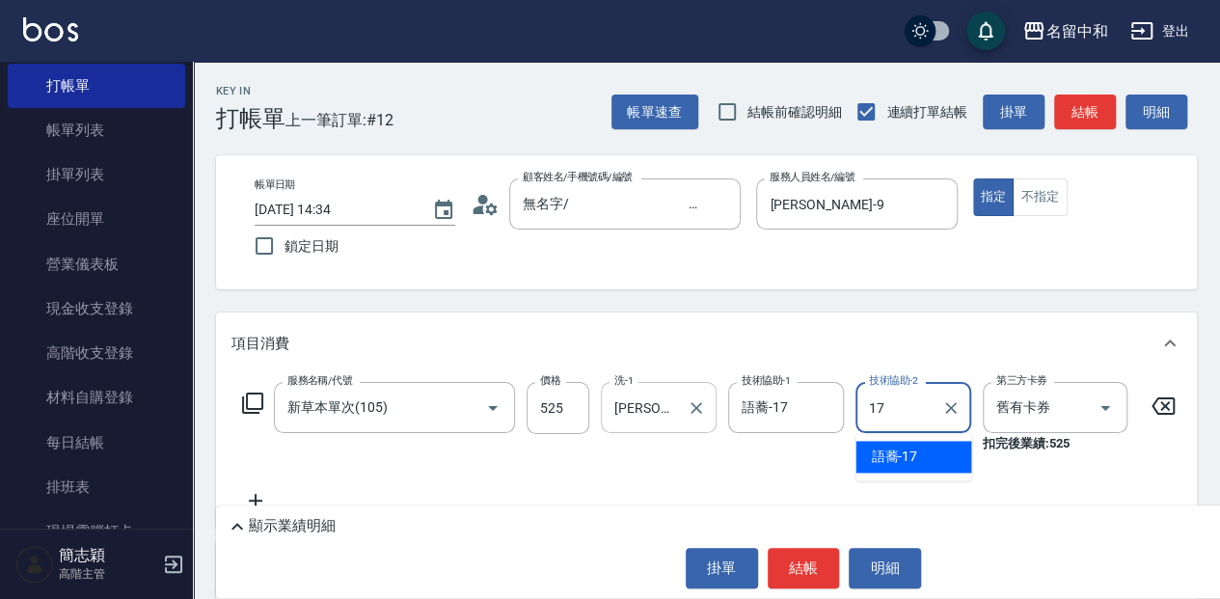
type input "語蕎-17"
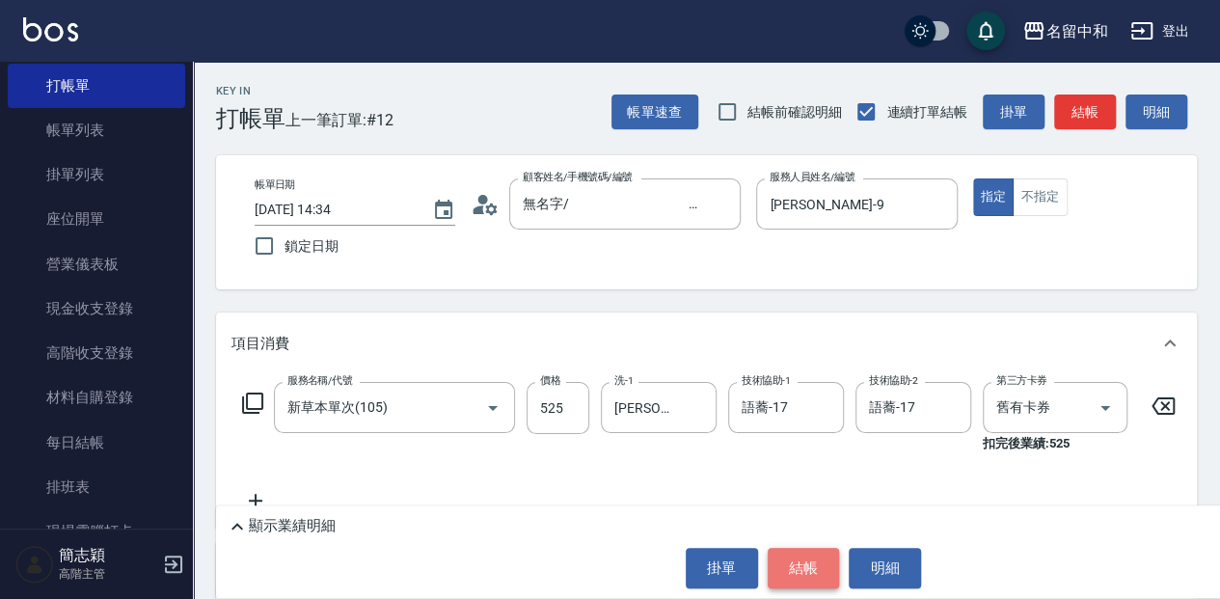
click at [810, 571] on button "結帳" at bounding box center [804, 568] width 72 height 41
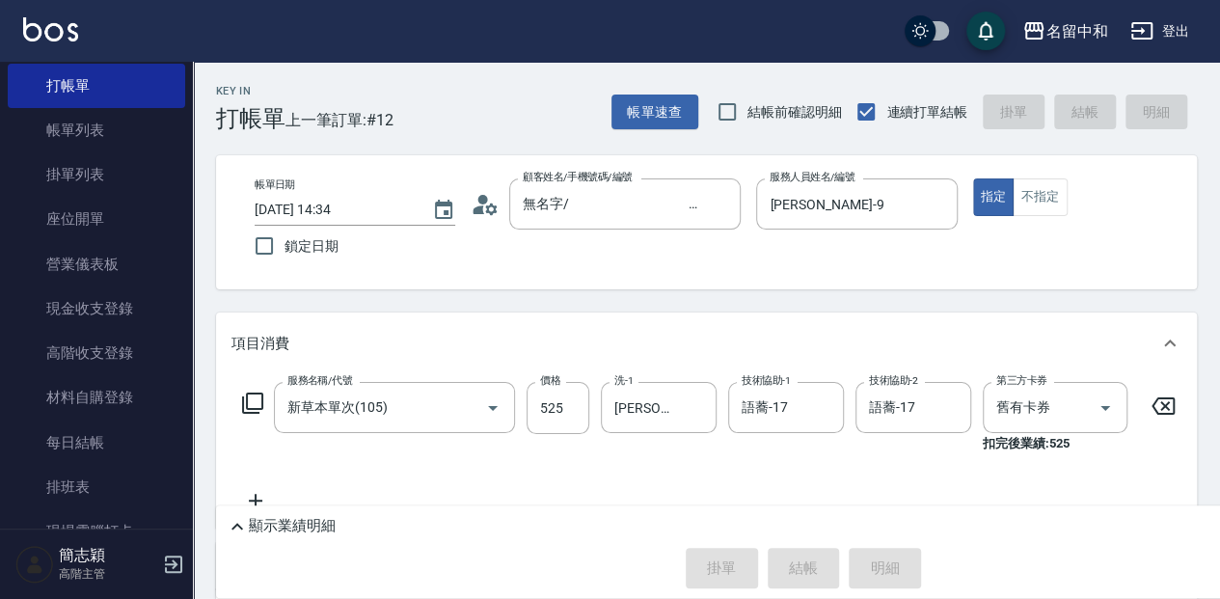
type input "[DATE] 14:45"
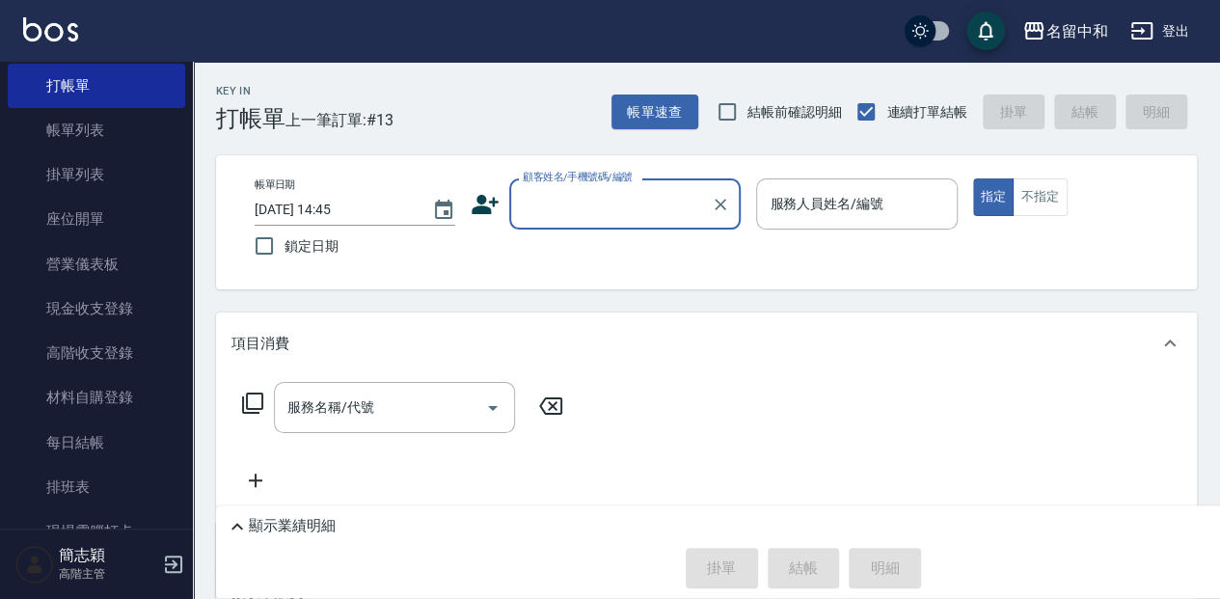
click at [570, 200] on input "顧客姓名/手機號碼/編號" at bounding box center [610, 204] width 185 height 34
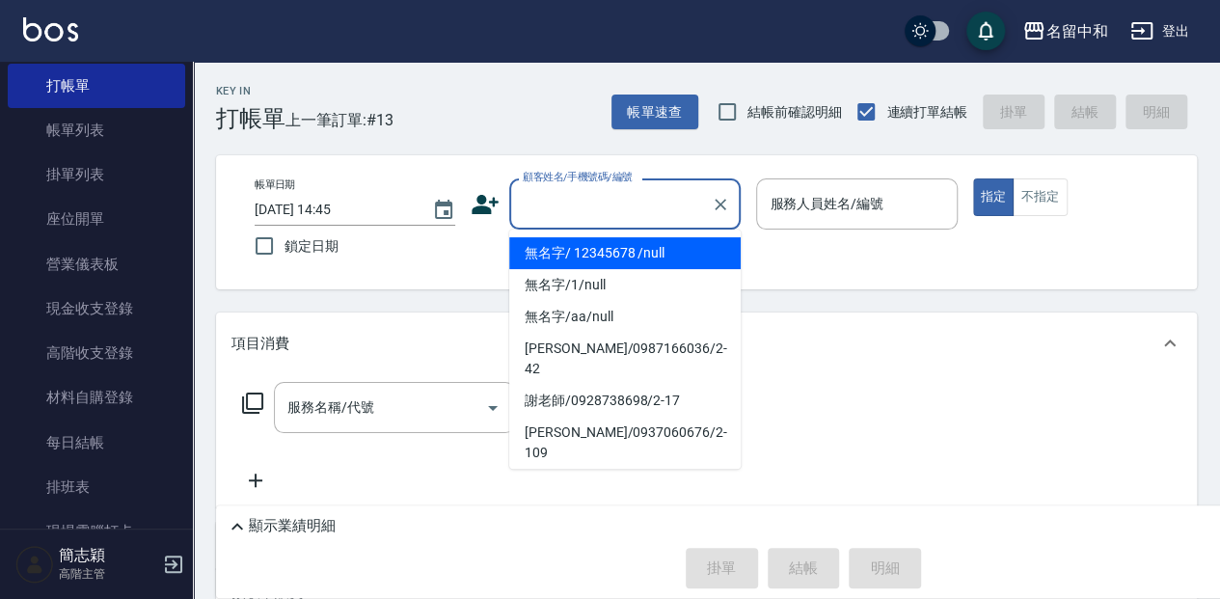
click at [627, 258] on li "無名字/ 12345678 /null" at bounding box center [625, 253] width 232 height 32
type input "無名字/ 12345678 /null"
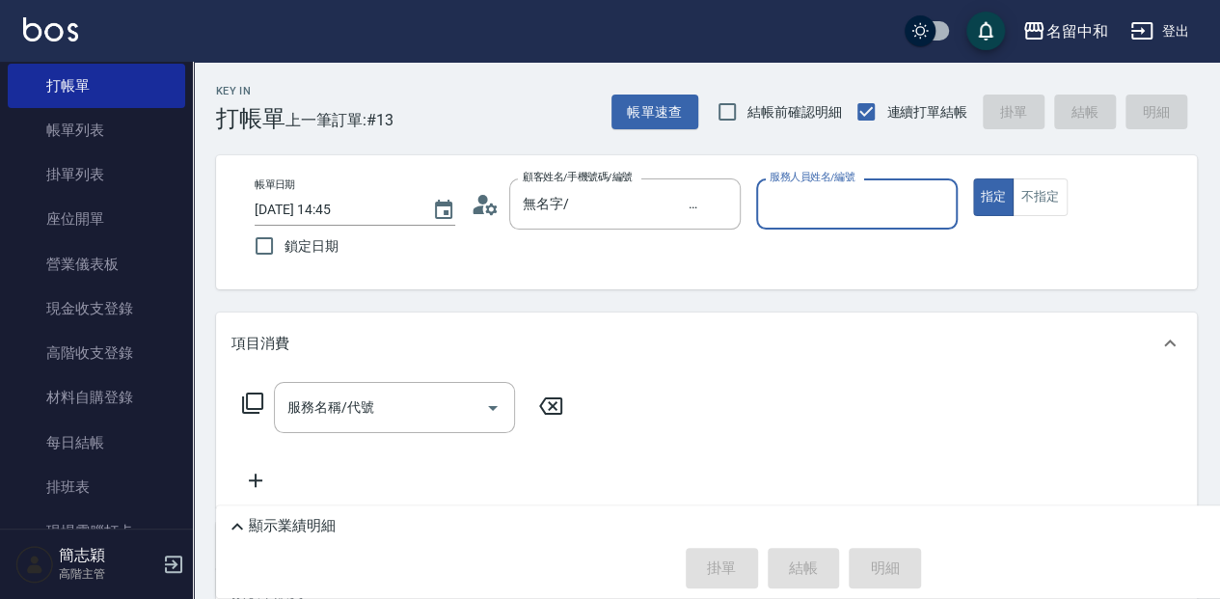
click at [828, 214] on input "服務人員姓名/編號" at bounding box center [856, 204] width 183 height 34
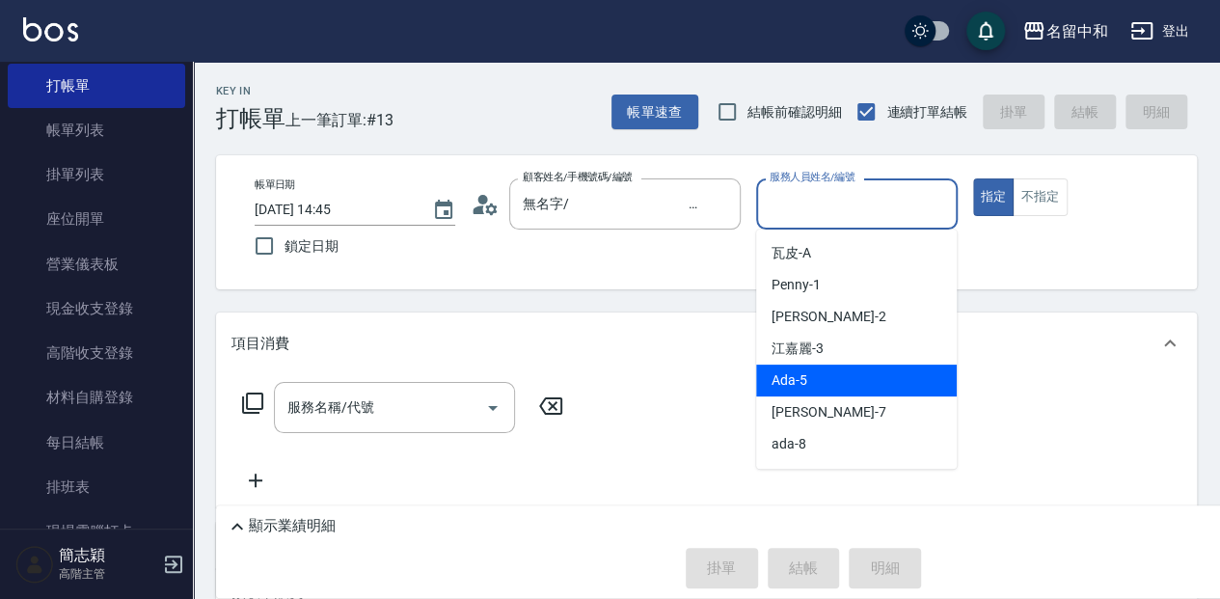
click at [837, 372] on div "Ada -5" at bounding box center [856, 381] width 201 height 32
type input "Ada-5"
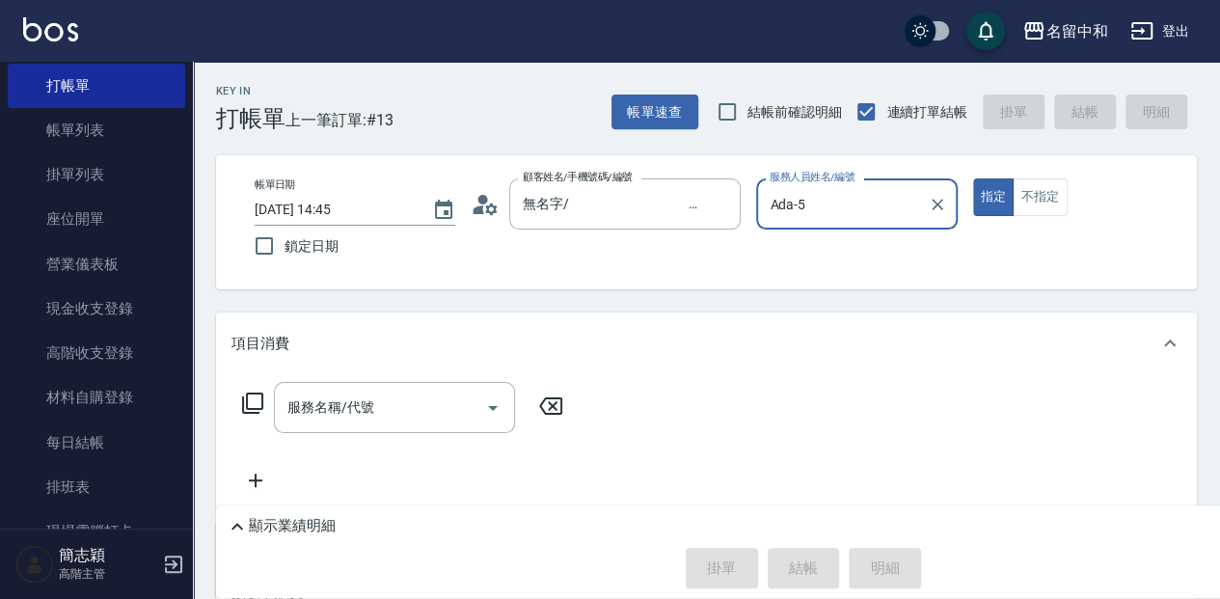
click at [252, 410] on icon at bounding box center [252, 403] width 23 height 23
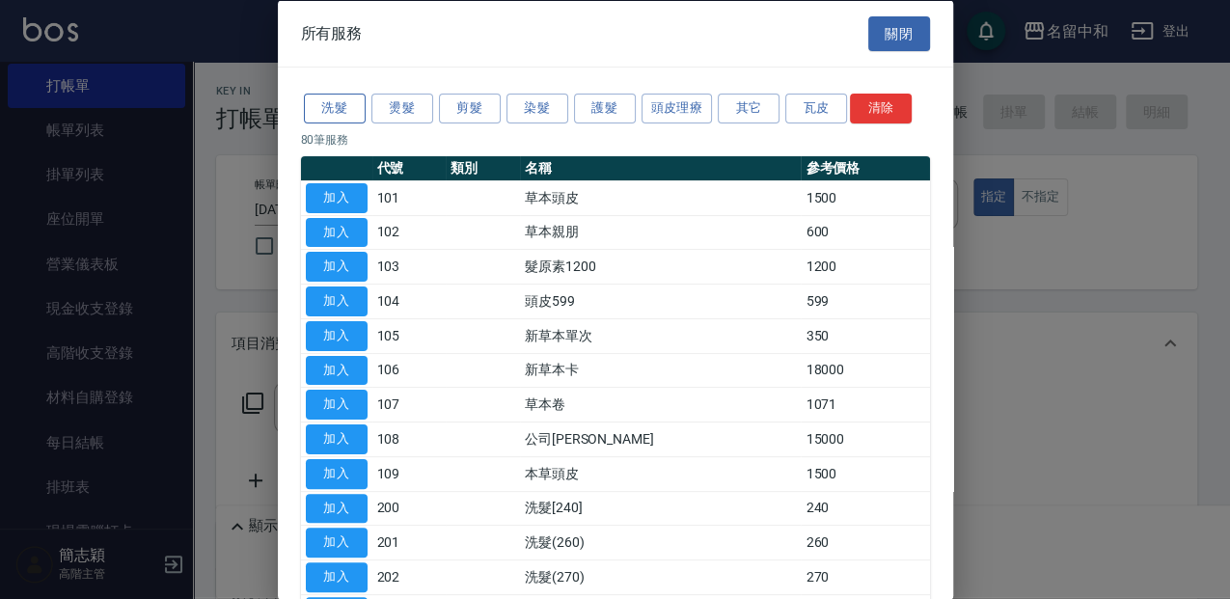
click at [354, 110] on button "洗髮" at bounding box center [335, 109] width 62 height 30
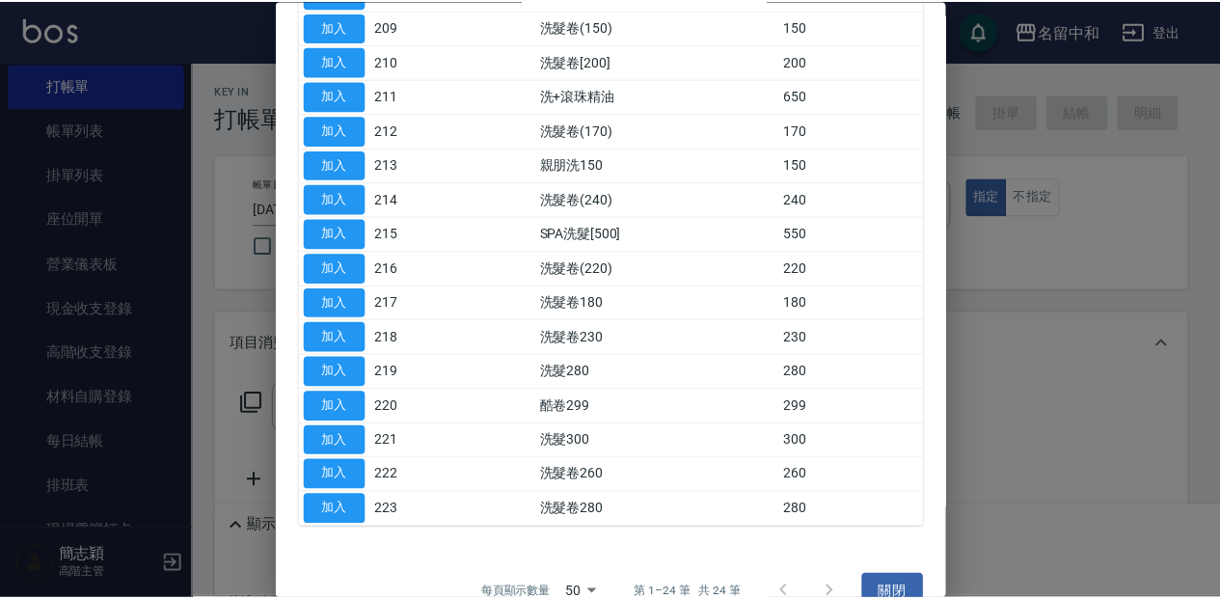
scroll to position [507, 0]
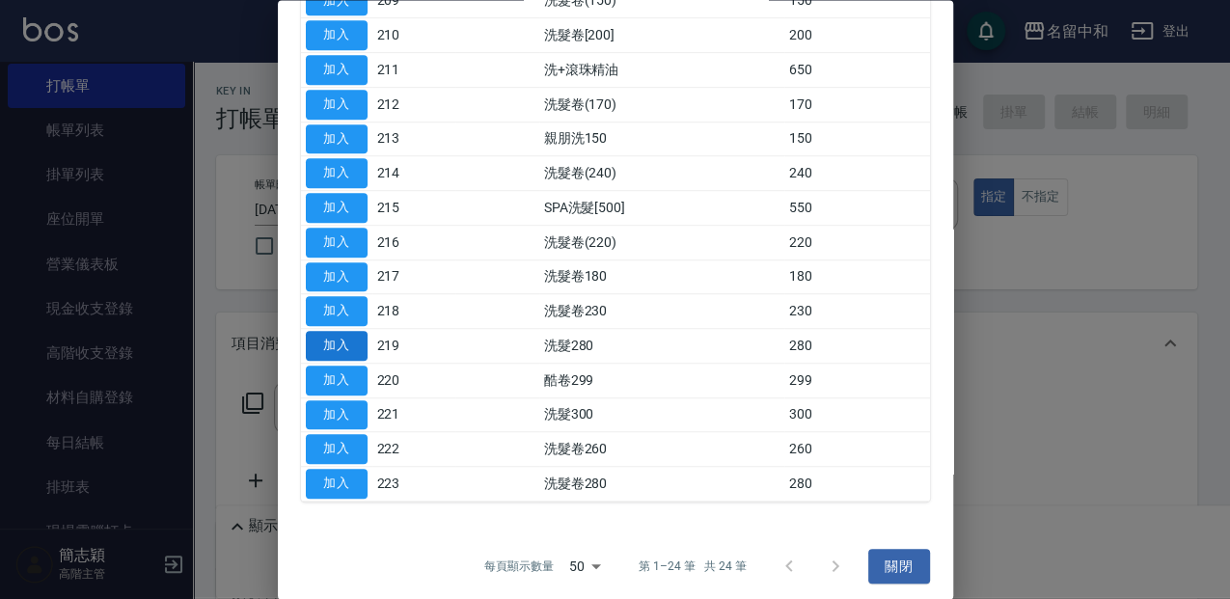
click at [348, 336] on button "加入" at bounding box center [337, 347] width 62 height 30
type input "洗髮280(219)"
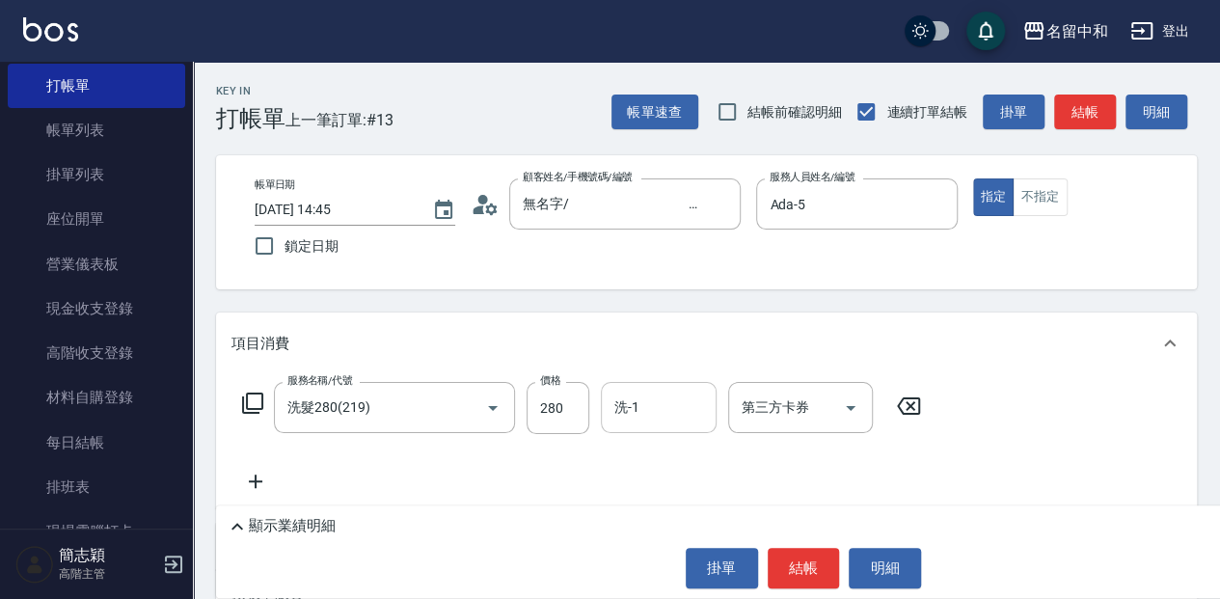
click at [671, 396] on input "洗-1" at bounding box center [659, 408] width 98 height 34
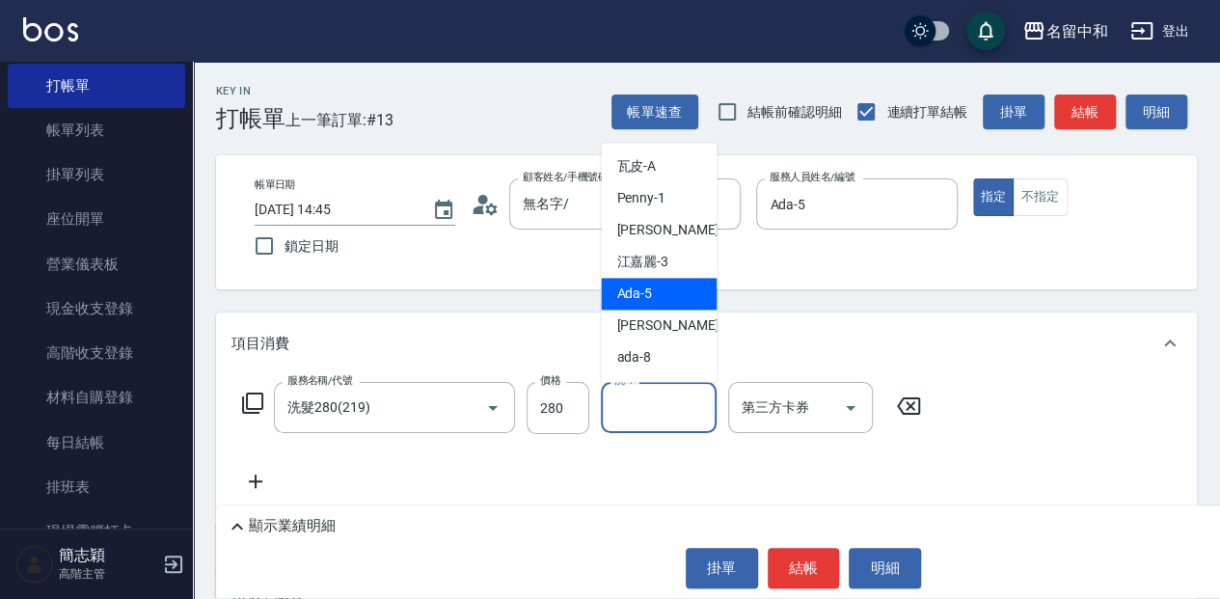
click at [671, 289] on div "Ada -5" at bounding box center [659, 294] width 116 height 32
type input "Ada-5"
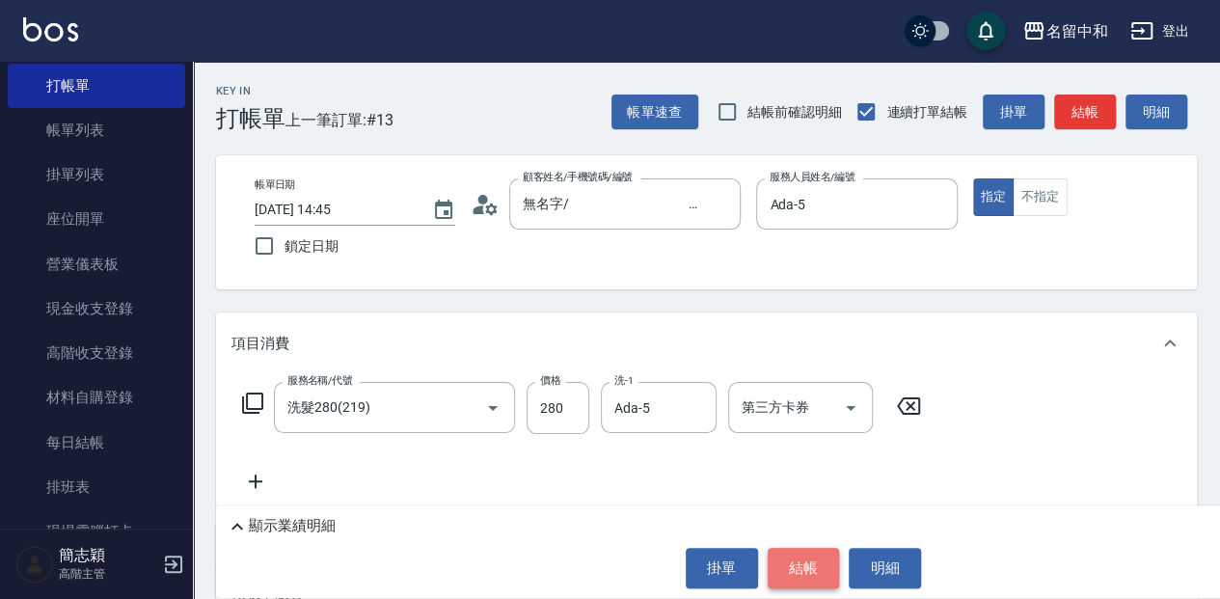
click at [807, 563] on button "結帳" at bounding box center [804, 568] width 72 height 41
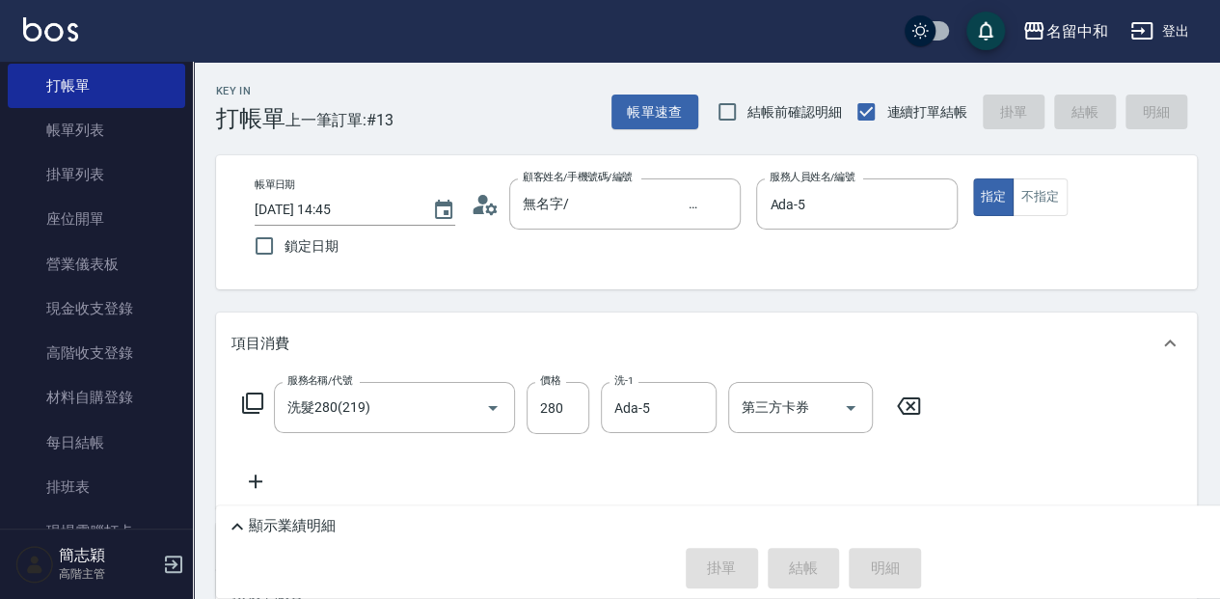
type input "[DATE] 14:57"
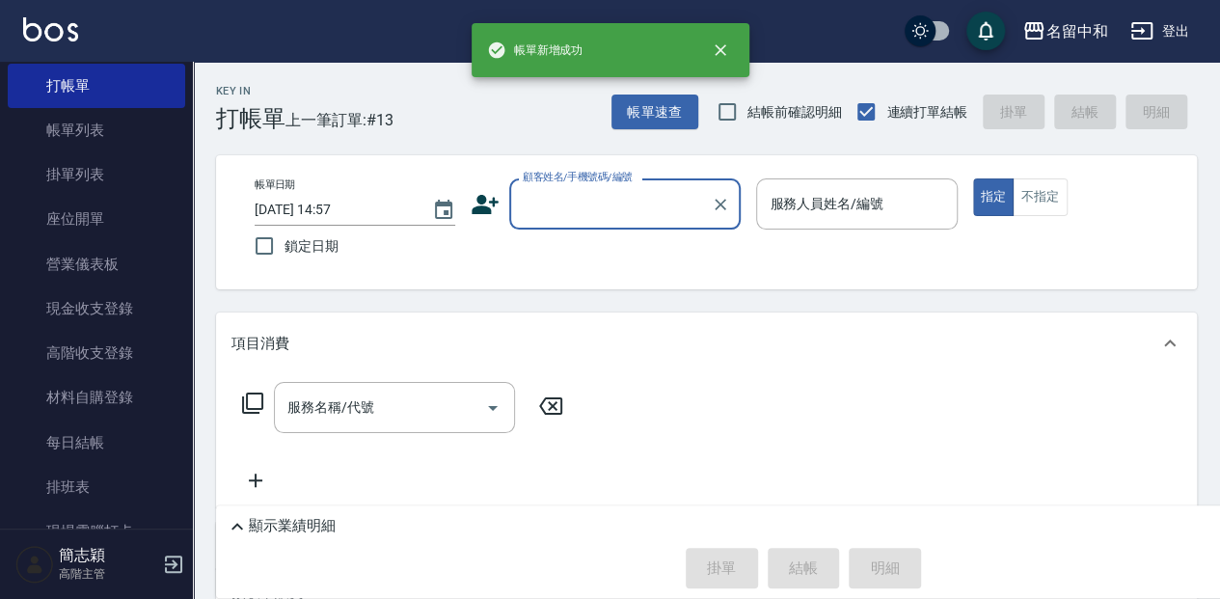
scroll to position [0, 0]
